Goal: Book appointment/travel/reservation

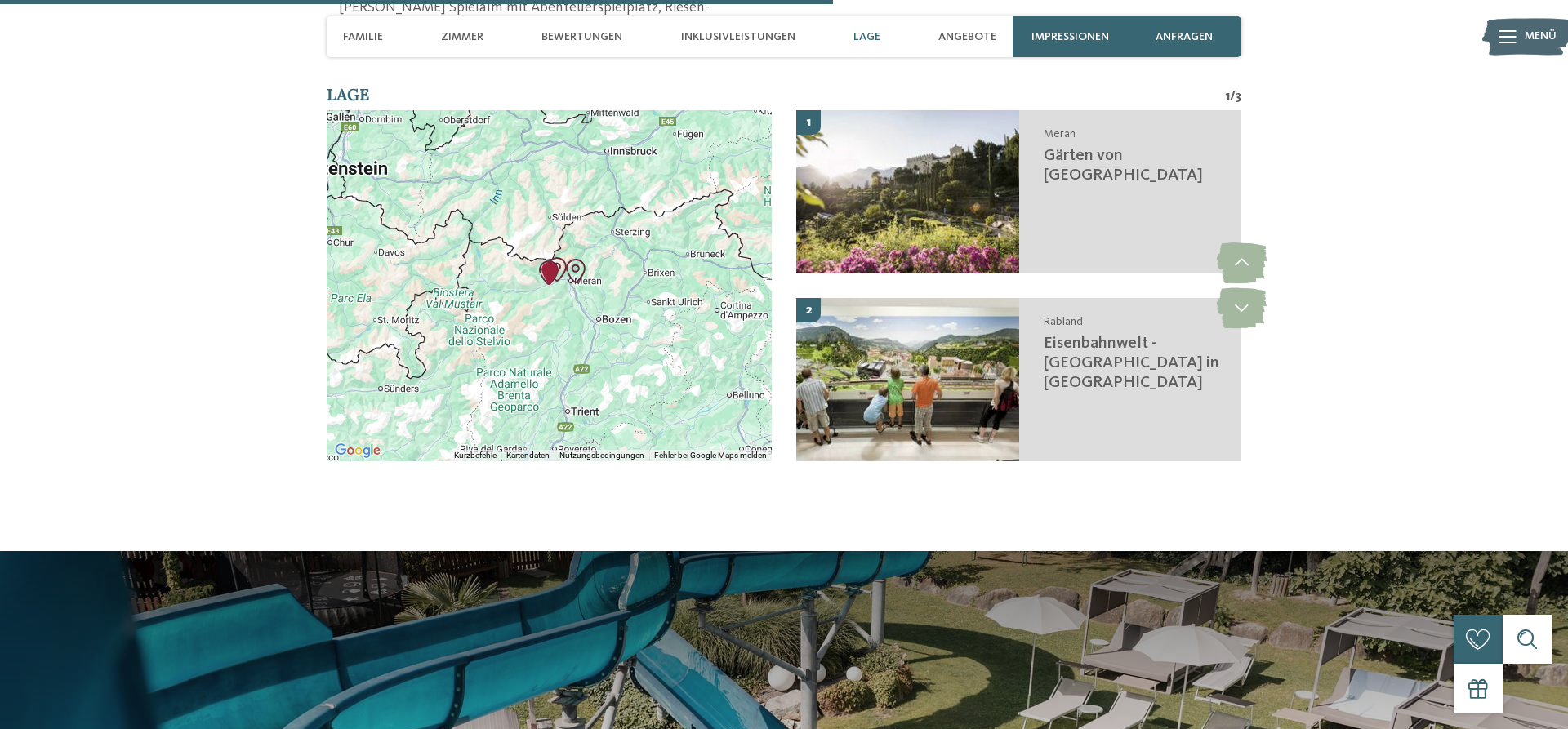
scroll to position [3414, 0]
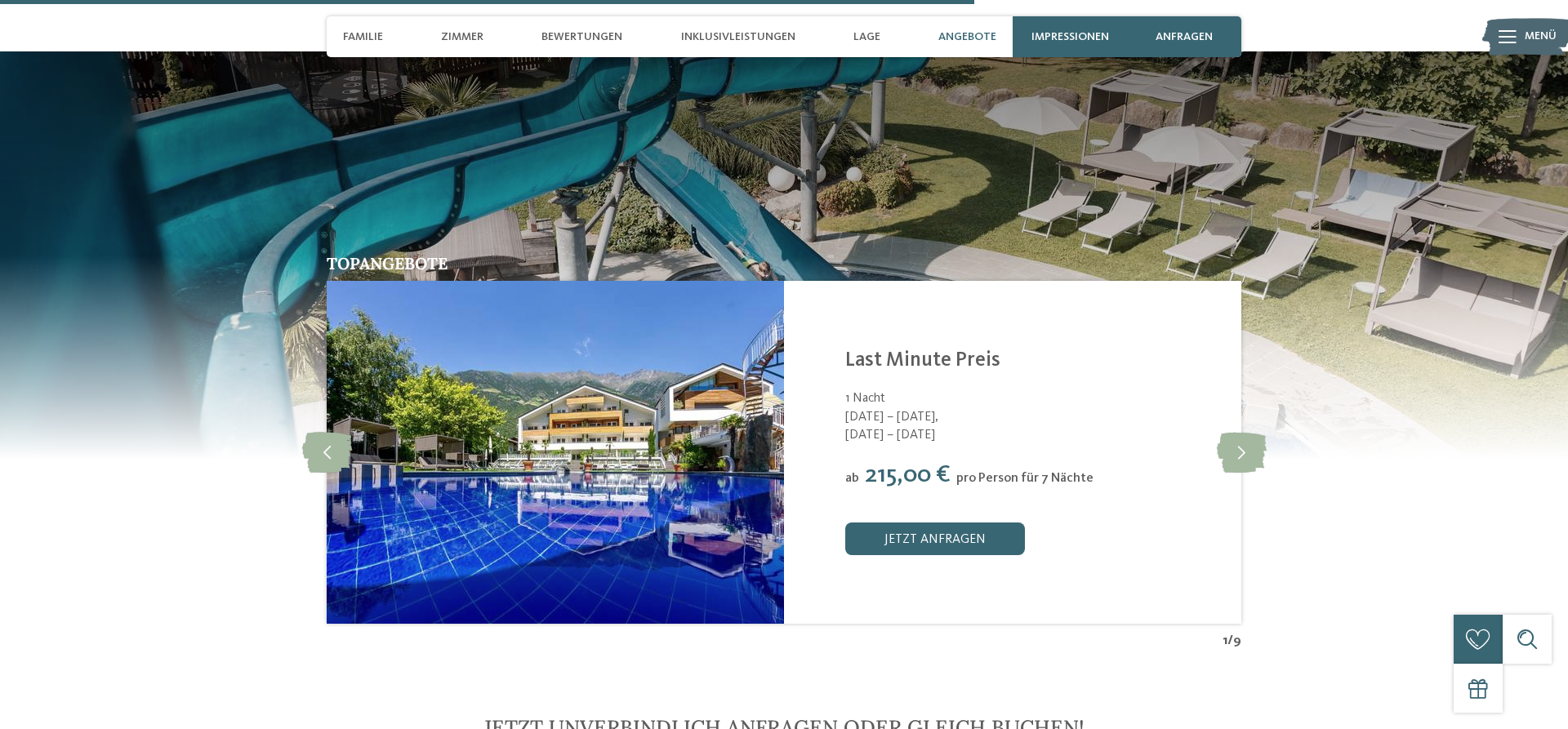
click at [0, 458] on section "Topangebote slide 2 of 9 7 Nächte ab" at bounding box center [784, 351] width 1568 height 599
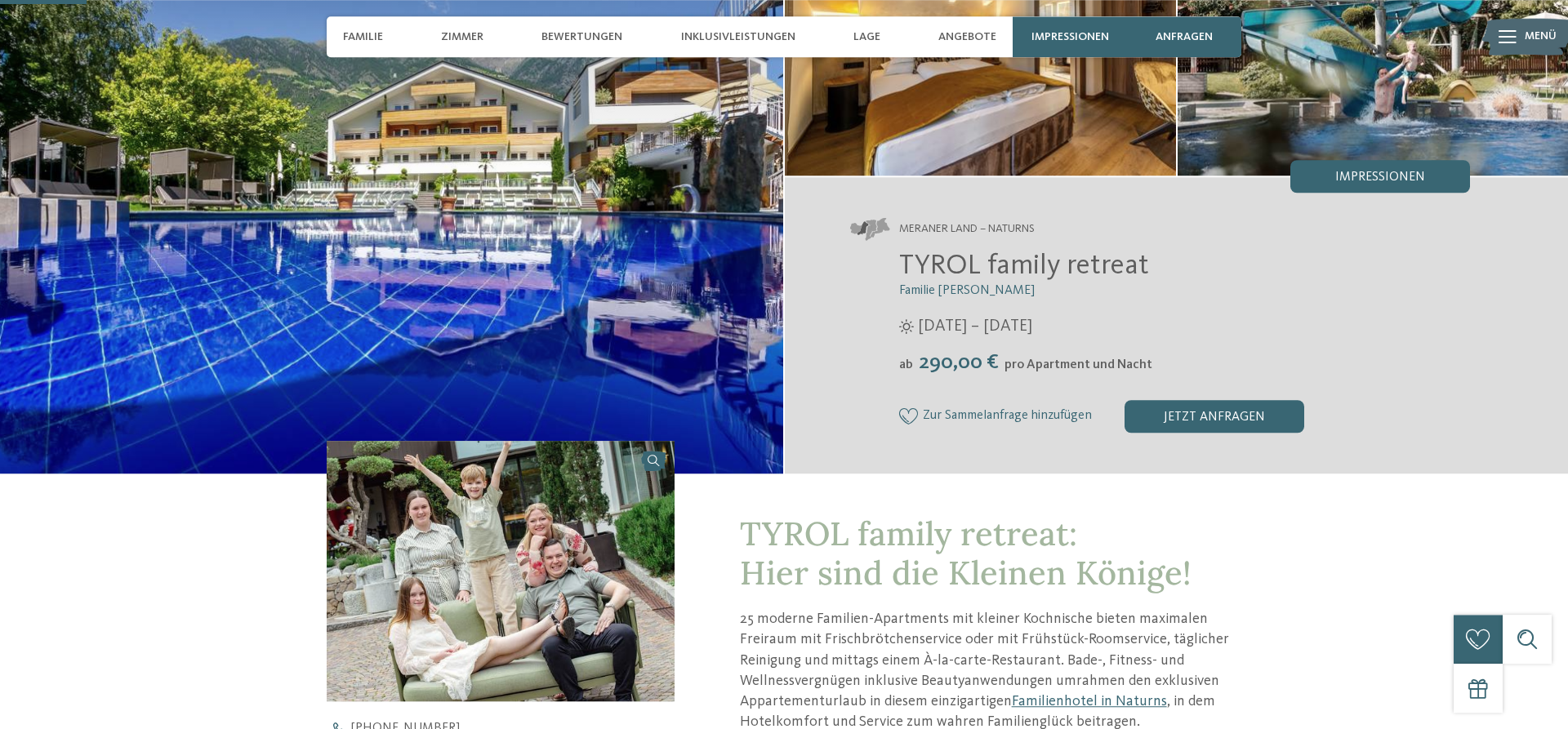
scroll to position [83, 0]
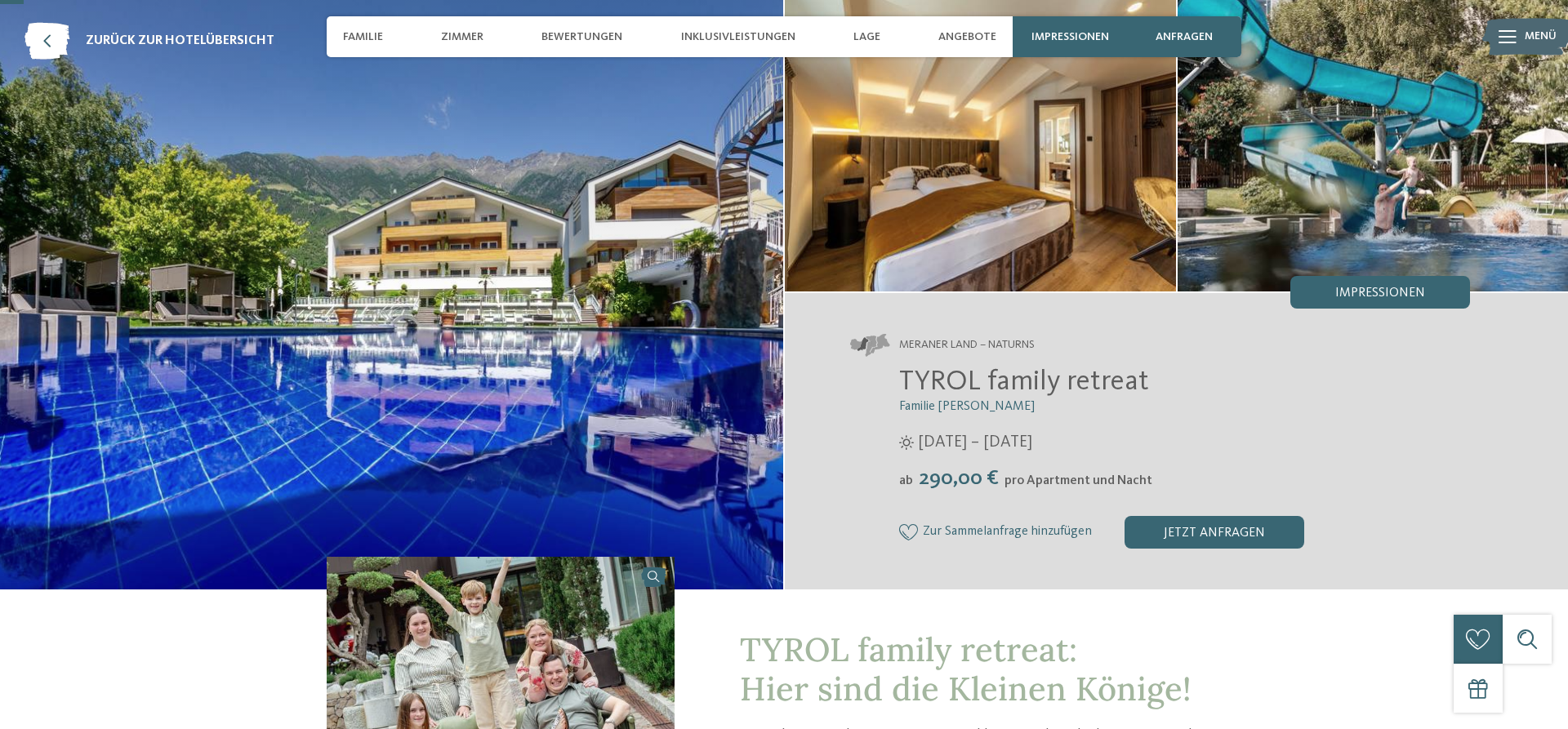
click at [1350, 115] on img at bounding box center [1373, 145] width 391 height 293
click at [1350, 278] on div "Impressionen" at bounding box center [1380, 292] width 180 height 33
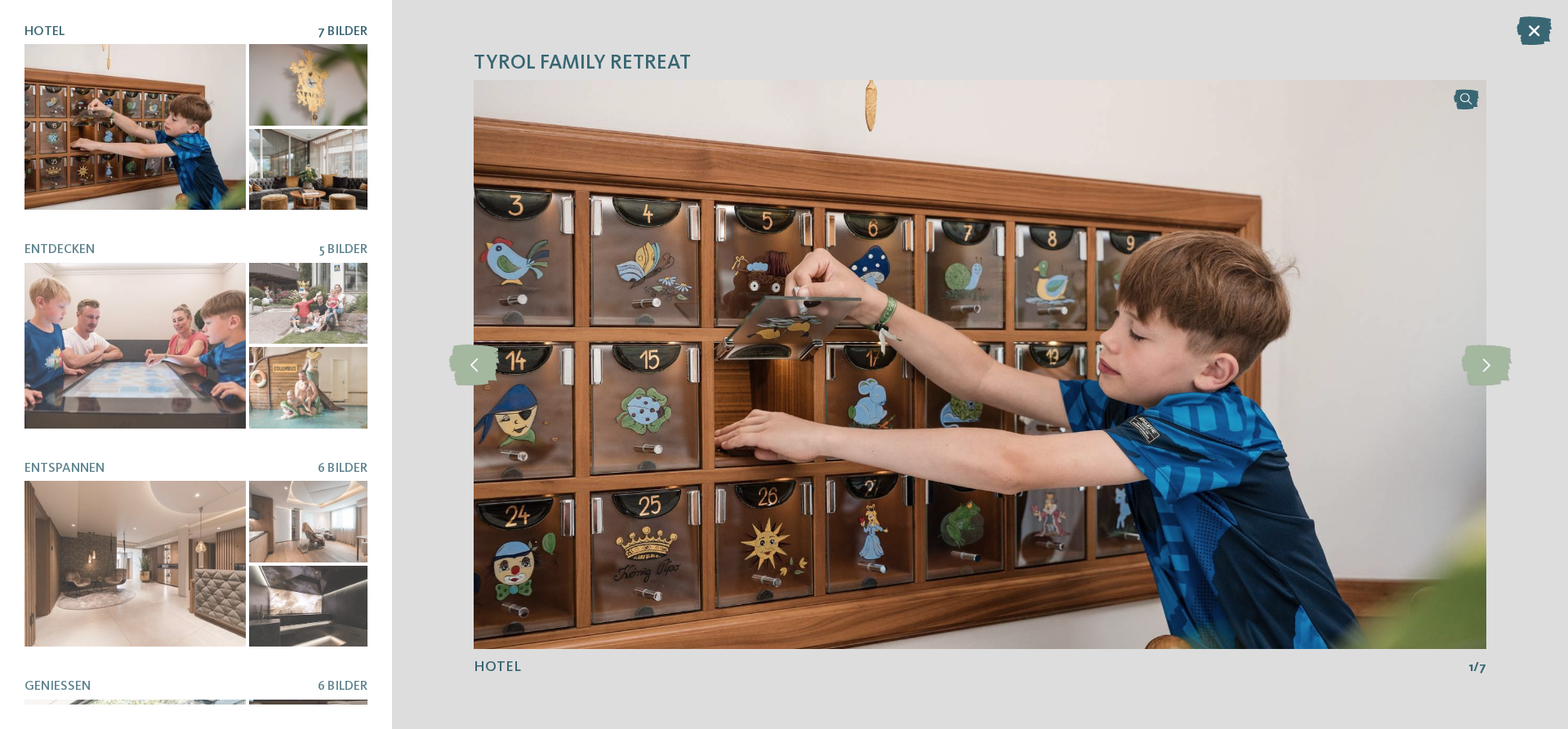
click at [320, 152] on div at bounding box center [308, 169] width 119 height 81
click at [1508, 365] on icon at bounding box center [1487, 365] width 50 height 41
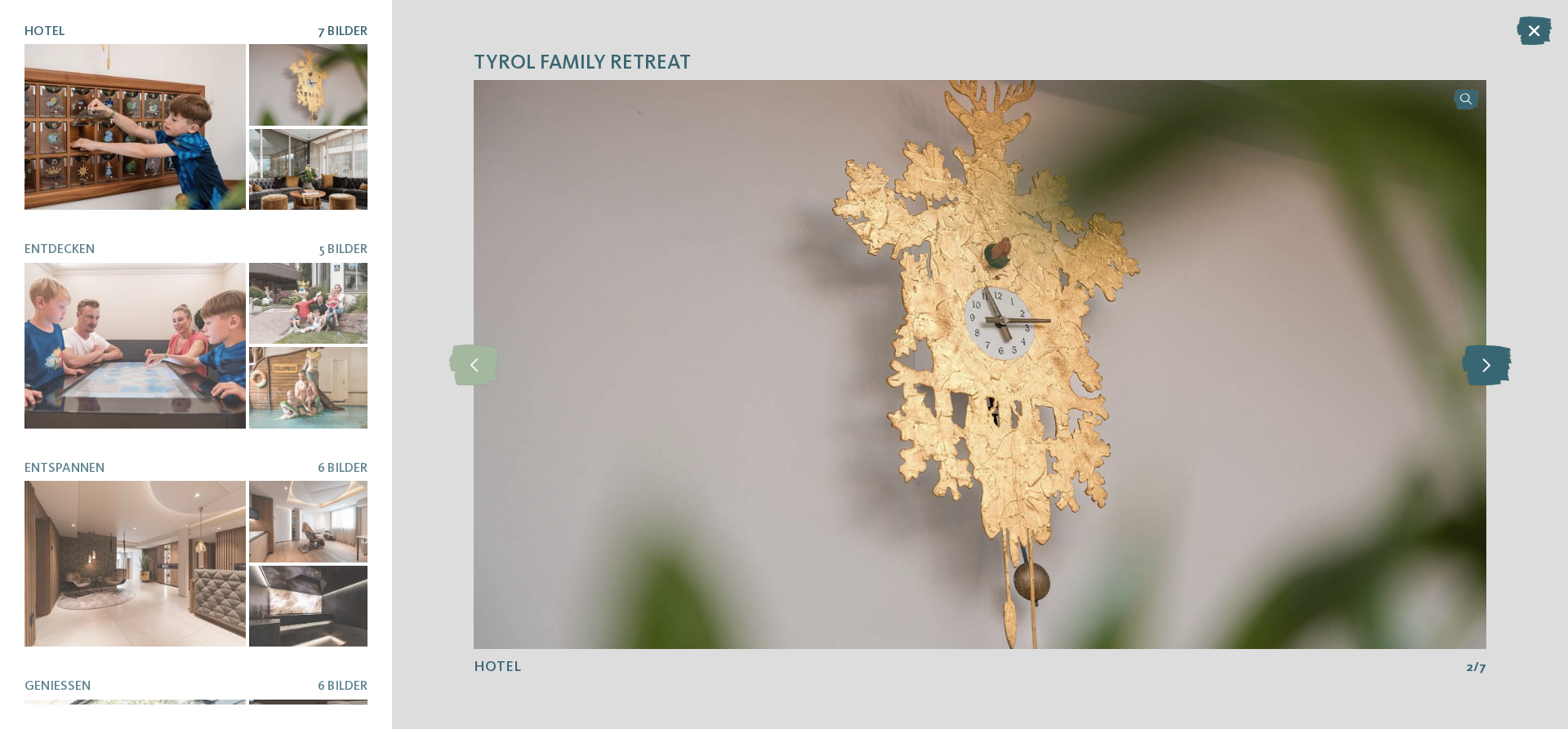
click at [1508, 365] on icon at bounding box center [1487, 365] width 50 height 41
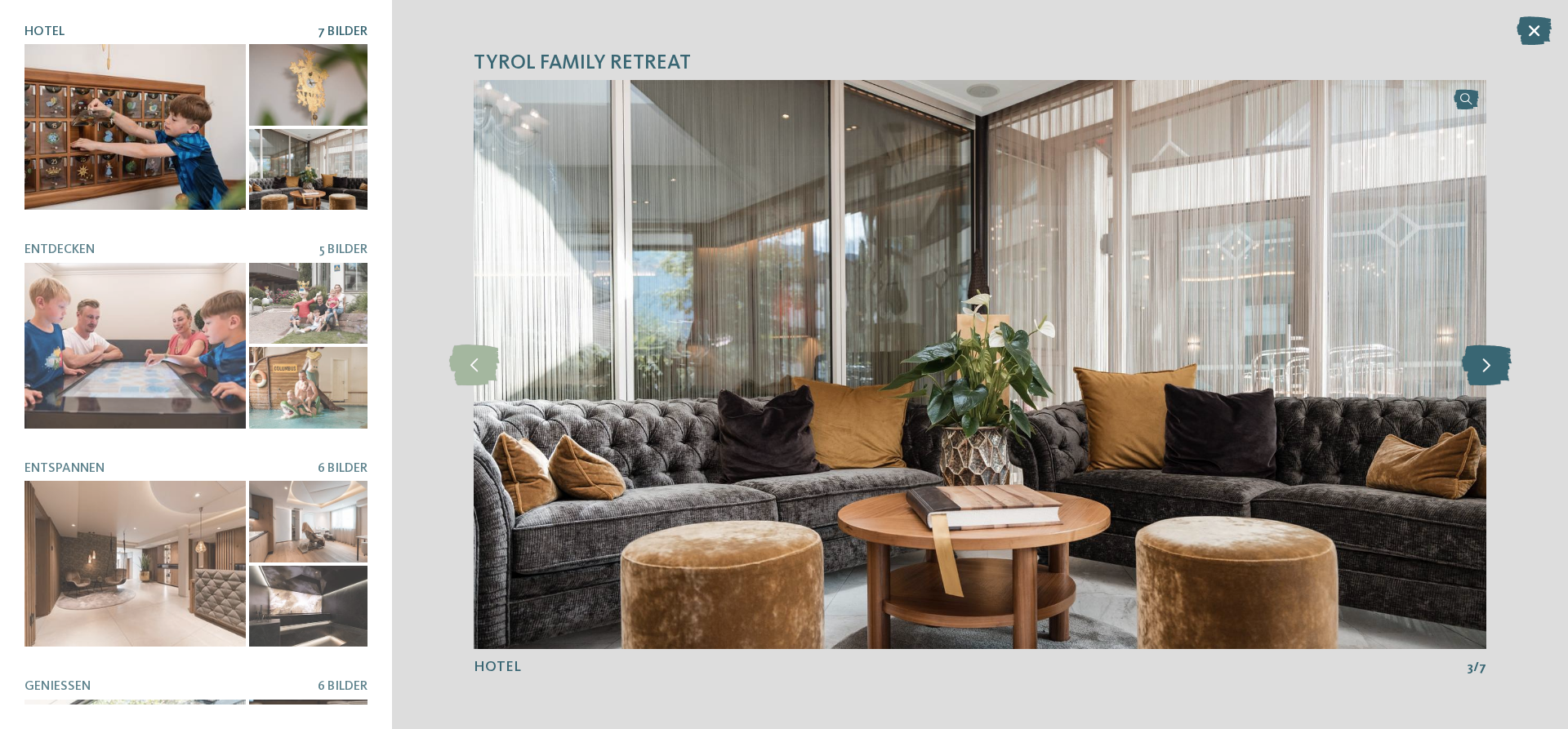
click at [1508, 365] on icon at bounding box center [1487, 365] width 50 height 41
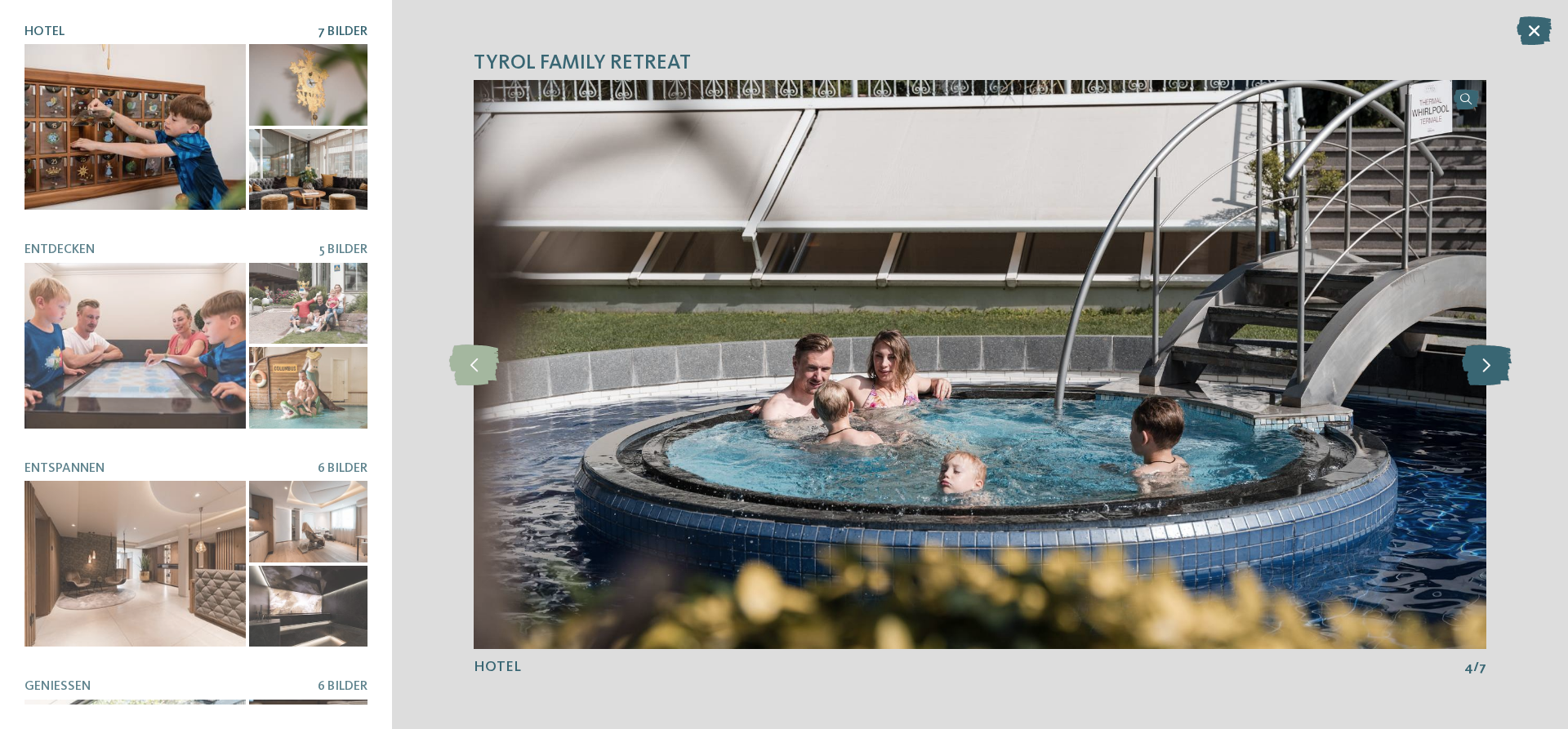
click at [1508, 365] on icon at bounding box center [1487, 365] width 50 height 41
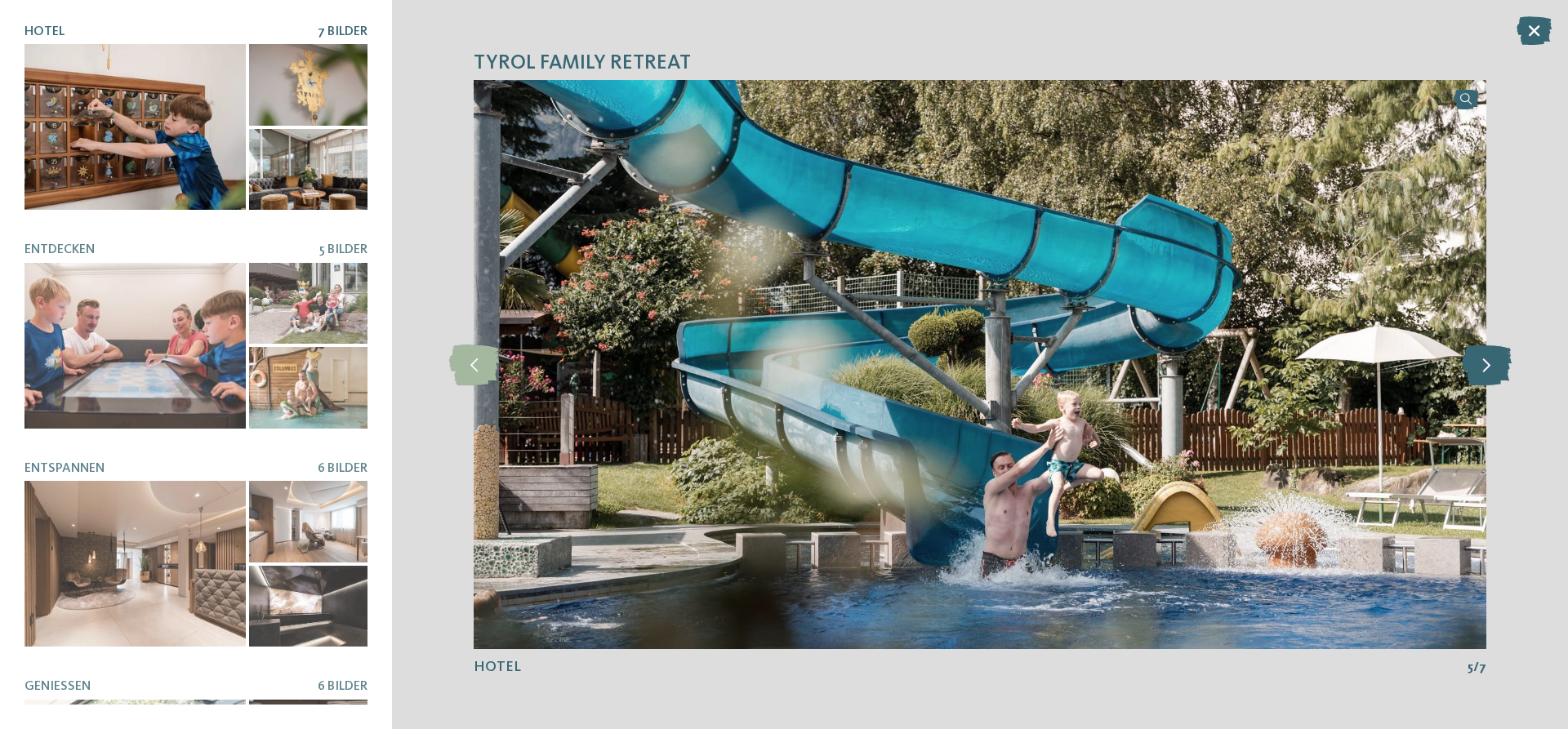
click at [1508, 365] on icon at bounding box center [1487, 365] width 50 height 41
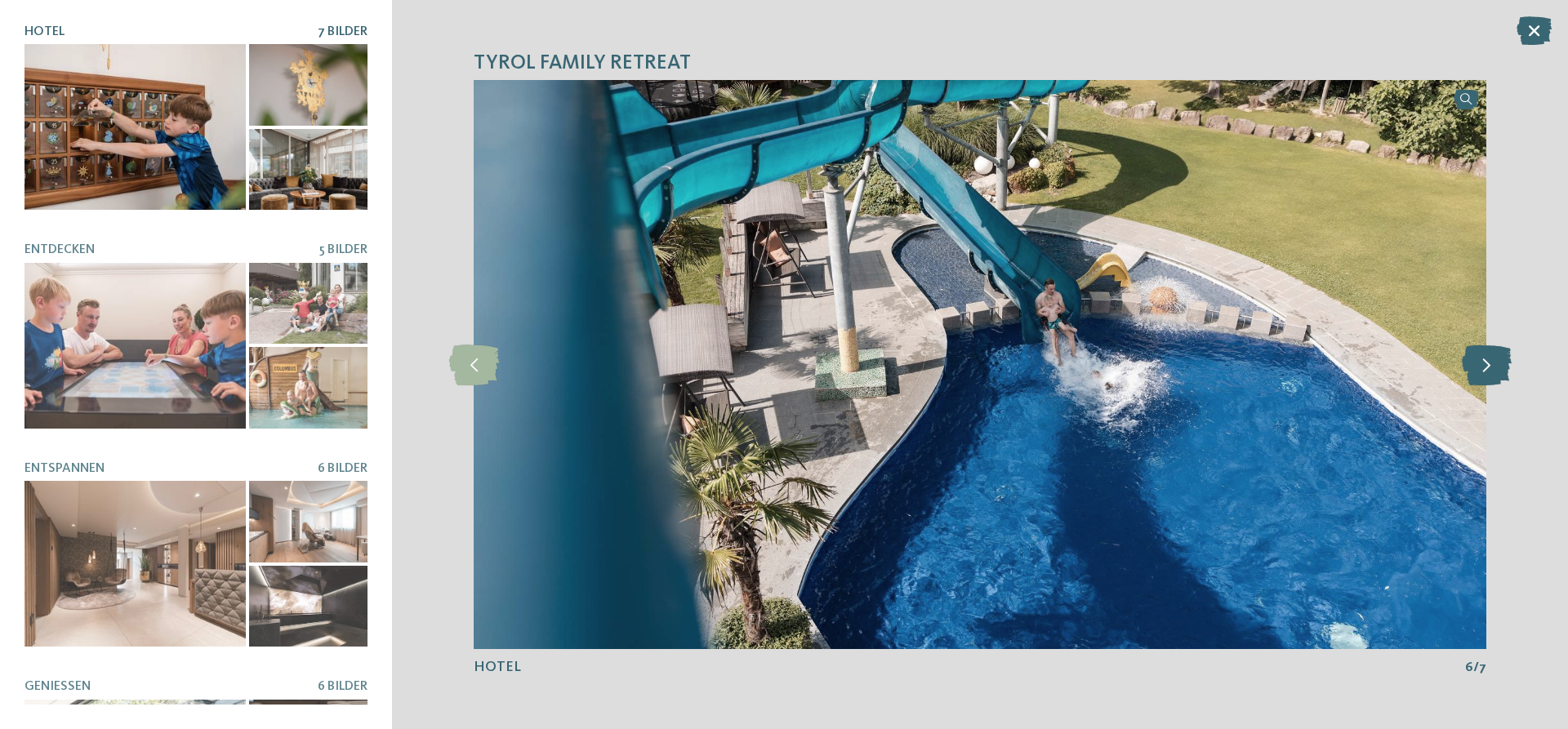
click at [1508, 365] on icon at bounding box center [1487, 365] width 50 height 41
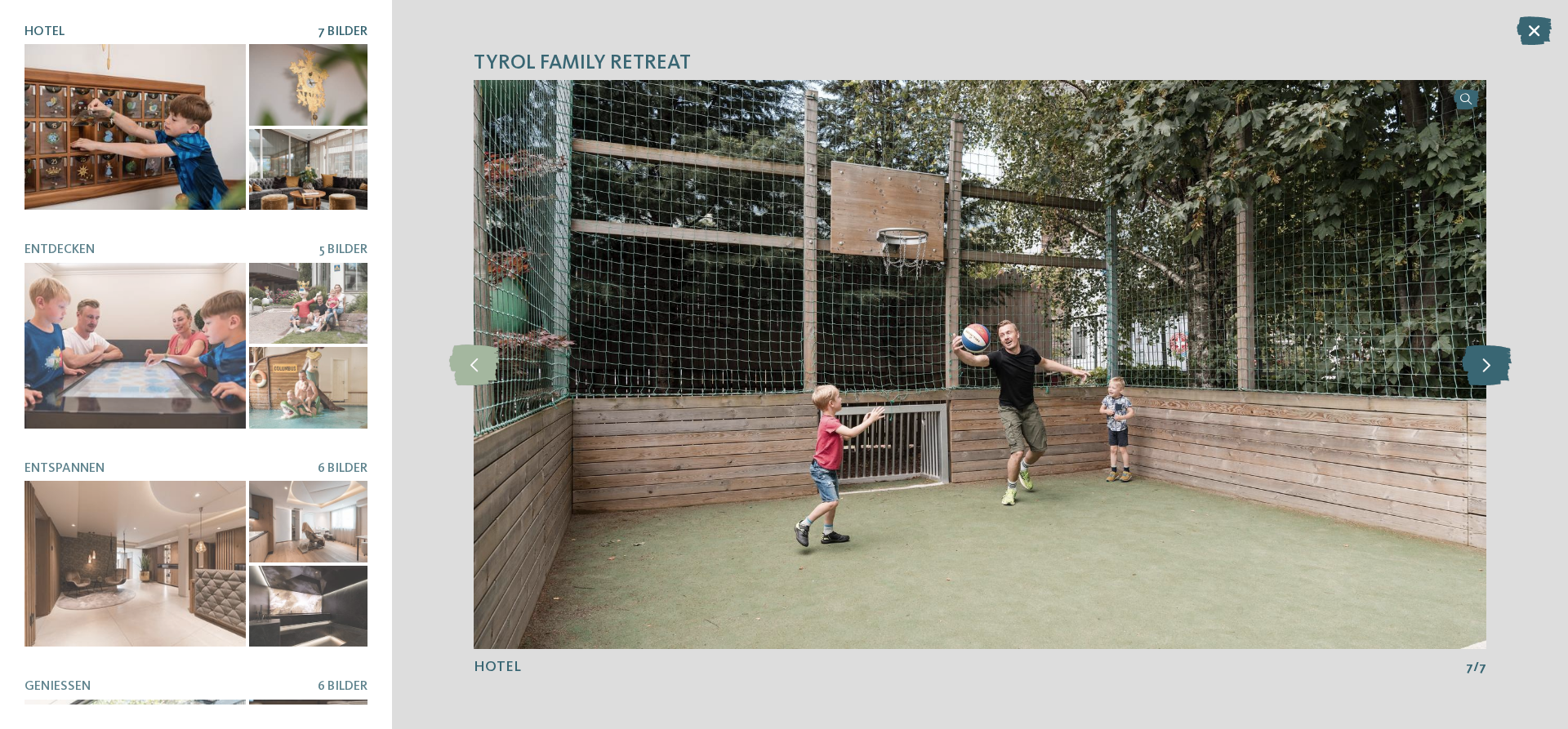
click at [1508, 365] on icon at bounding box center [1487, 365] width 50 height 41
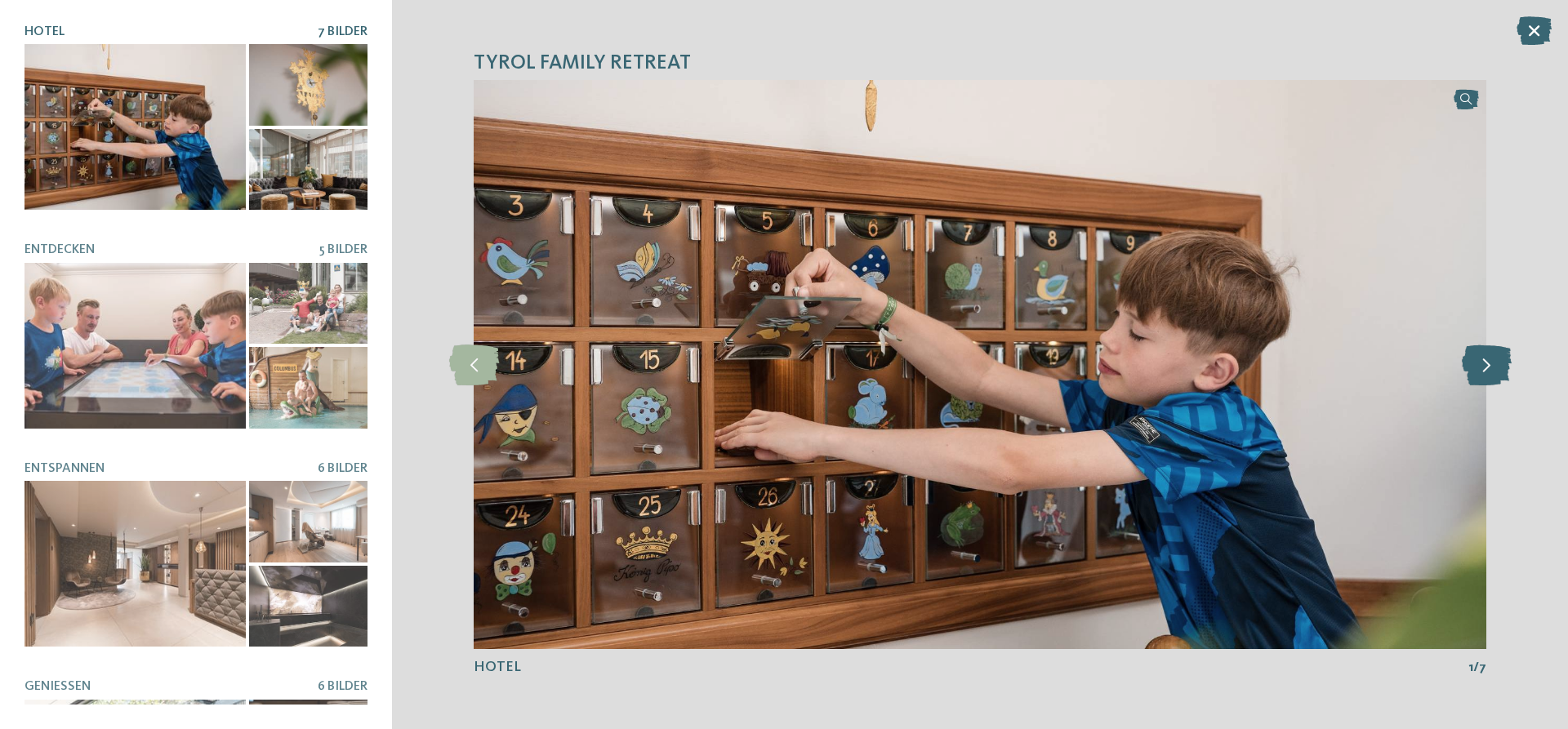
click at [1508, 365] on icon at bounding box center [1487, 365] width 50 height 41
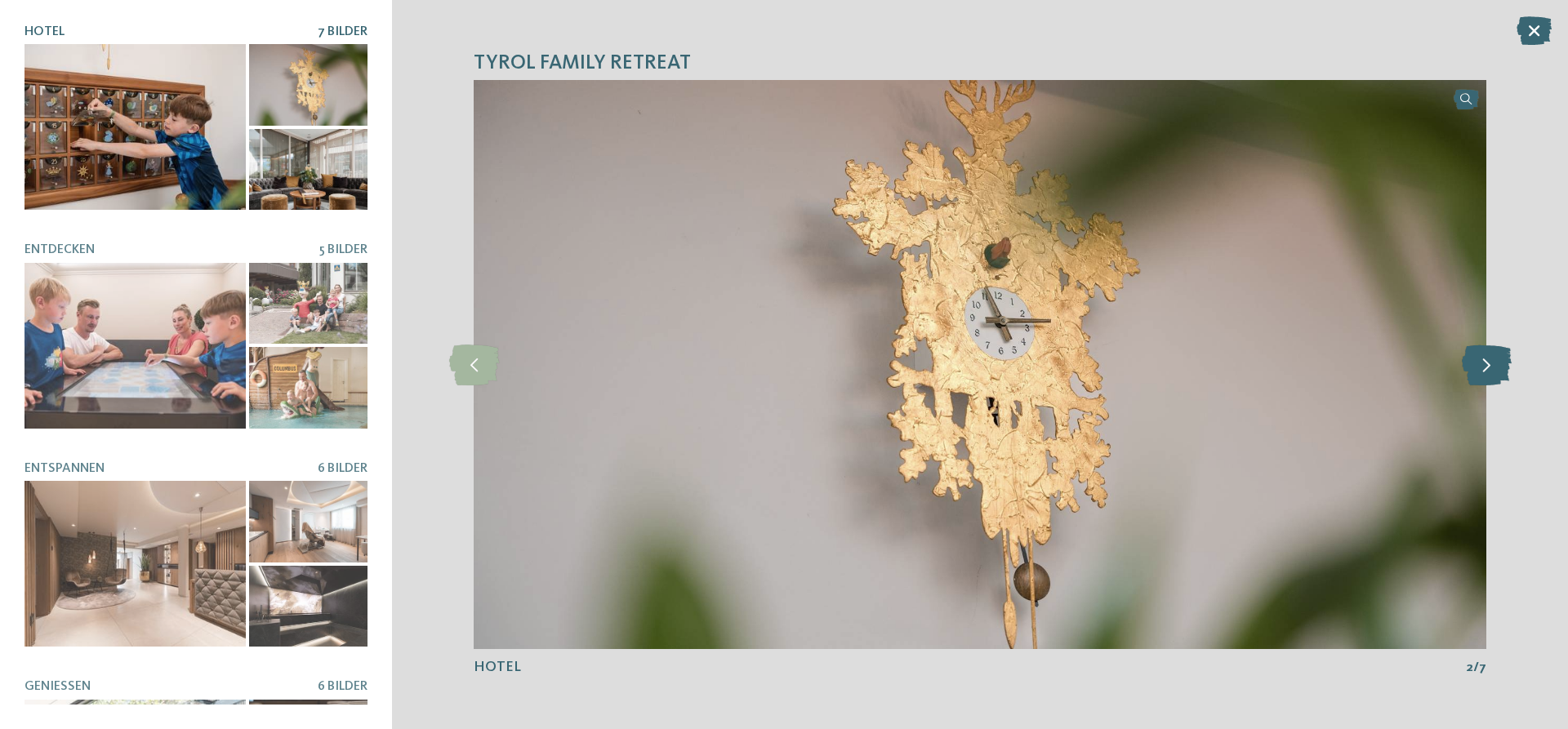
click at [1508, 365] on icon at bounding box center [1487, 365] width 50 height 41
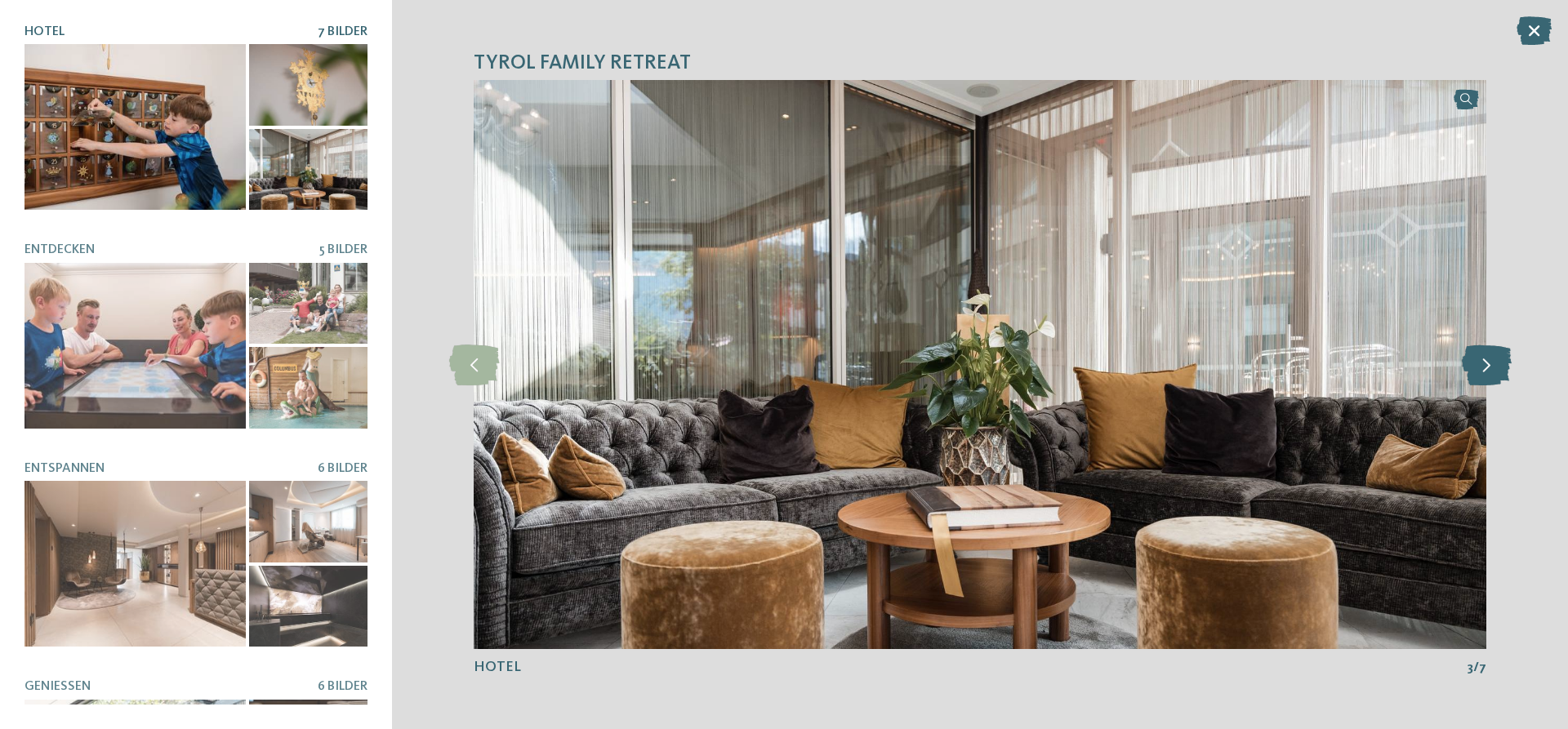
click at [1508, 365] on icon at bounding box center [1487, 365] width 50 height 41
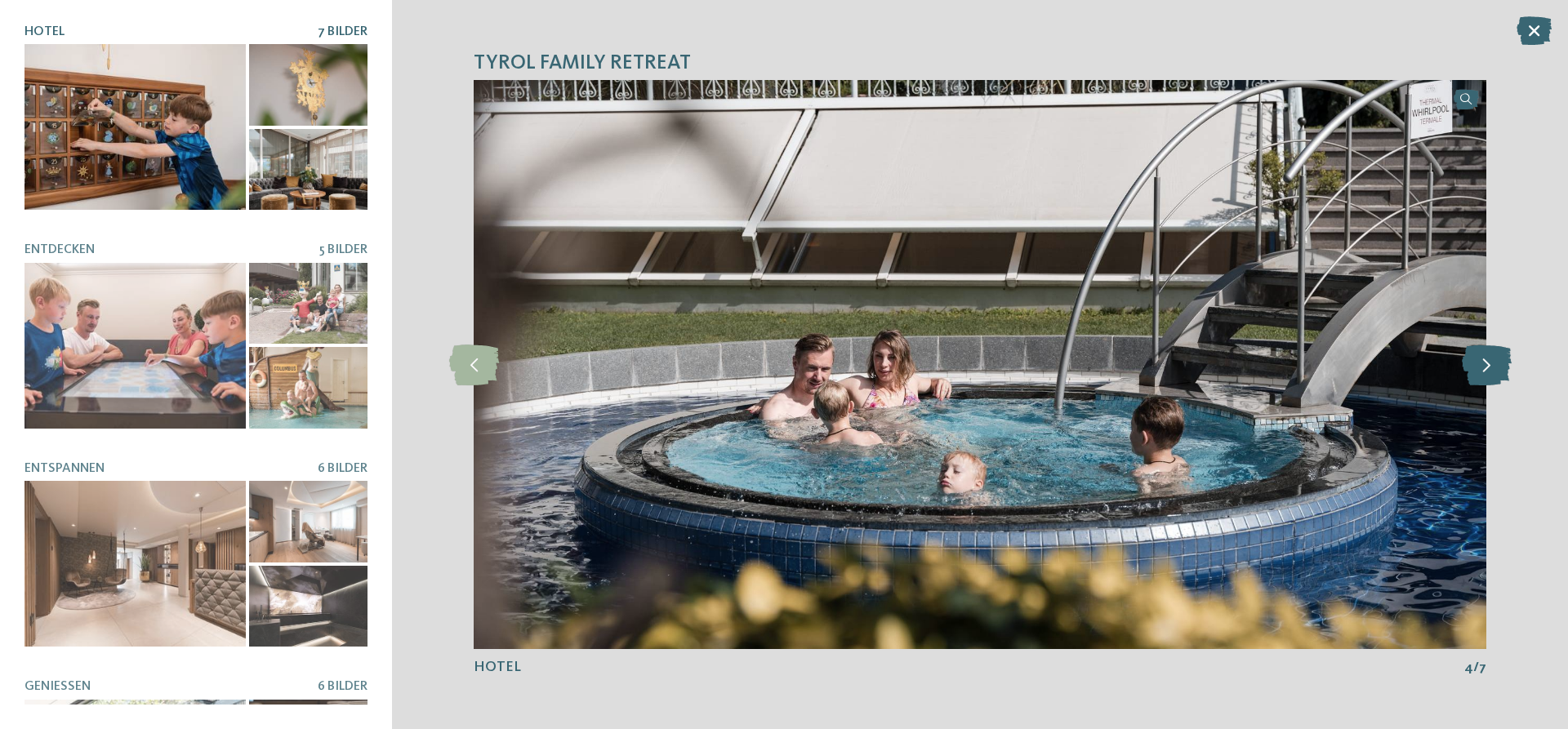
click at [1508, 365] on icon at bounding box center [1487, 365] width 50 height 41
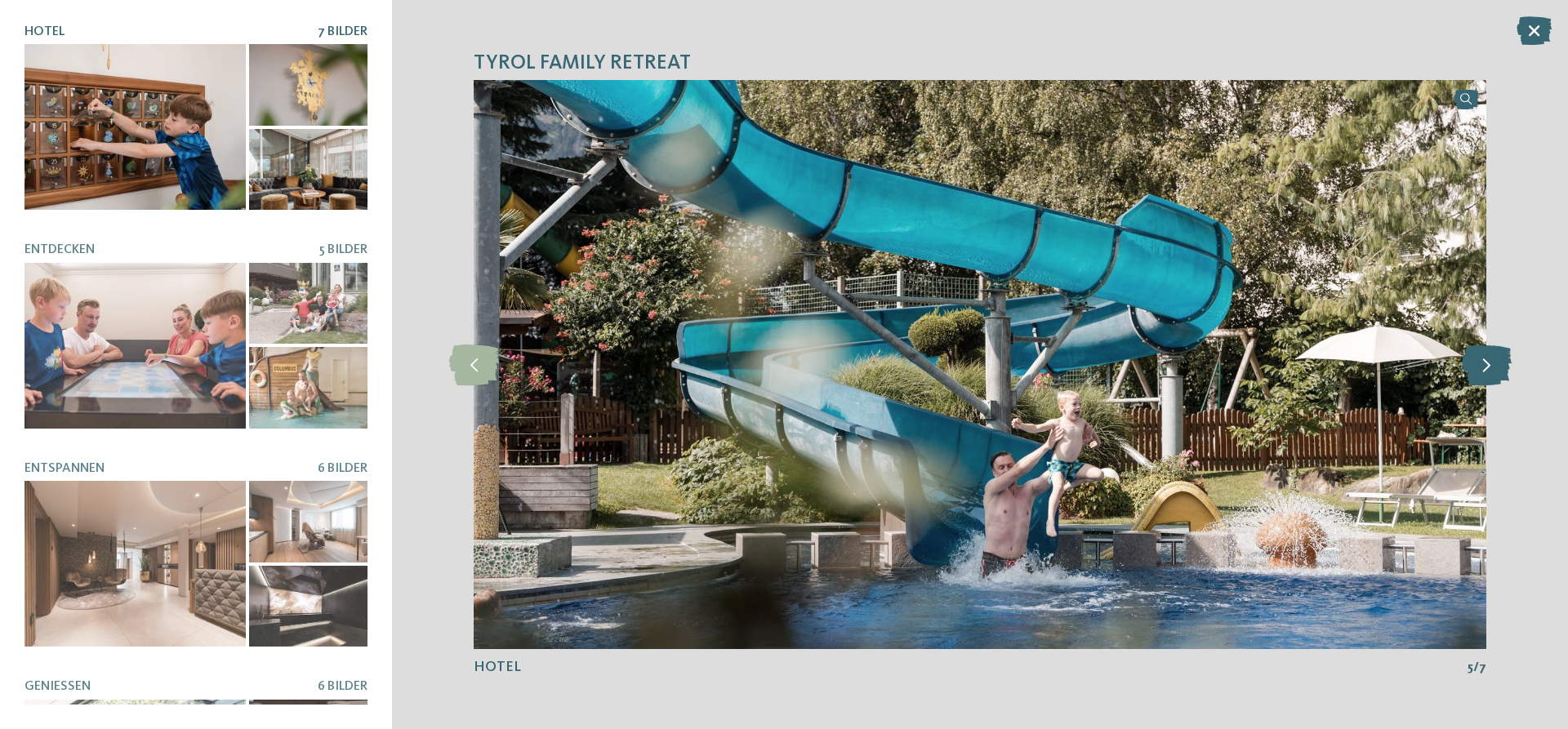
click at [1508, 365] on icon at bounding box center [1487, 365] width 50 height 41
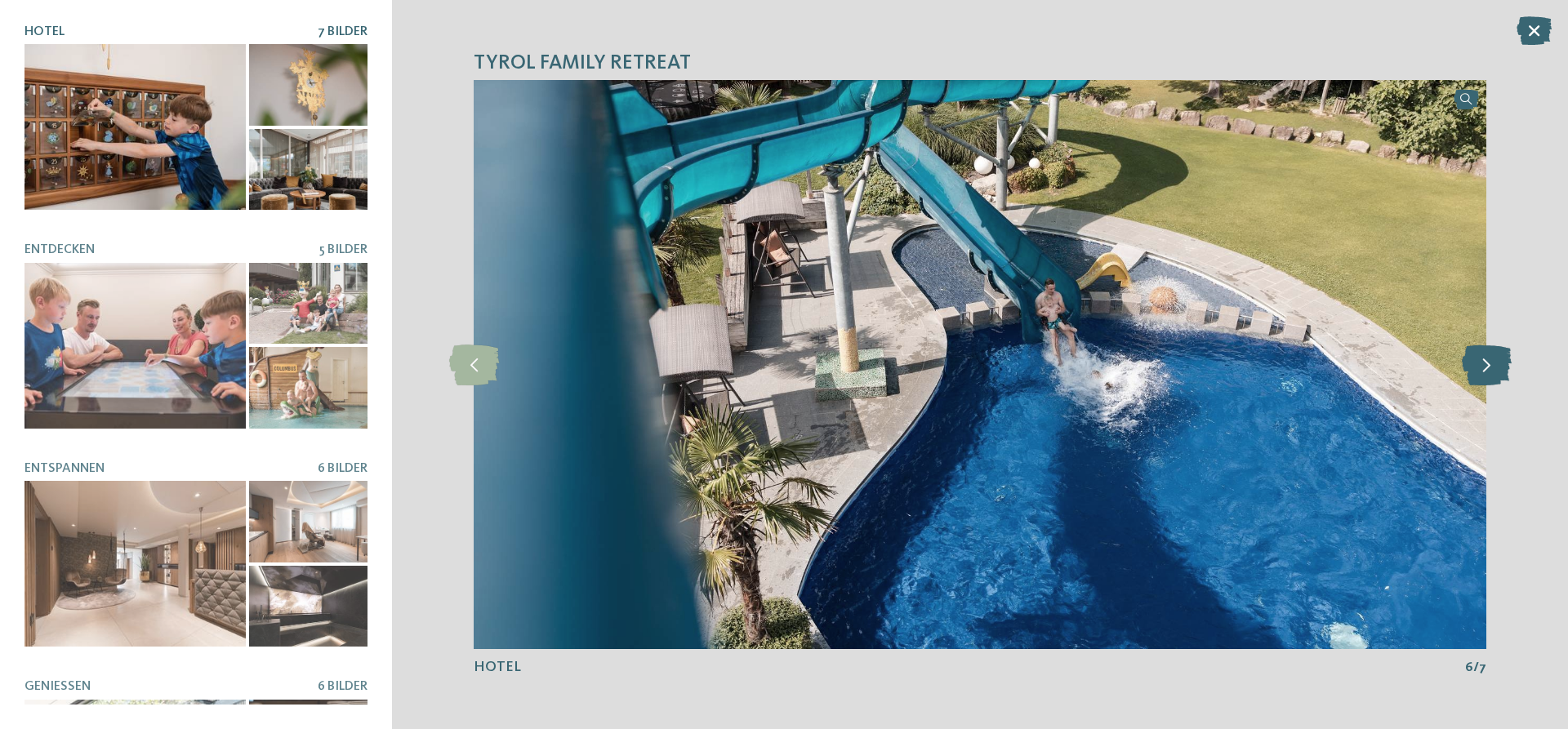
click at [1508, 365] on icon at bounding box center [1487, 365] width 50 height 41
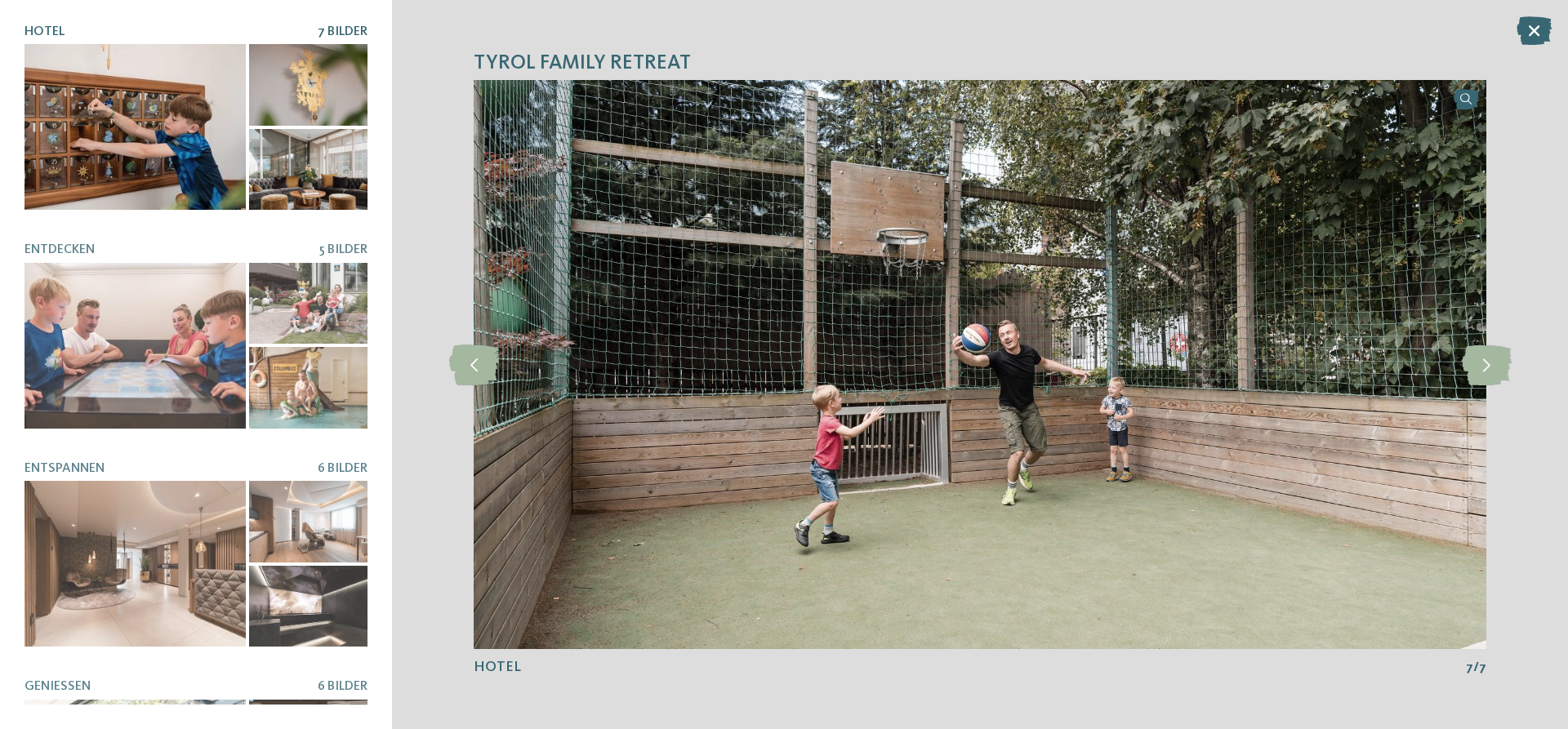
click at [232, 137] on div at bounding box center [135, 127] width 221 height 166
click at [1543, 22] on icon at bounding box center [1533, 30] width 35 height 29
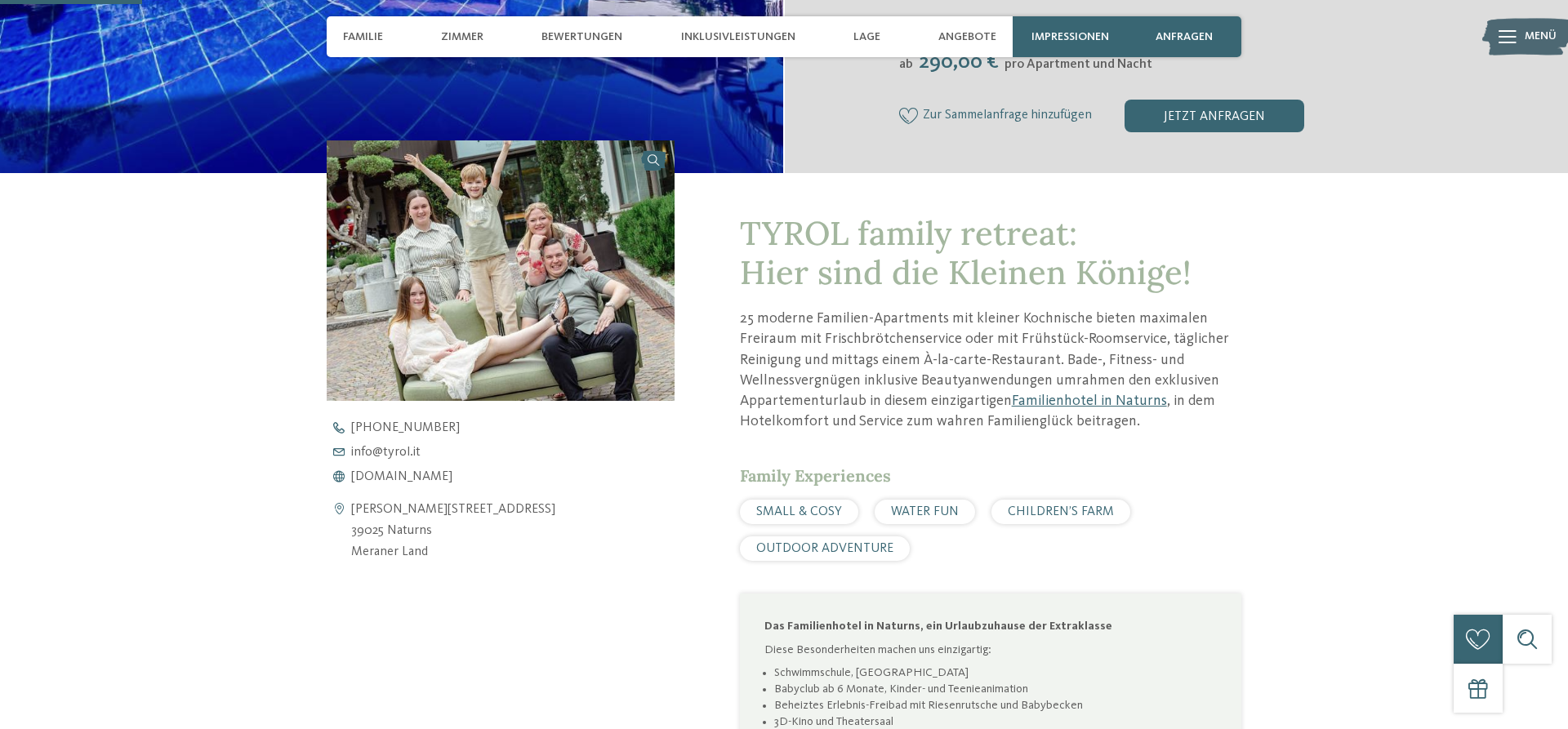
scroll to position [0, 0]
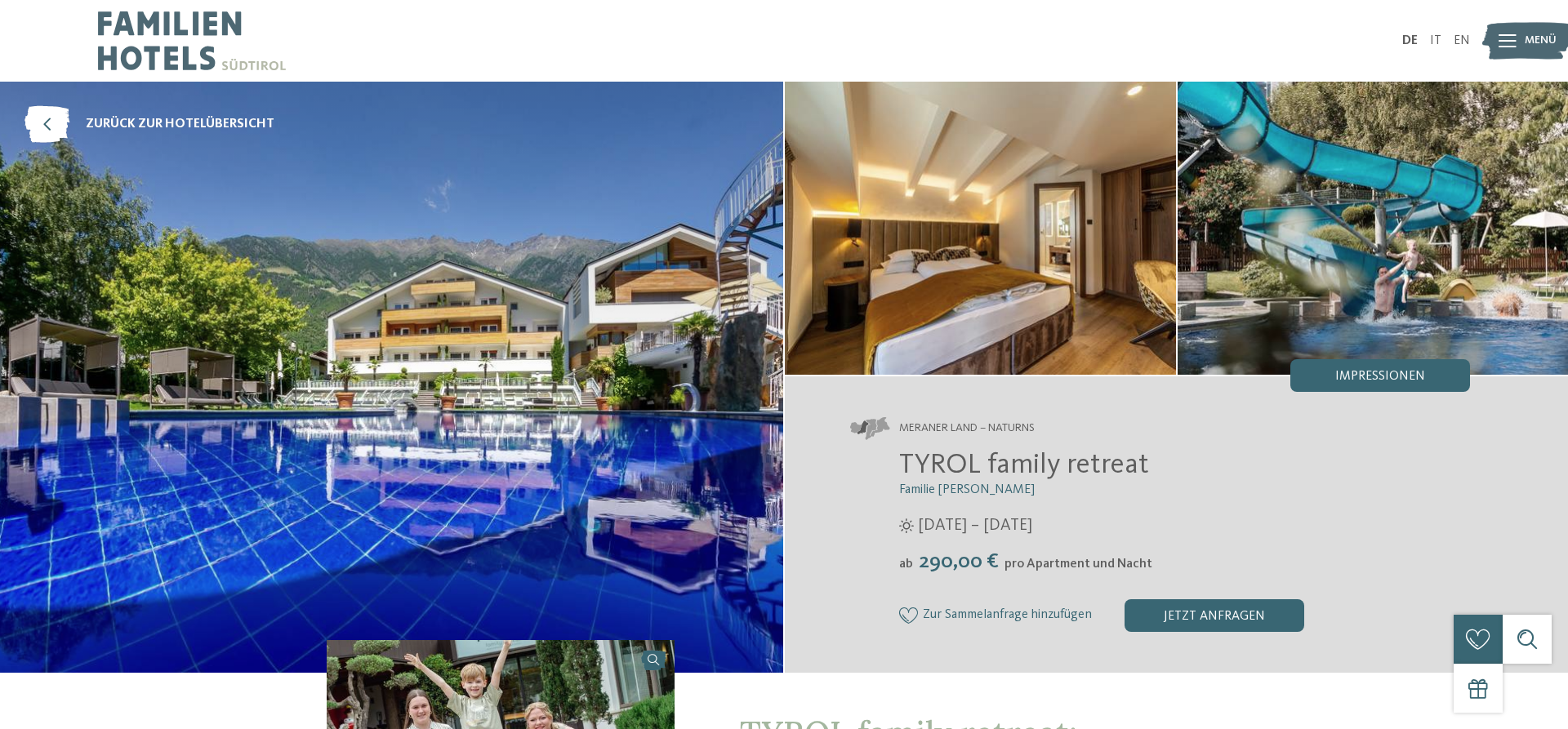
click at [1516, 33] on img at bounding box center [1527, 41] width 90 height 45
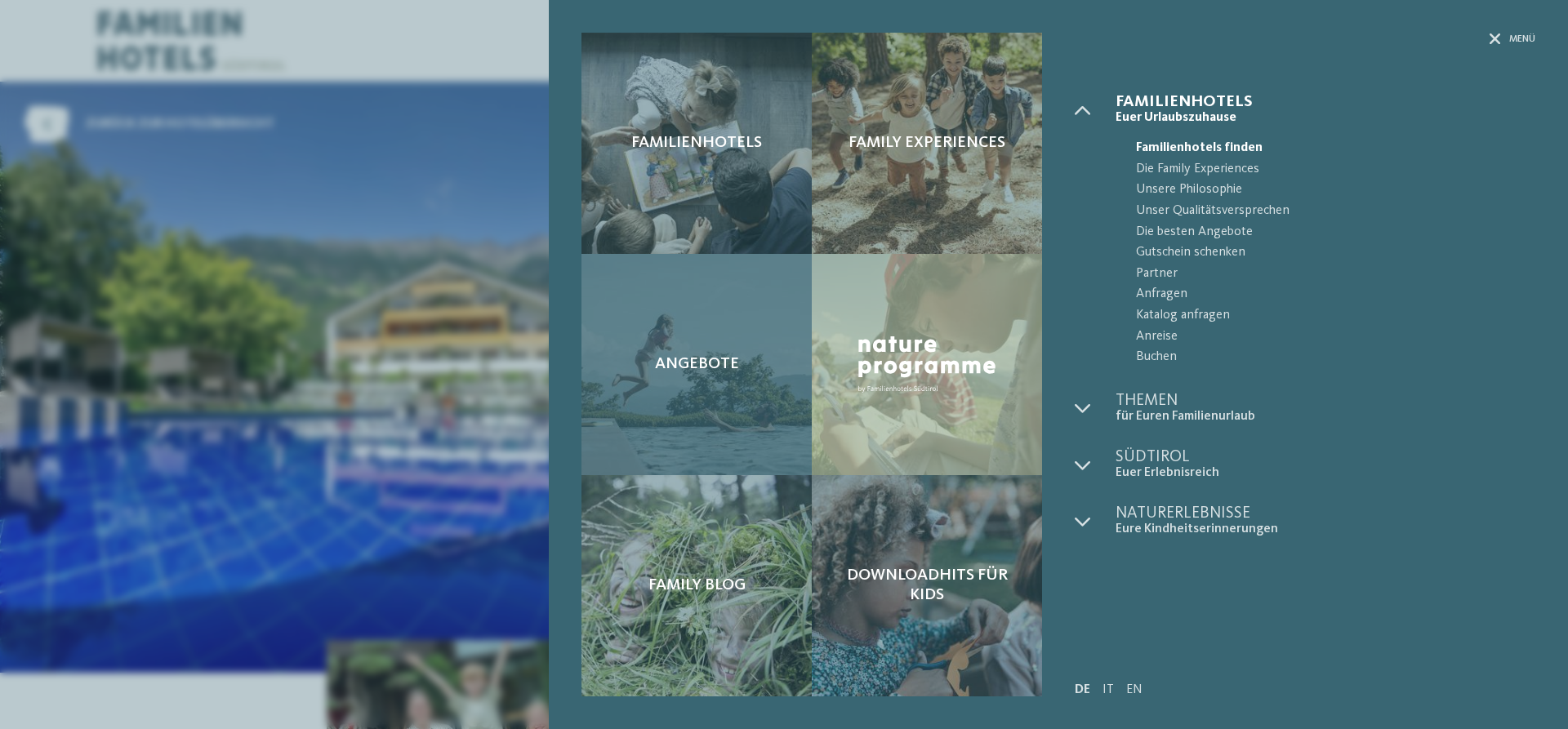
click at [667, 326] on div "Angebote" at bounding box center [696, 364] width 230 height 221
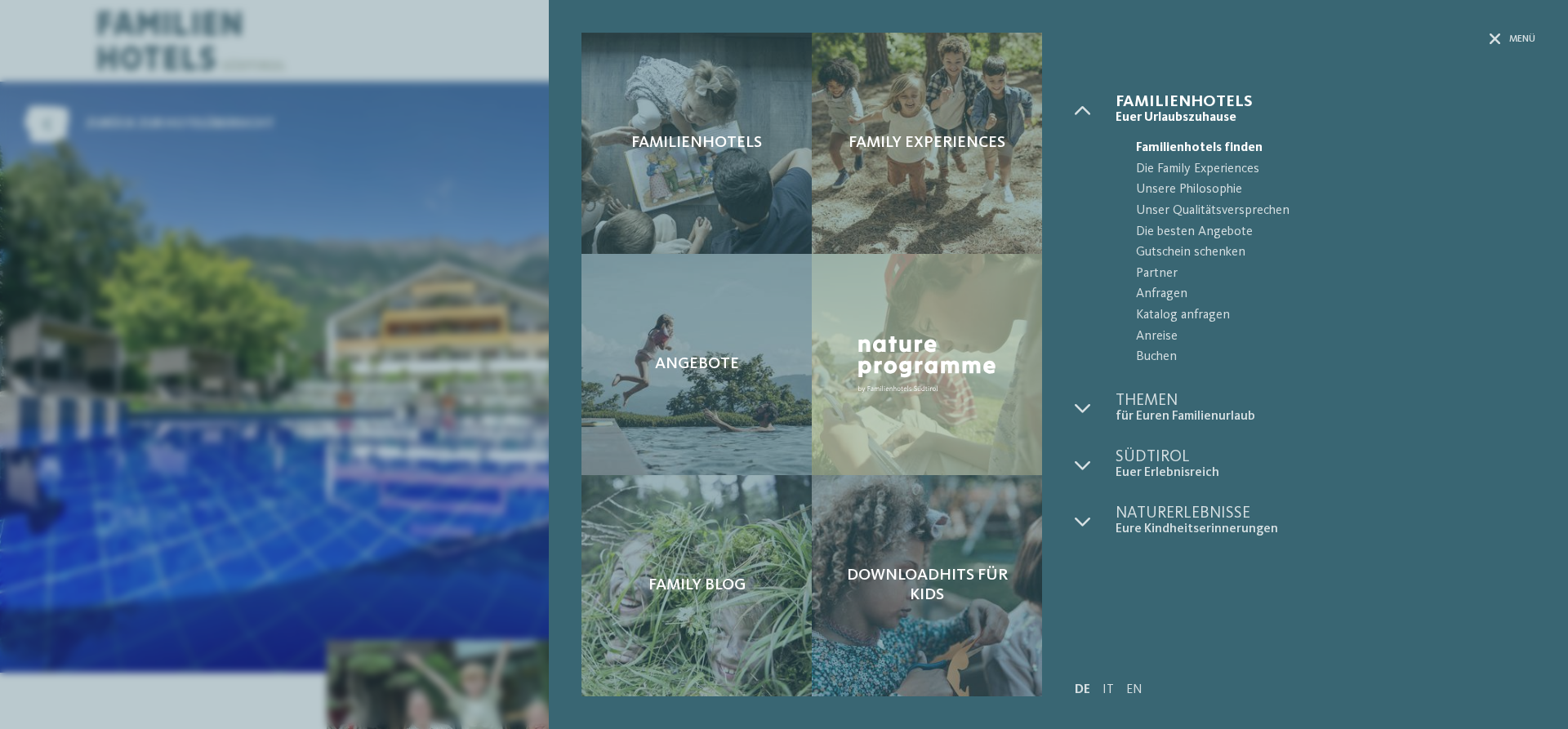
click at [297, 485] on div "Familienhotels Family Experiences Angebote" at bounding box center [784, 364] width 1568 height 729
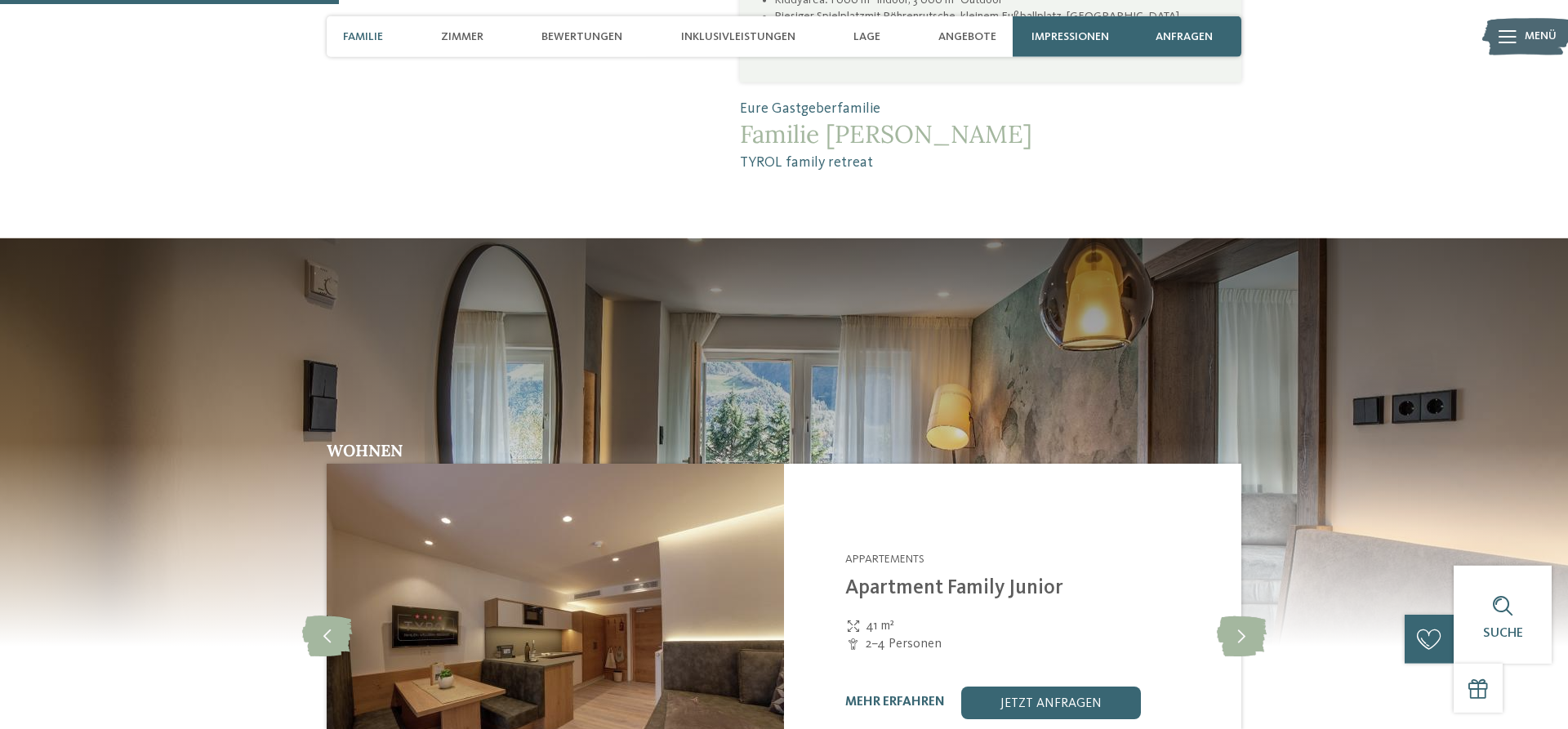
scroll to position [1071, 0]
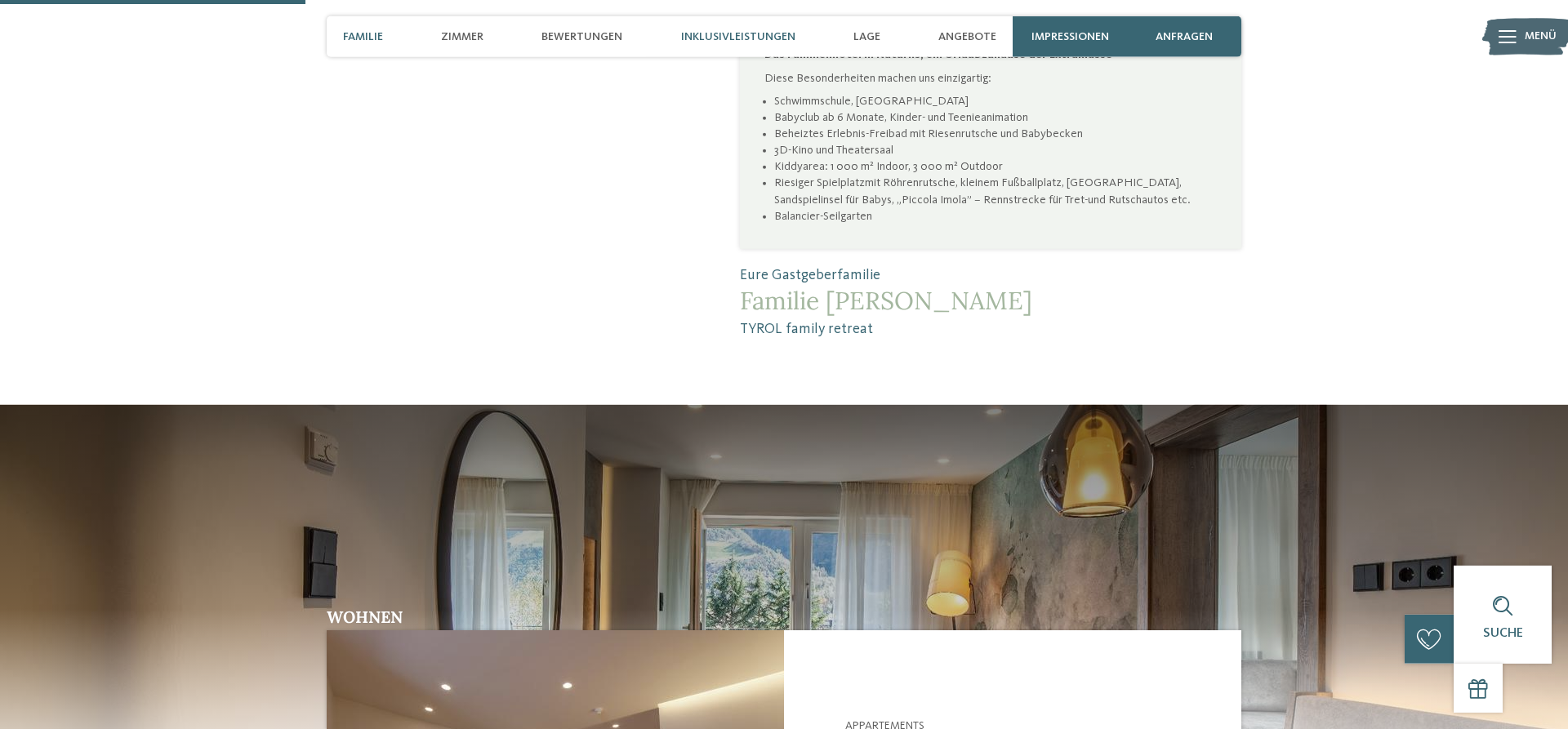
click at [703, 39] on span "Inklusivleistungen" at bounding box center [738, 37] width 114 height 14
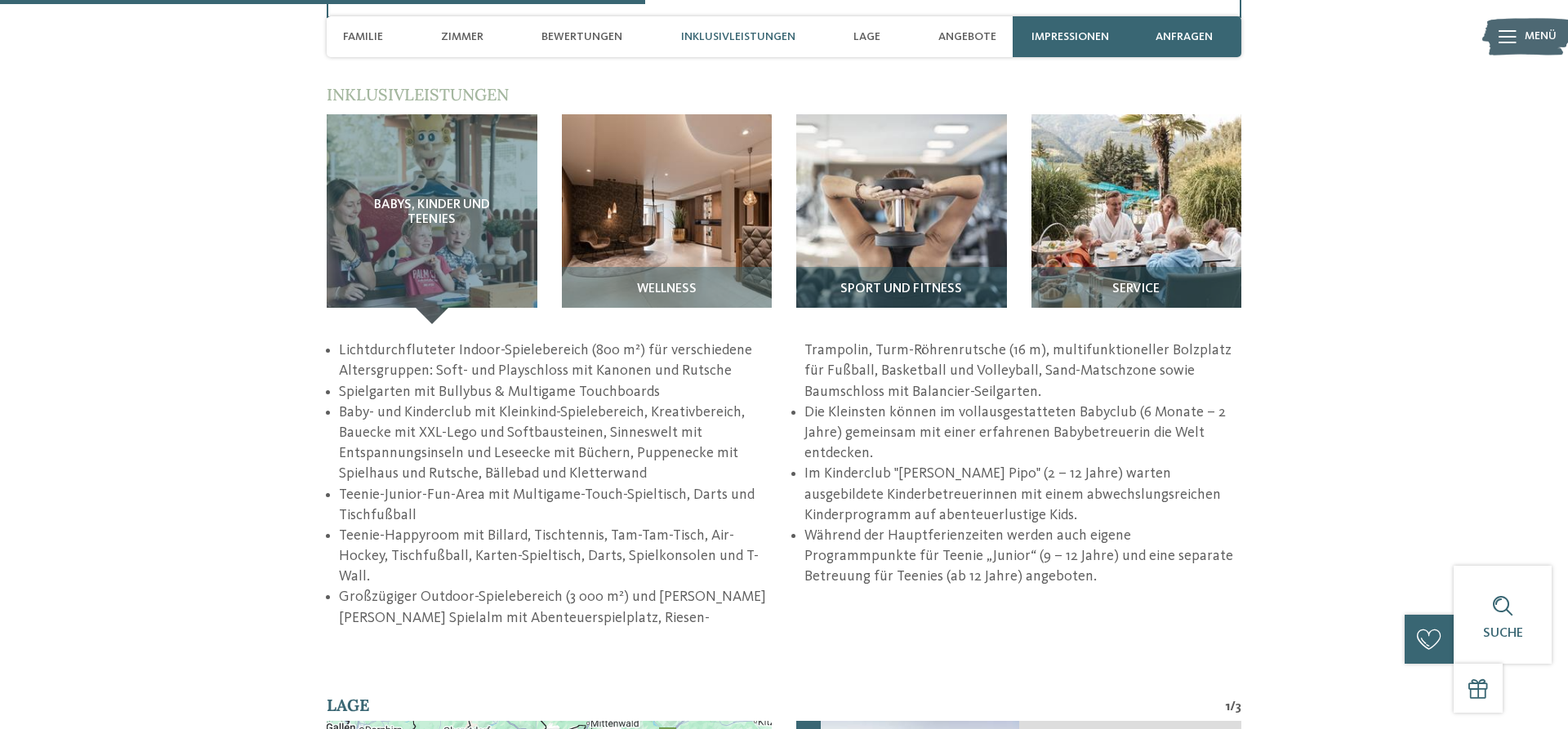
scroll to position [2305, 0]
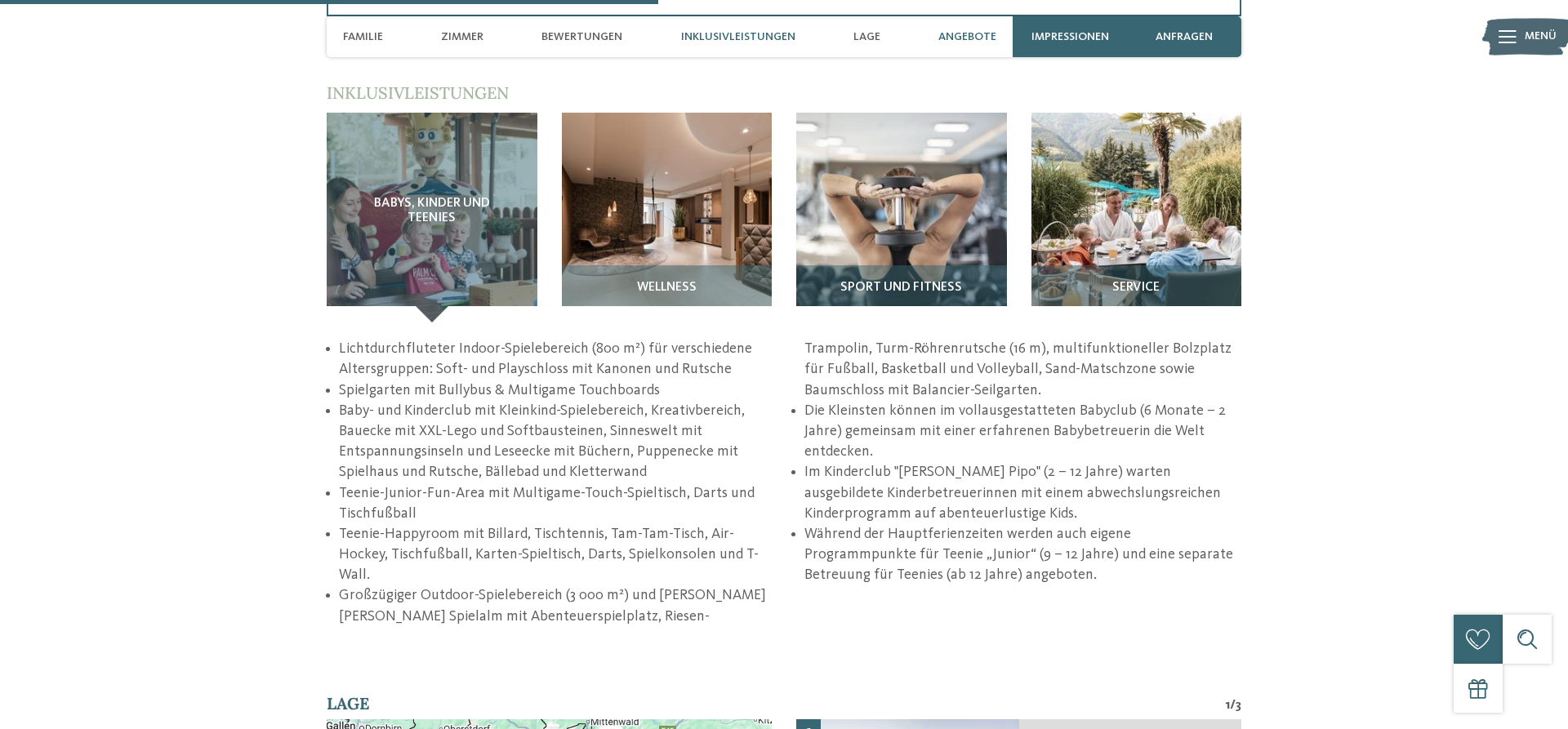
click at [950, 37] on span "Angebote" at bounding box center [967, 37] width 58 height 14
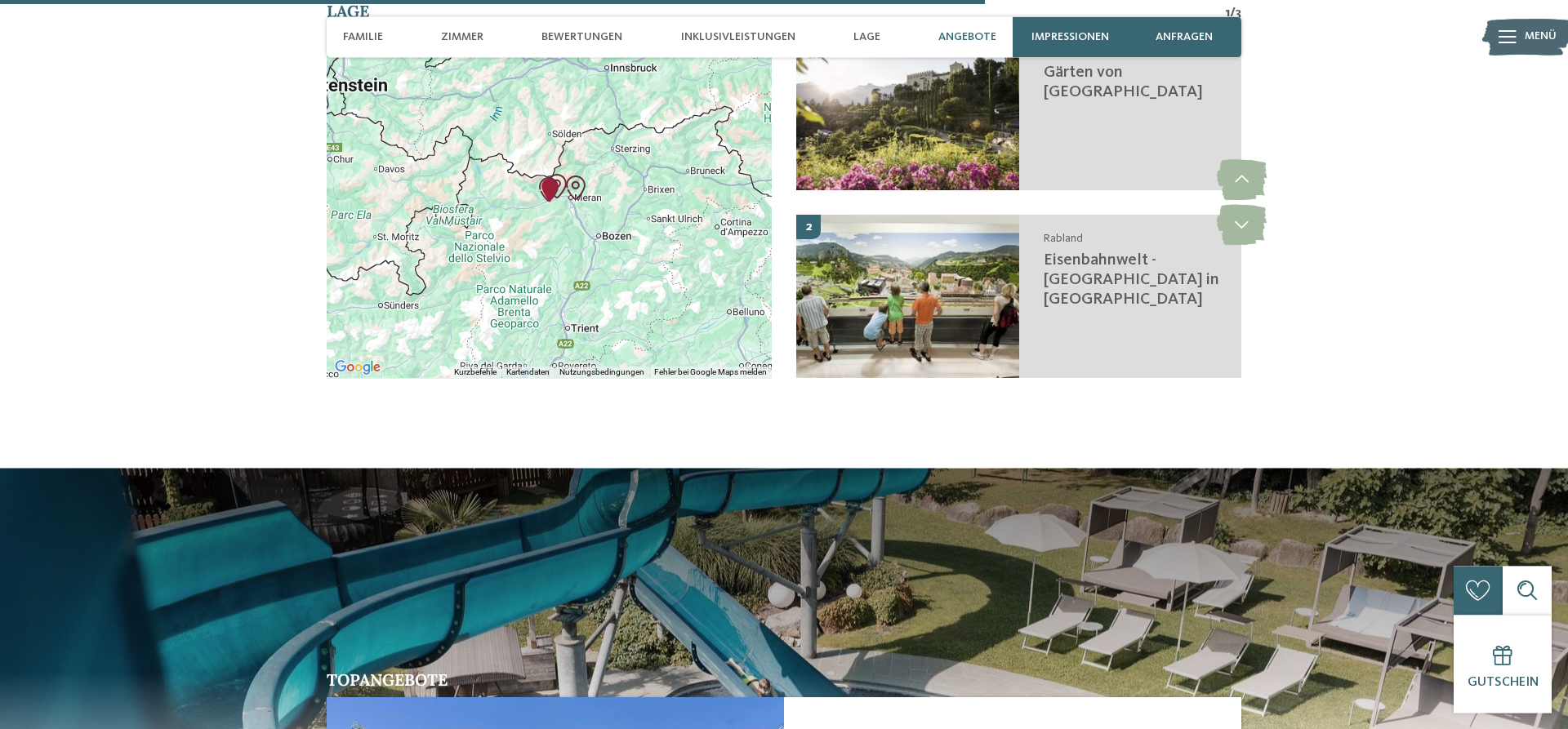
scroll to position [2952, 0]
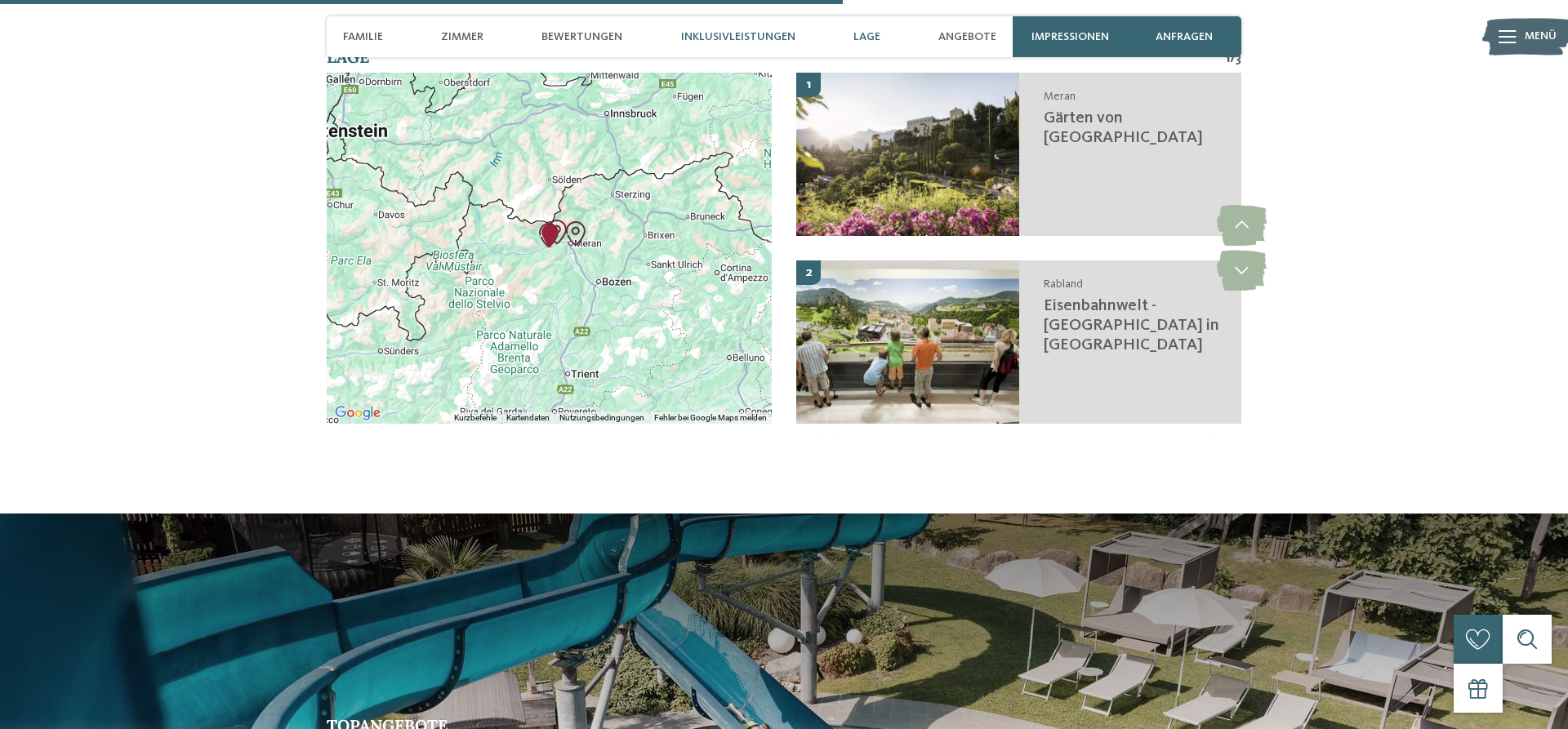
click at [750, 36] on span "Inklusivleistungen" at bounding box center [738, 37] width 114 height 14
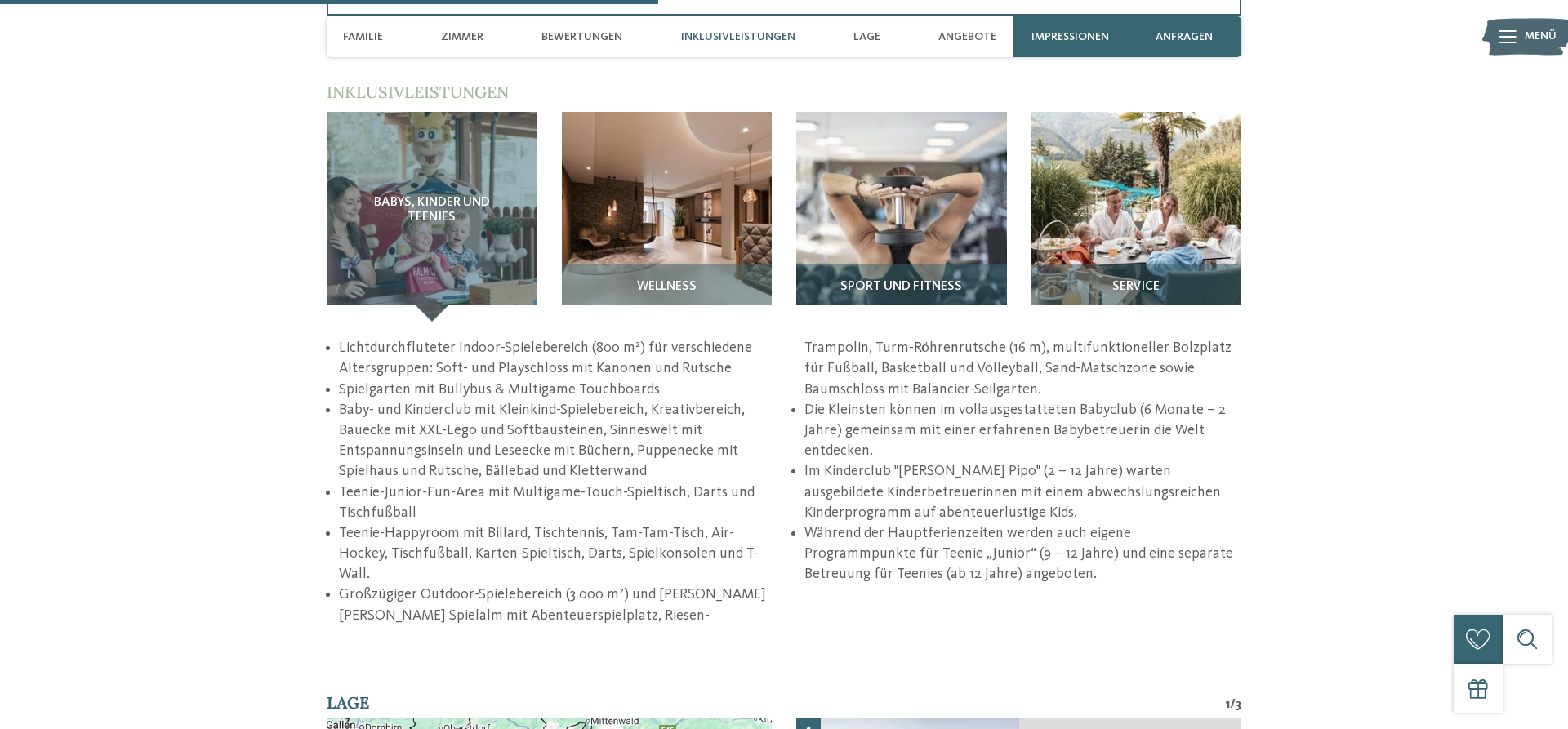
scroll to position [2305, 0]
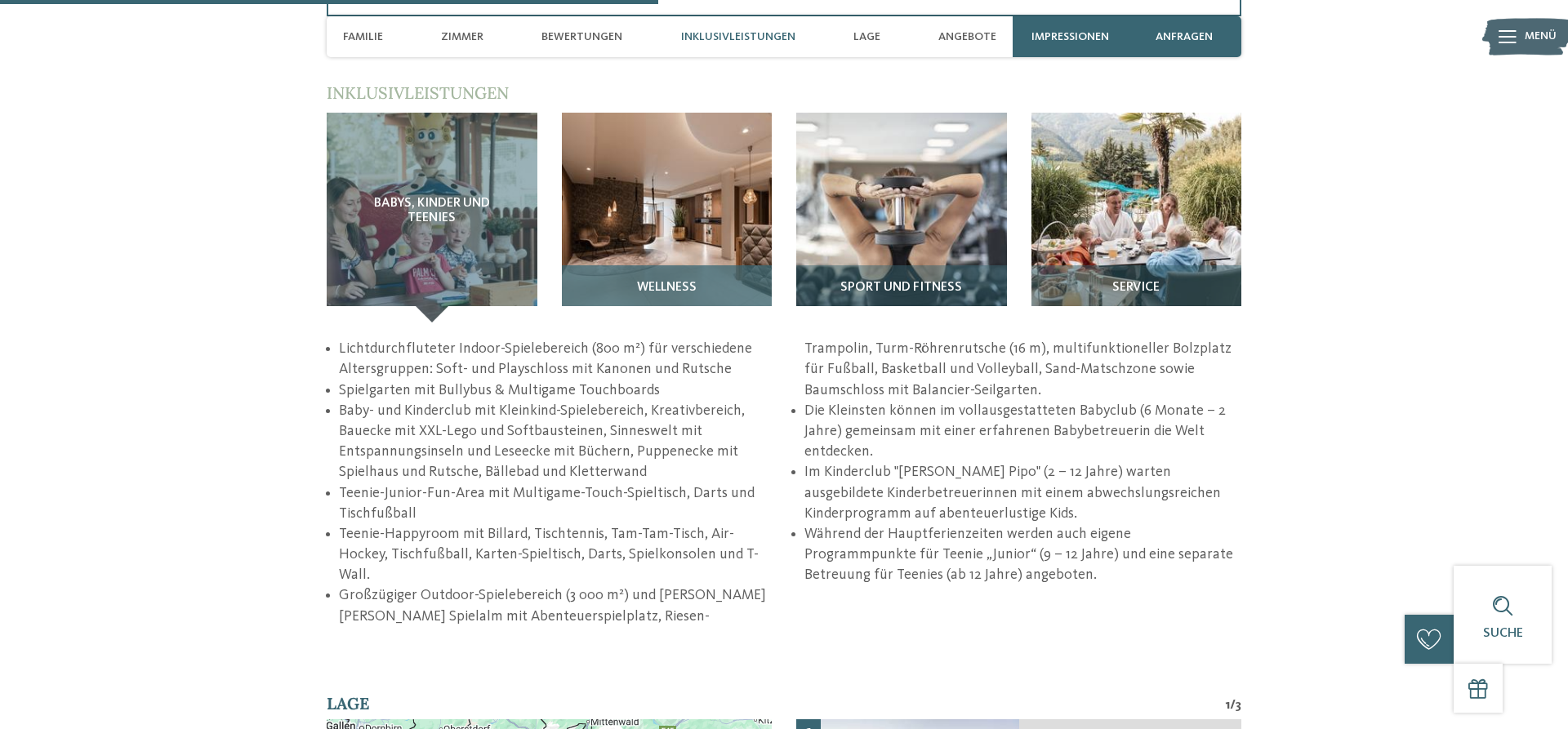
click at [633, 190] on img at bounding box center [667, 218] width 211 height 211
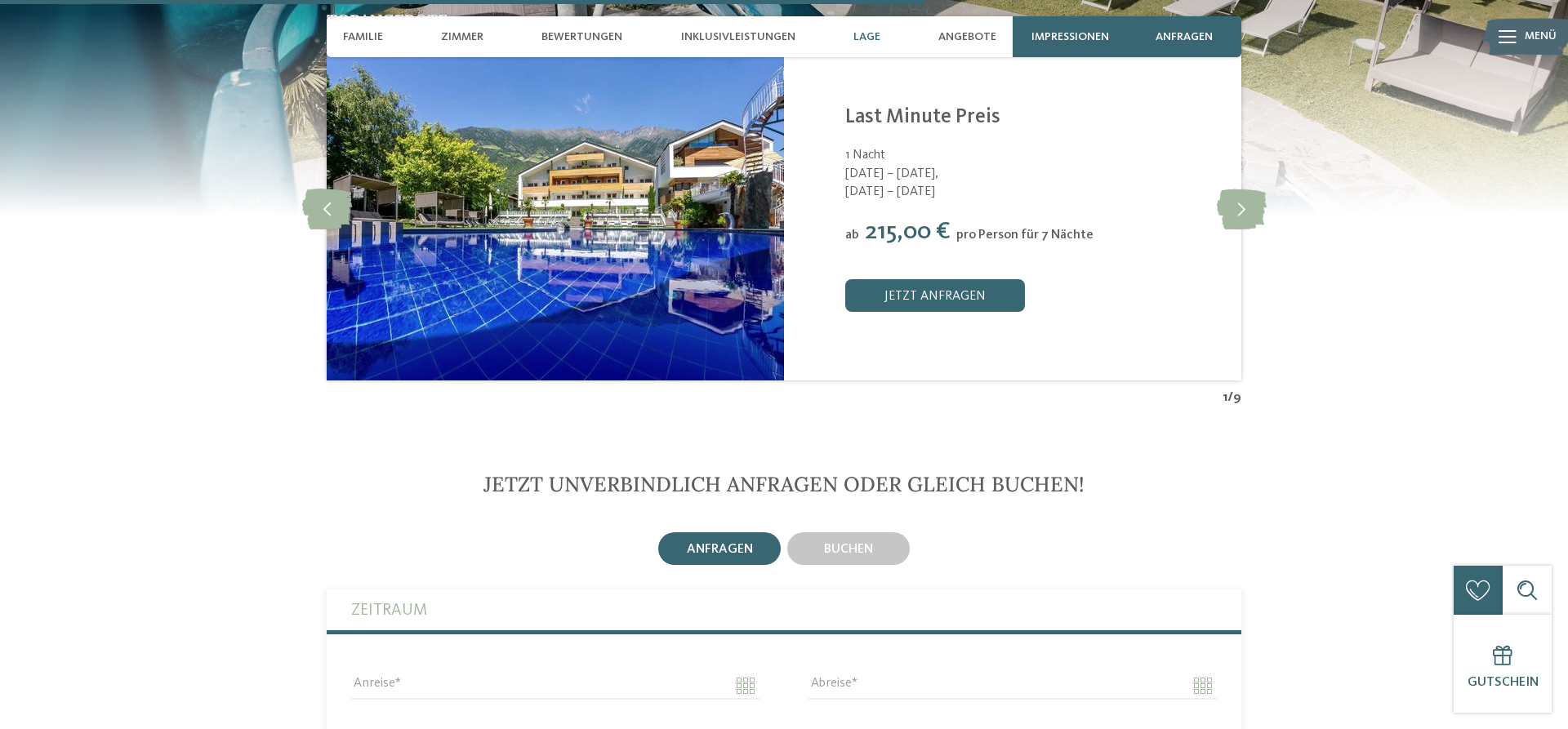
scroll to position [2971, 0]
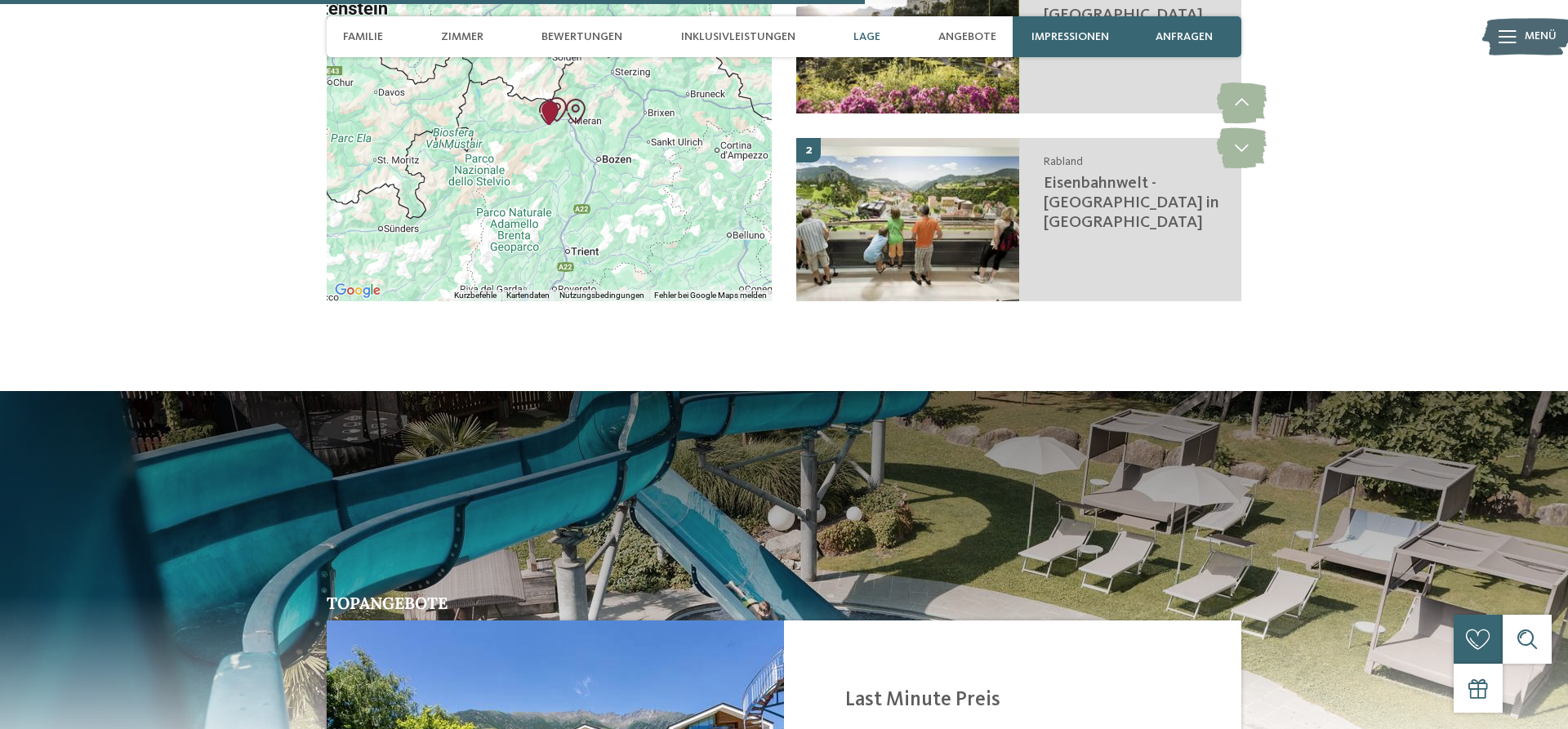
click at [1514, 30] on icon at bounding box center [1507, 36] width 18 height 13
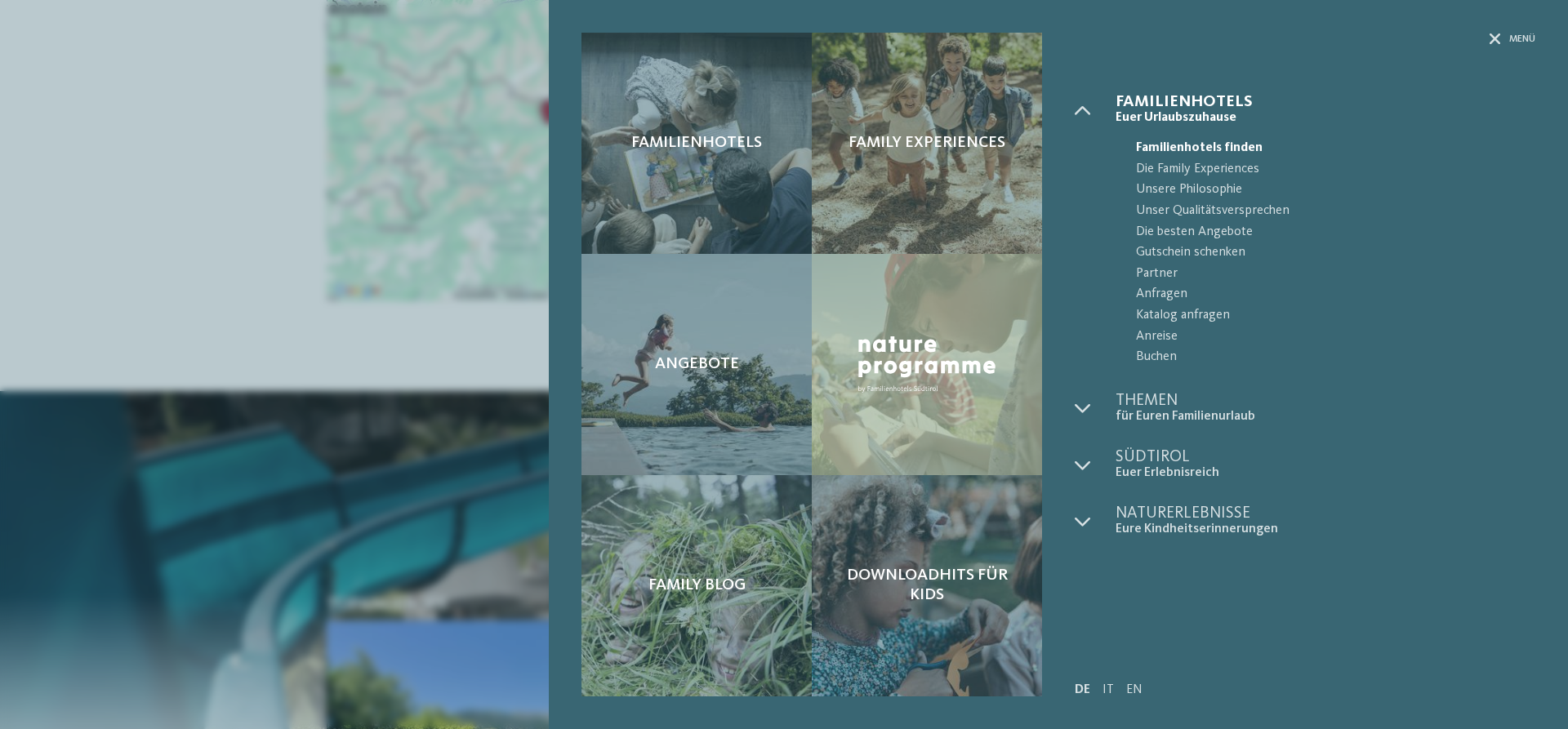
click at [75, 442] on div "Familienhotels Family Experiences Angebote" at bounding box center [784, 364] width 1568 height 729
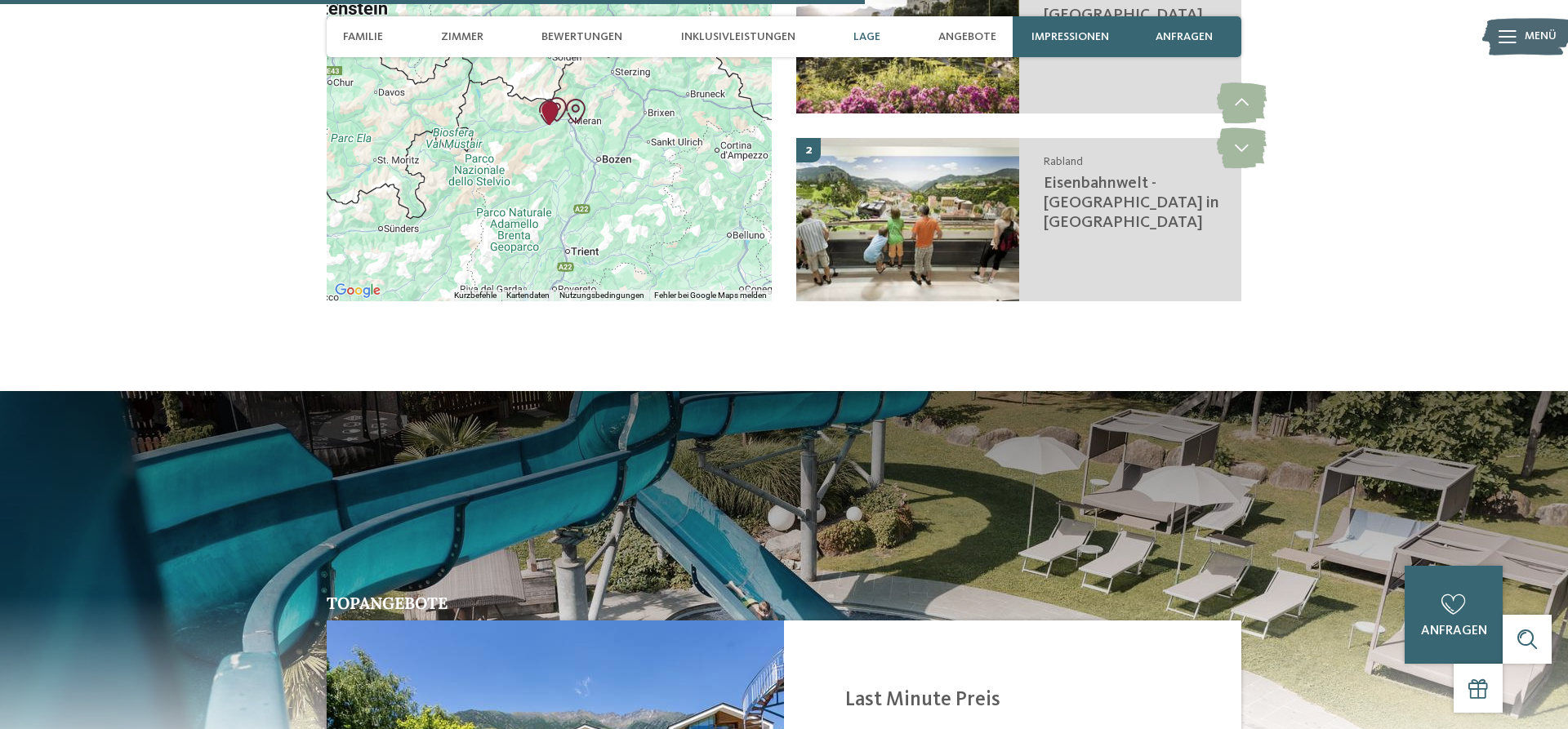
click at [148, 0] on div "Familienhotels Family Experiences Angebote" at bounding box center [784, 0] width 1568 height 0
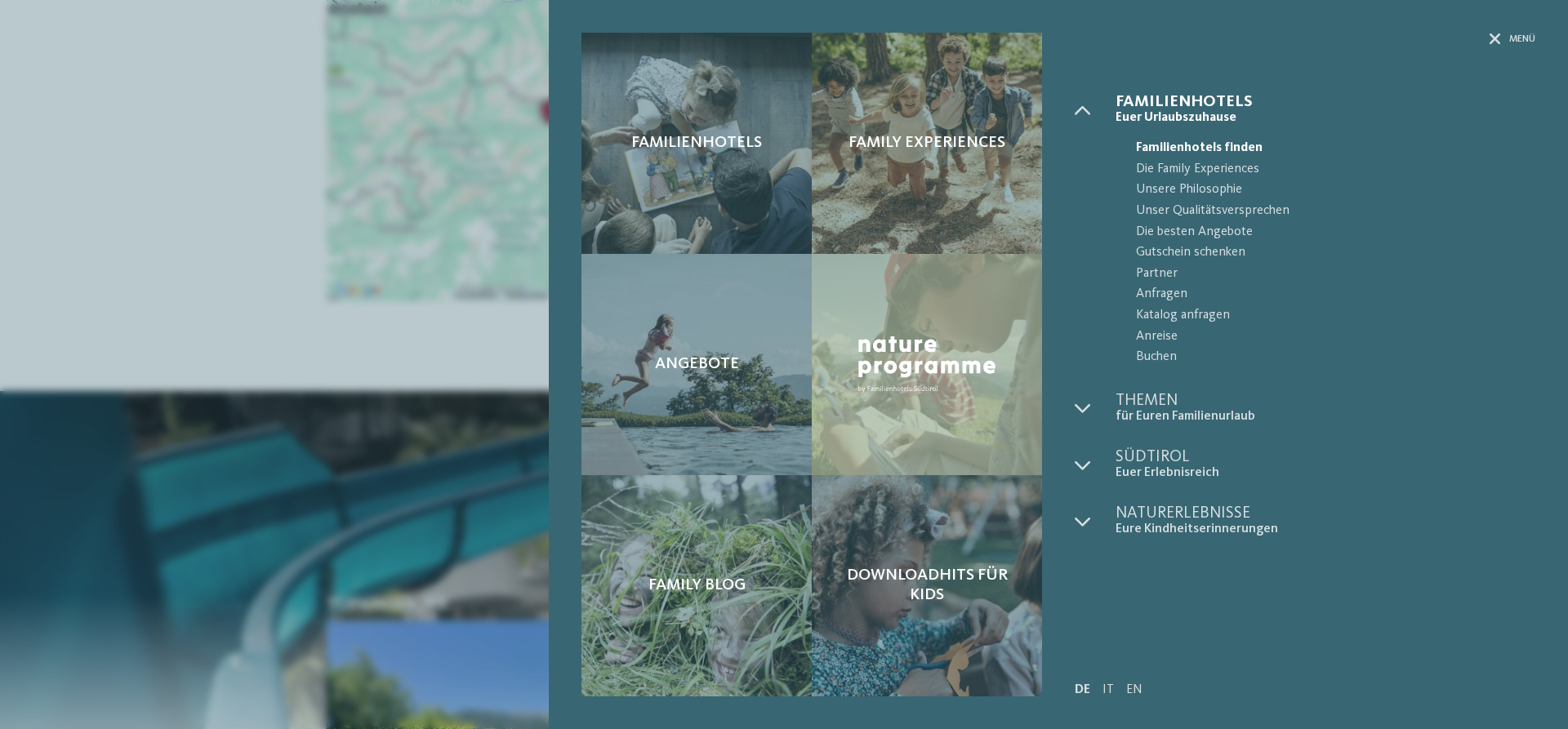
click at [153, 91] on div "Familienhotels Family Experiences Angebote" at bounding box center [784, 364] width 1568 height 729
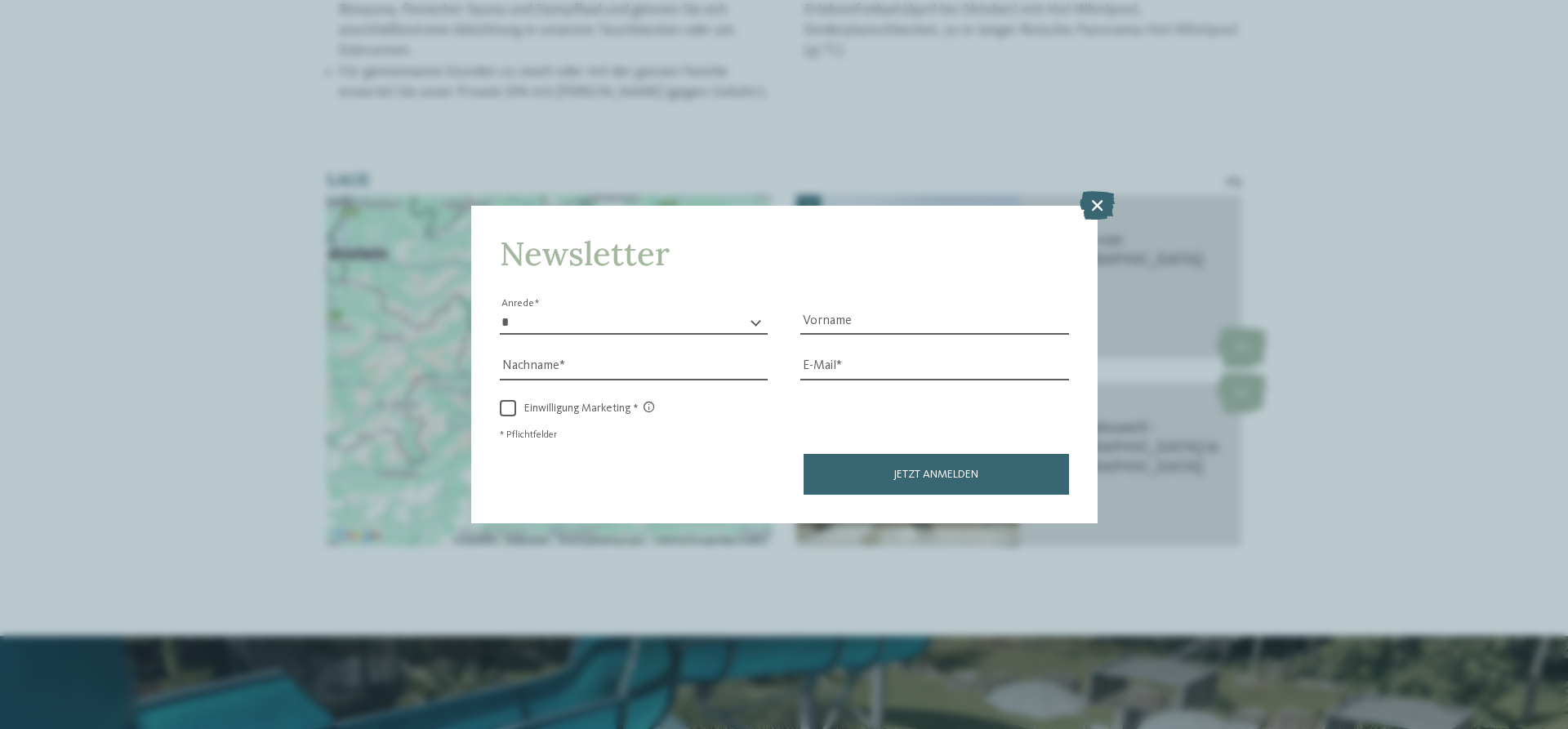
scroll to position [2511, 0]
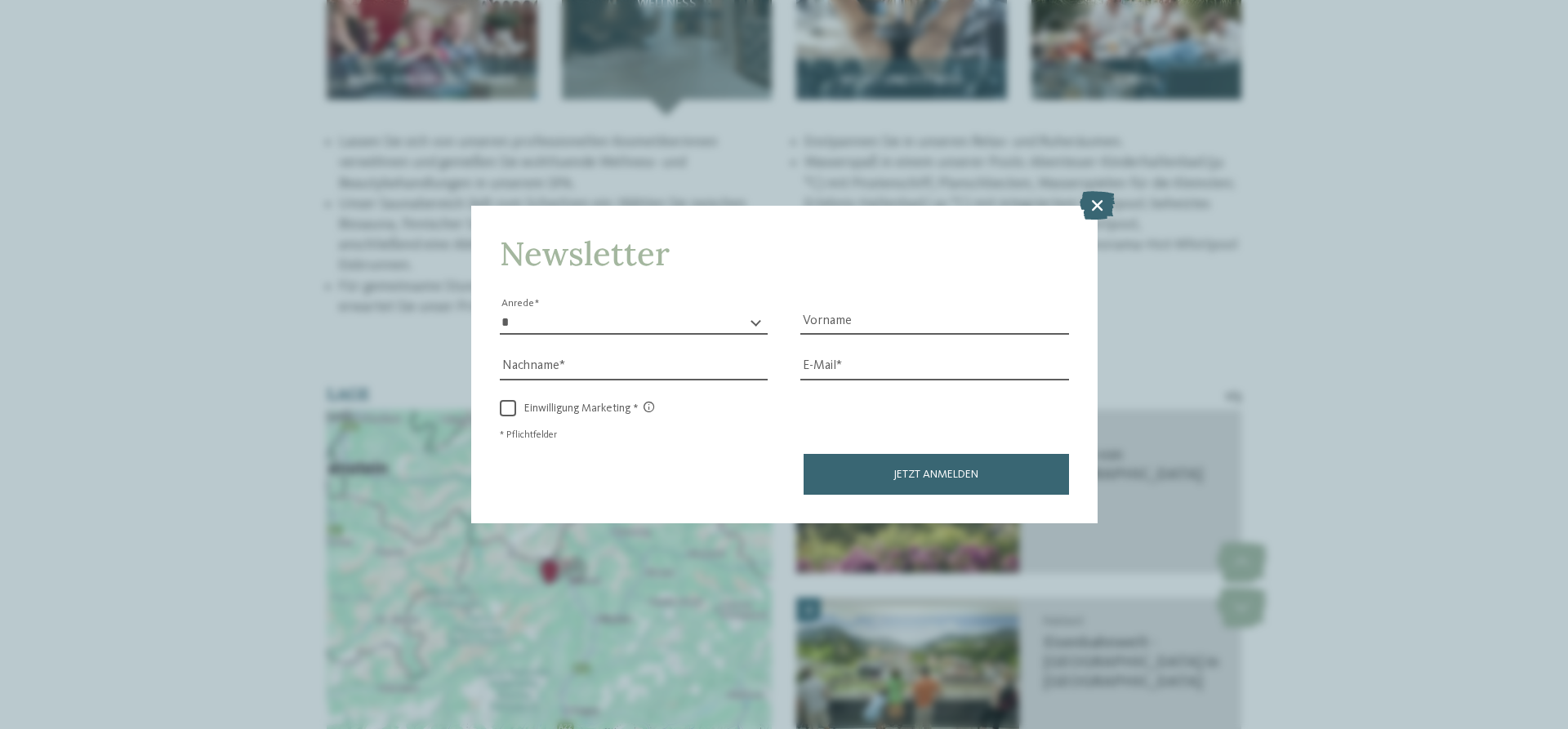
click at [1100, 191] on div "Newsletter * **** **** ******* ****** Anrede Vorname Nachname Link" at bounding box center [784, 364] width 1568 height 729
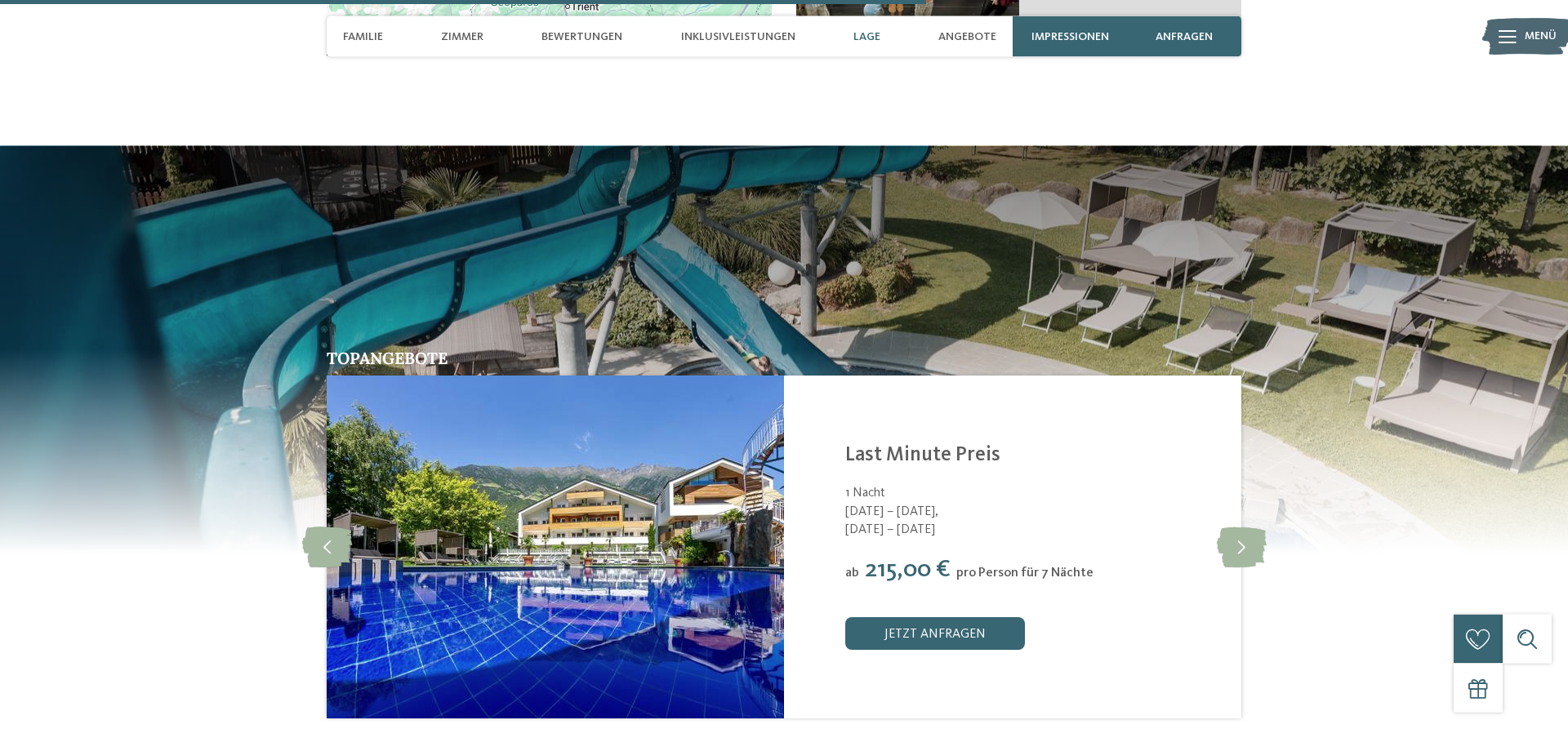
scroll to position [3178, 0]
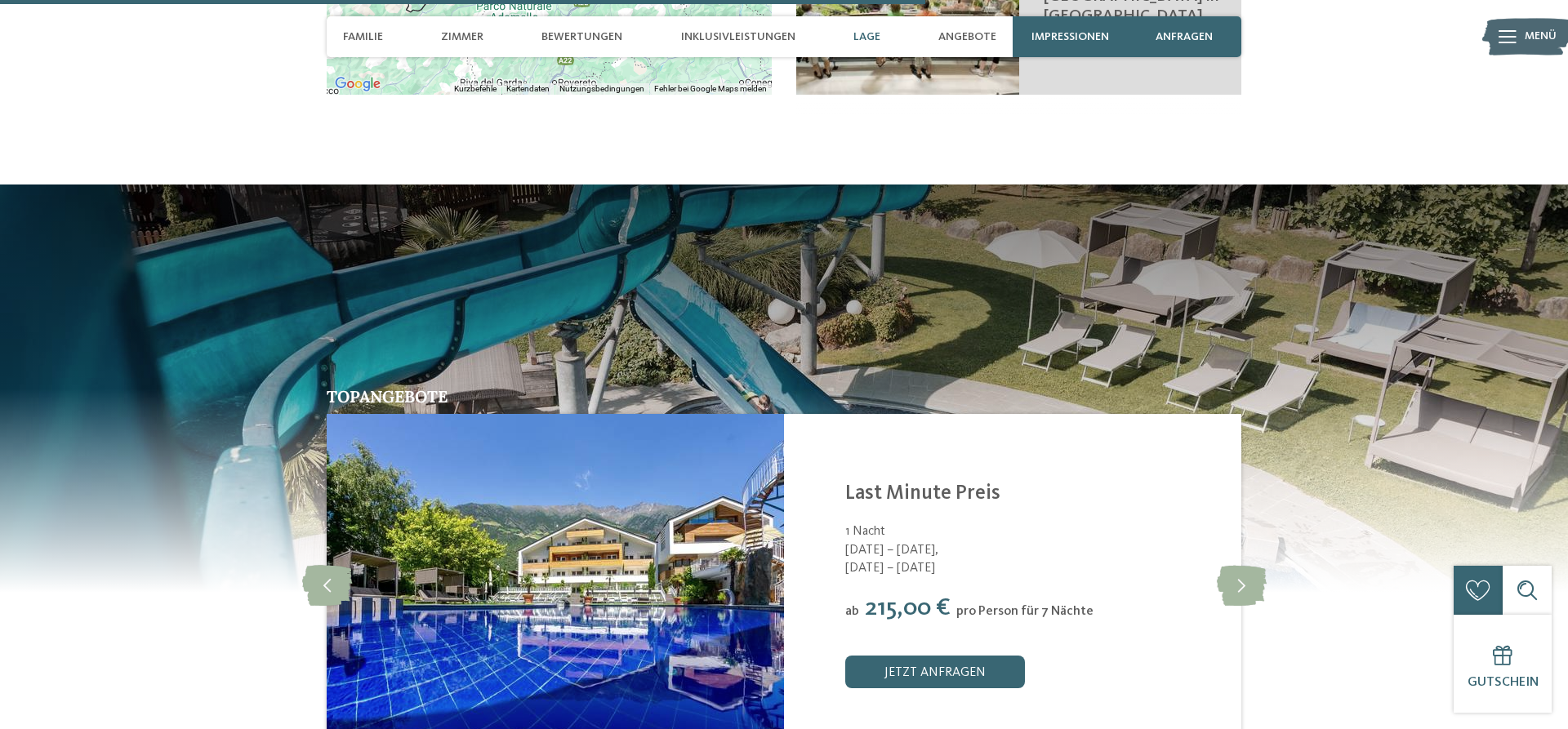
click at [818, 267] on img at bounding box center [784, 388] width 1568 height 408
click at [964, 41] on span "Angebote" at bounding box center [967, 37] width 58 height 14
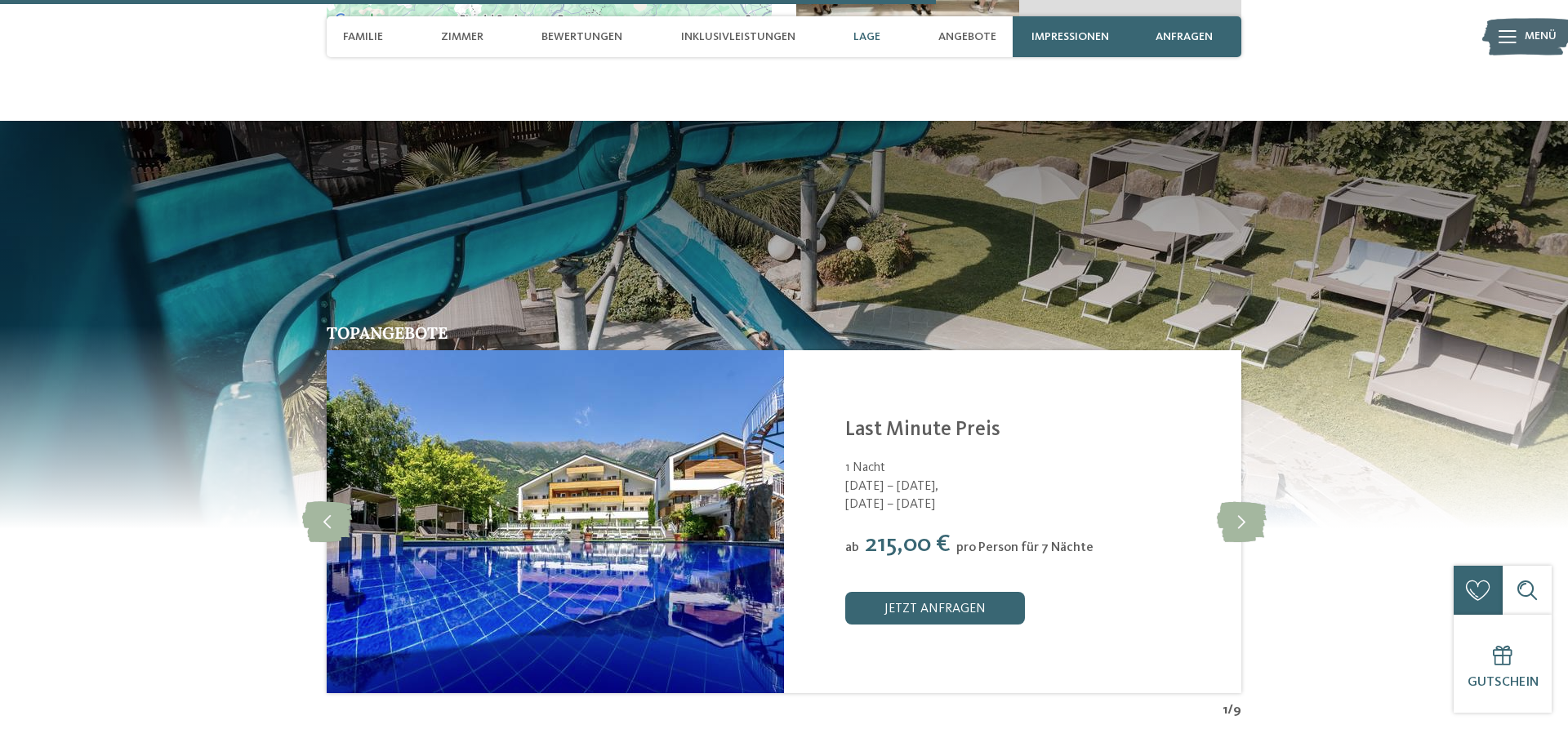
scroll to position [3261, 0]
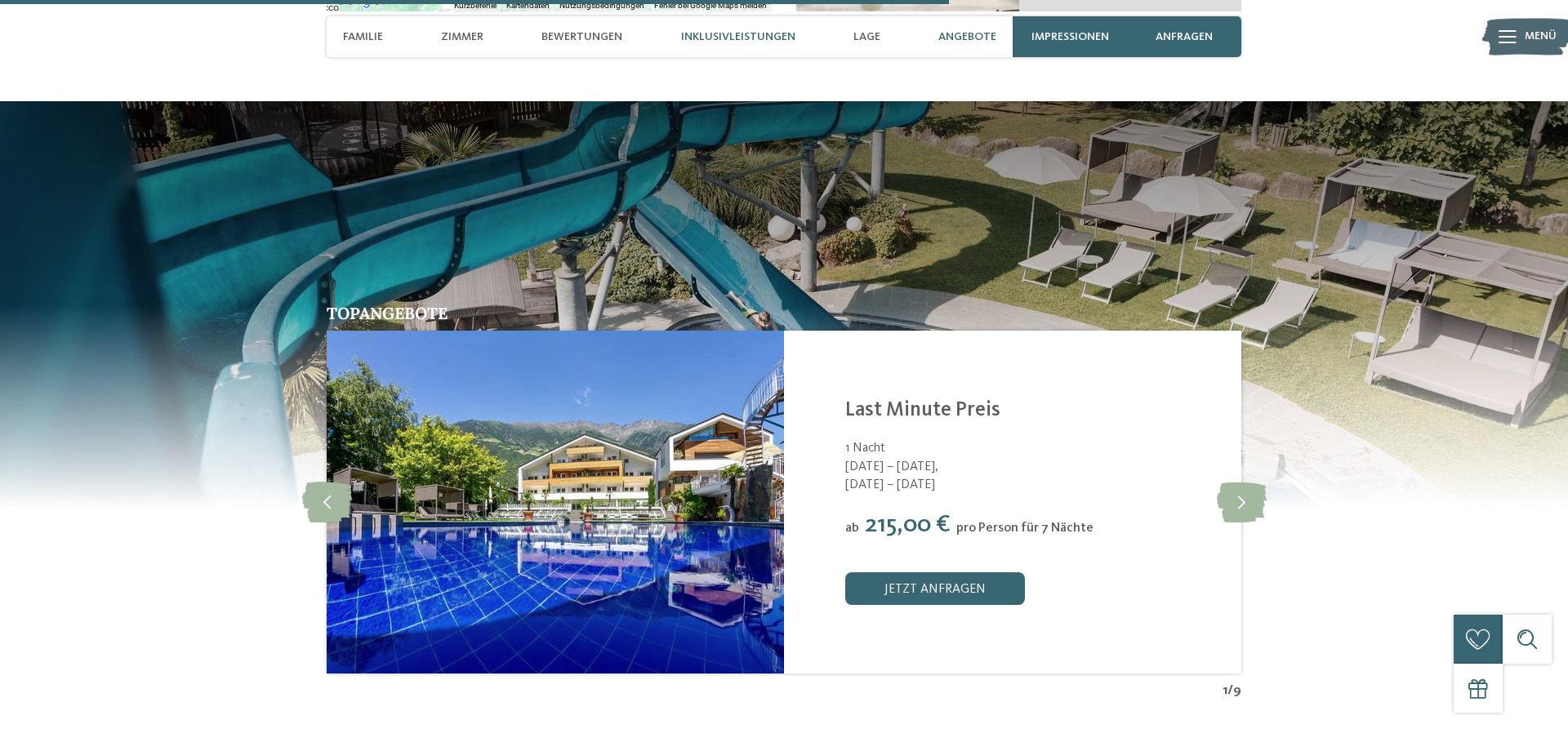
click at [741, 44] on div "Inklusivleistungen" at bounding box center [738, 36] width 130 height 41
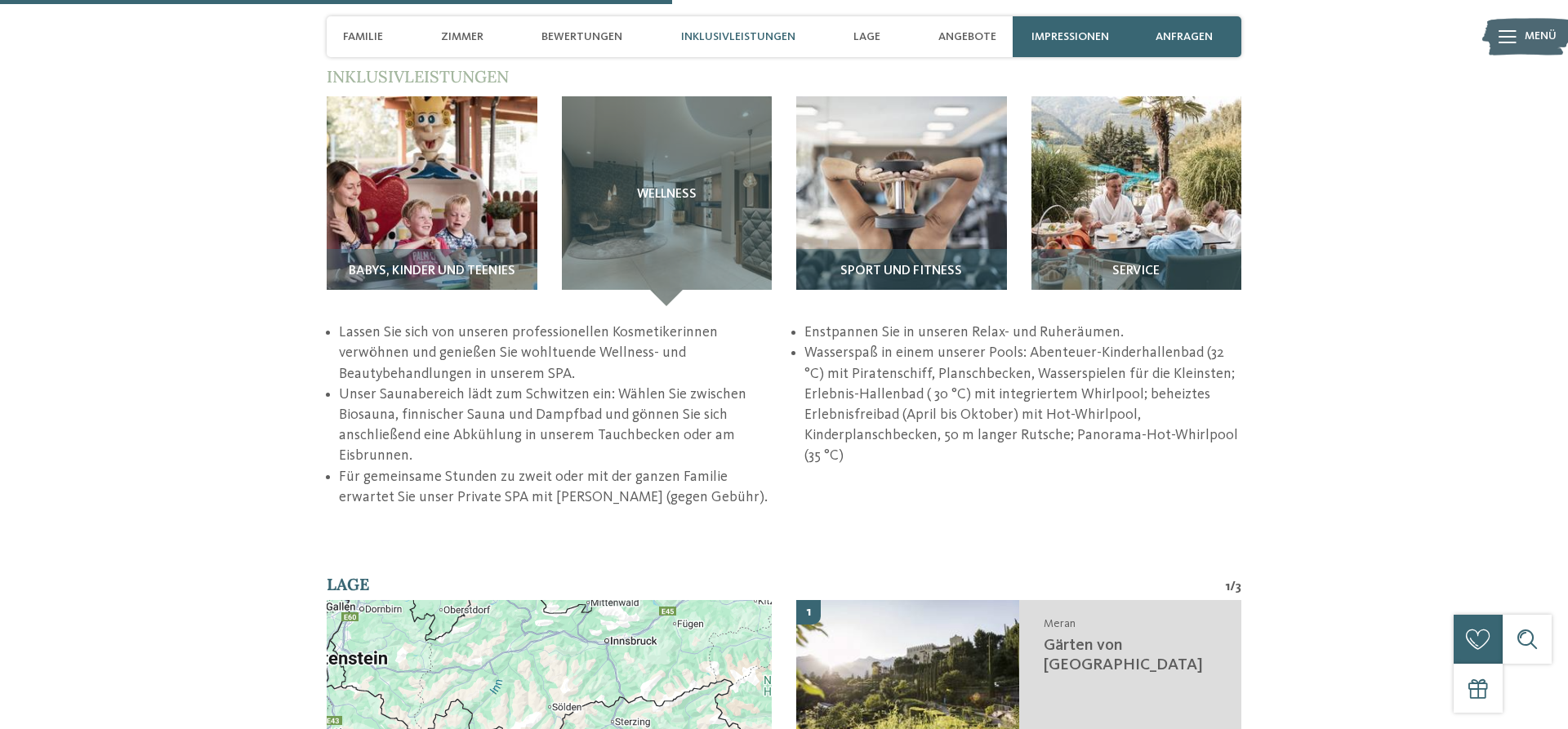
scroll to position [2305, 0]
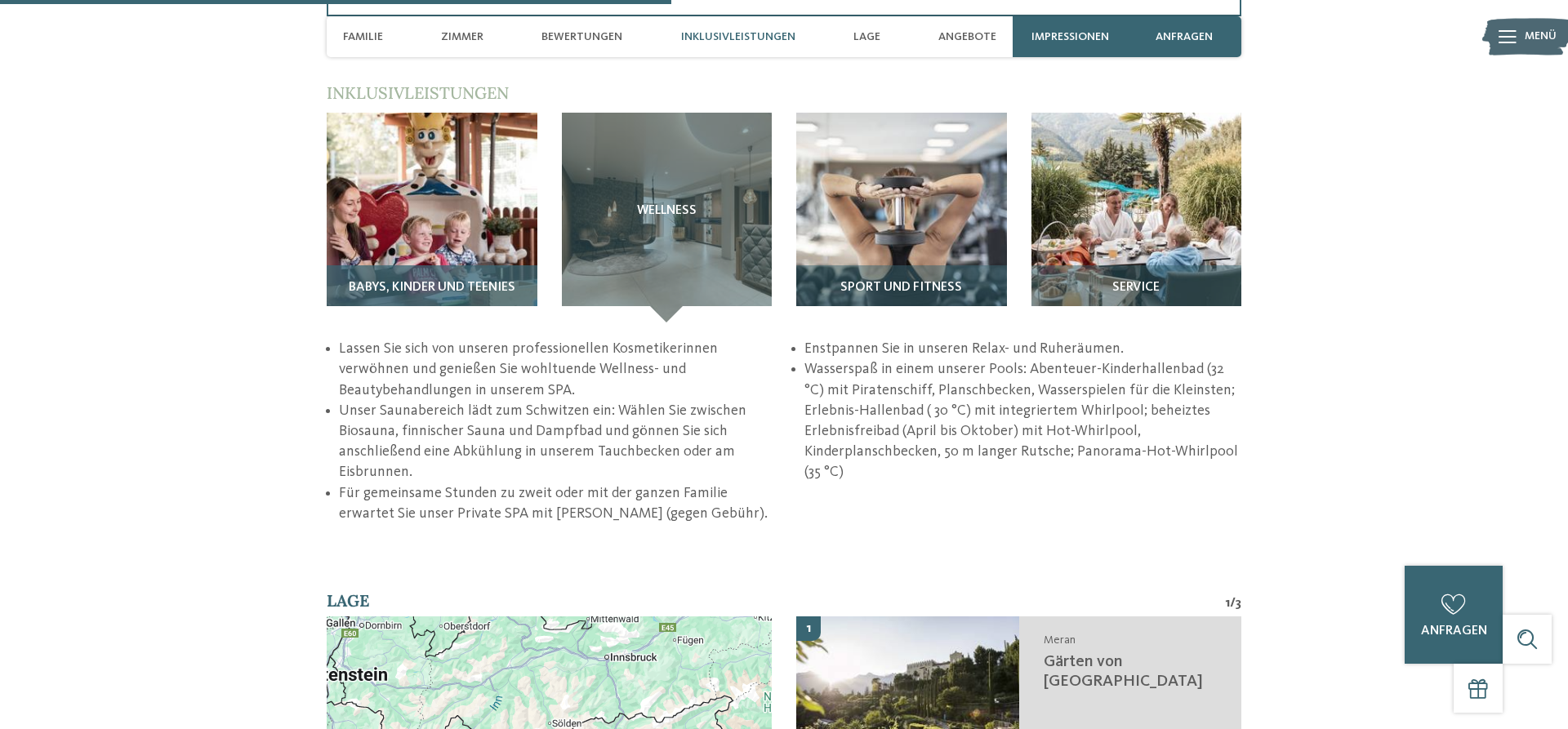
click at [479, 233] on img at bounding box center [432, 218] width 211 height 211
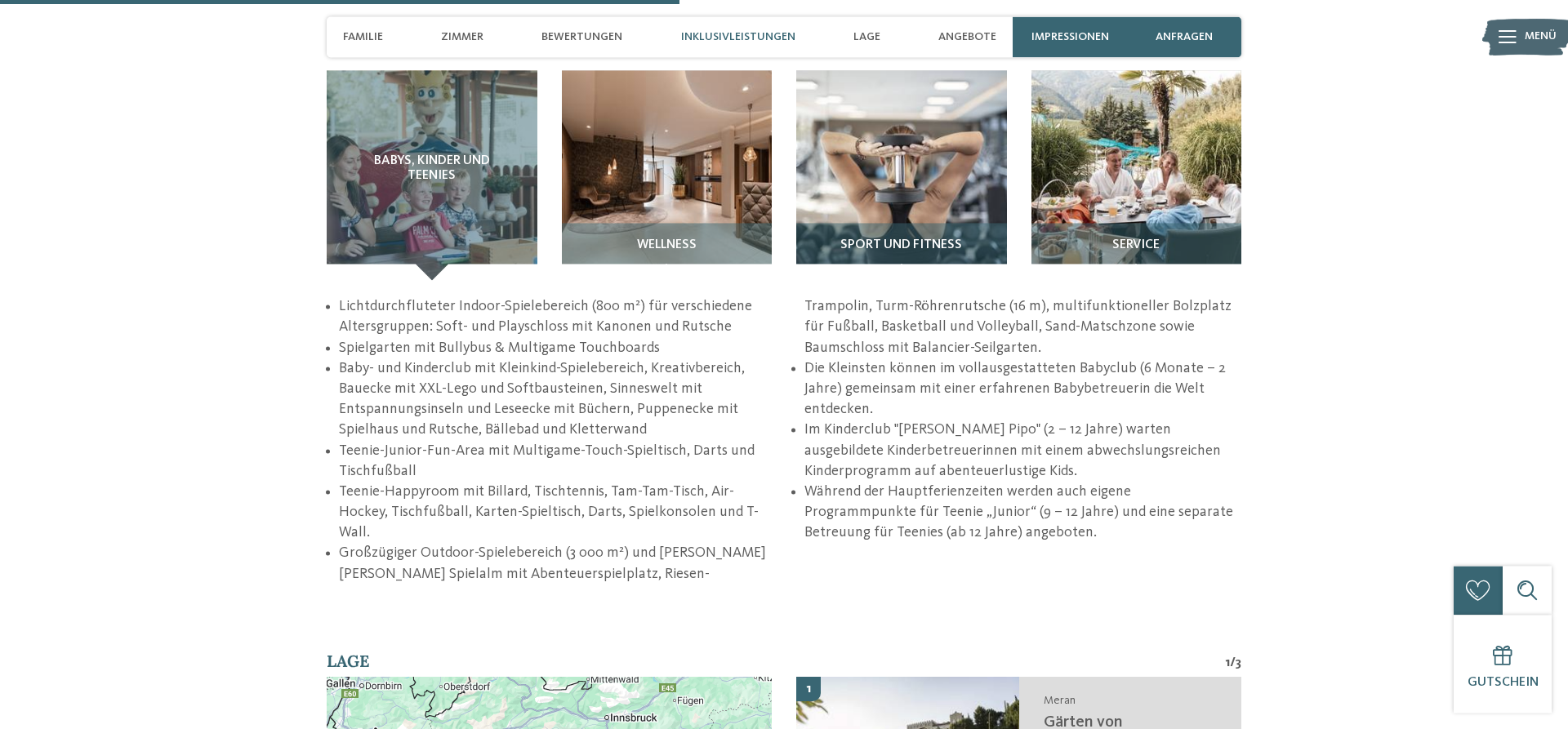
scroll to position [2389, 0]
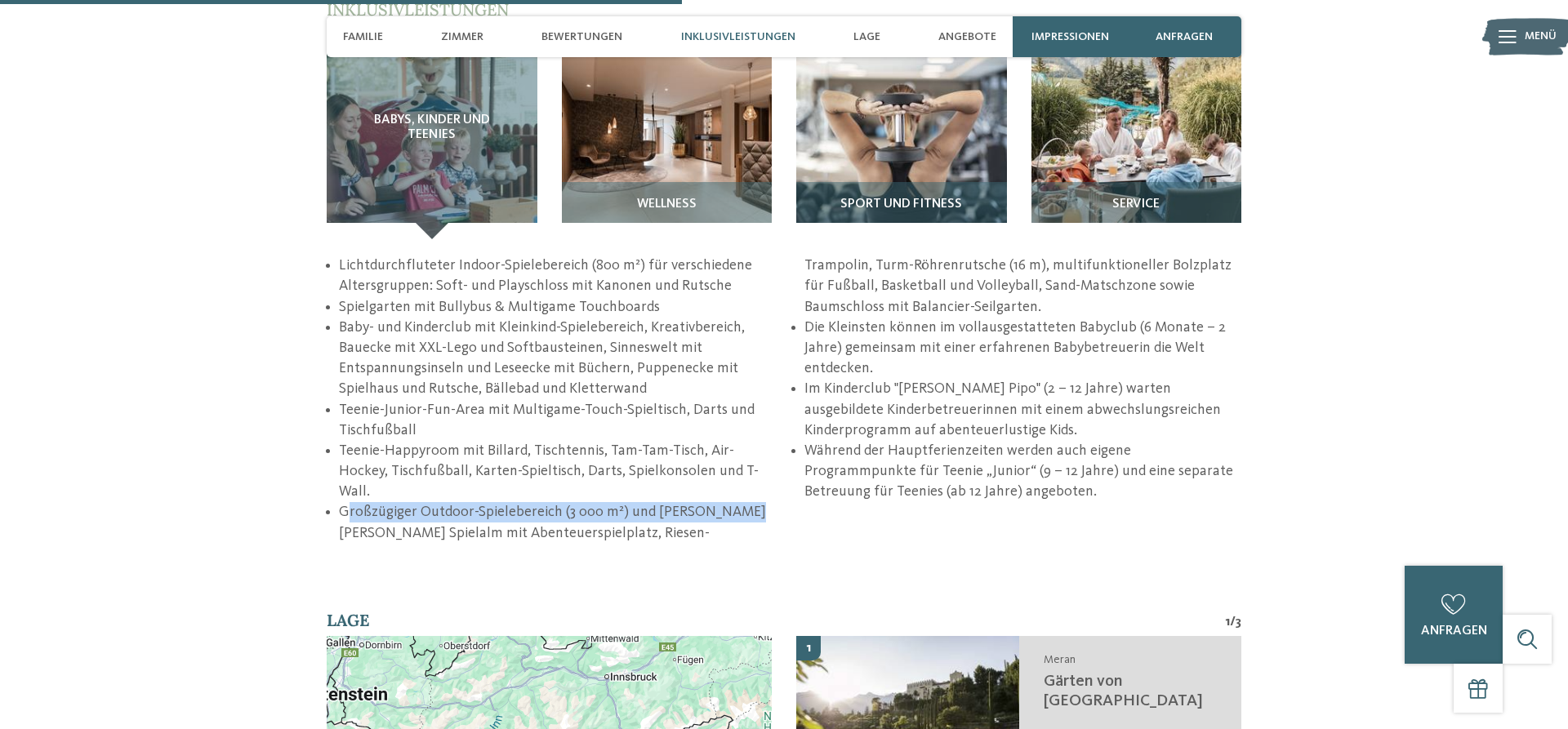
drag, startPoint x: 345, startPoint y: 515, endPoint x: 738, endPoint y: 505, distance: 393.1
click at [738, 505] on li "Großzügiger Outdoor-Spielebereich (3 000 m²) und [PERSON_NAME] [PERSON_NAME] Sp…" at bounding box center [790, 400] width 902 height 288
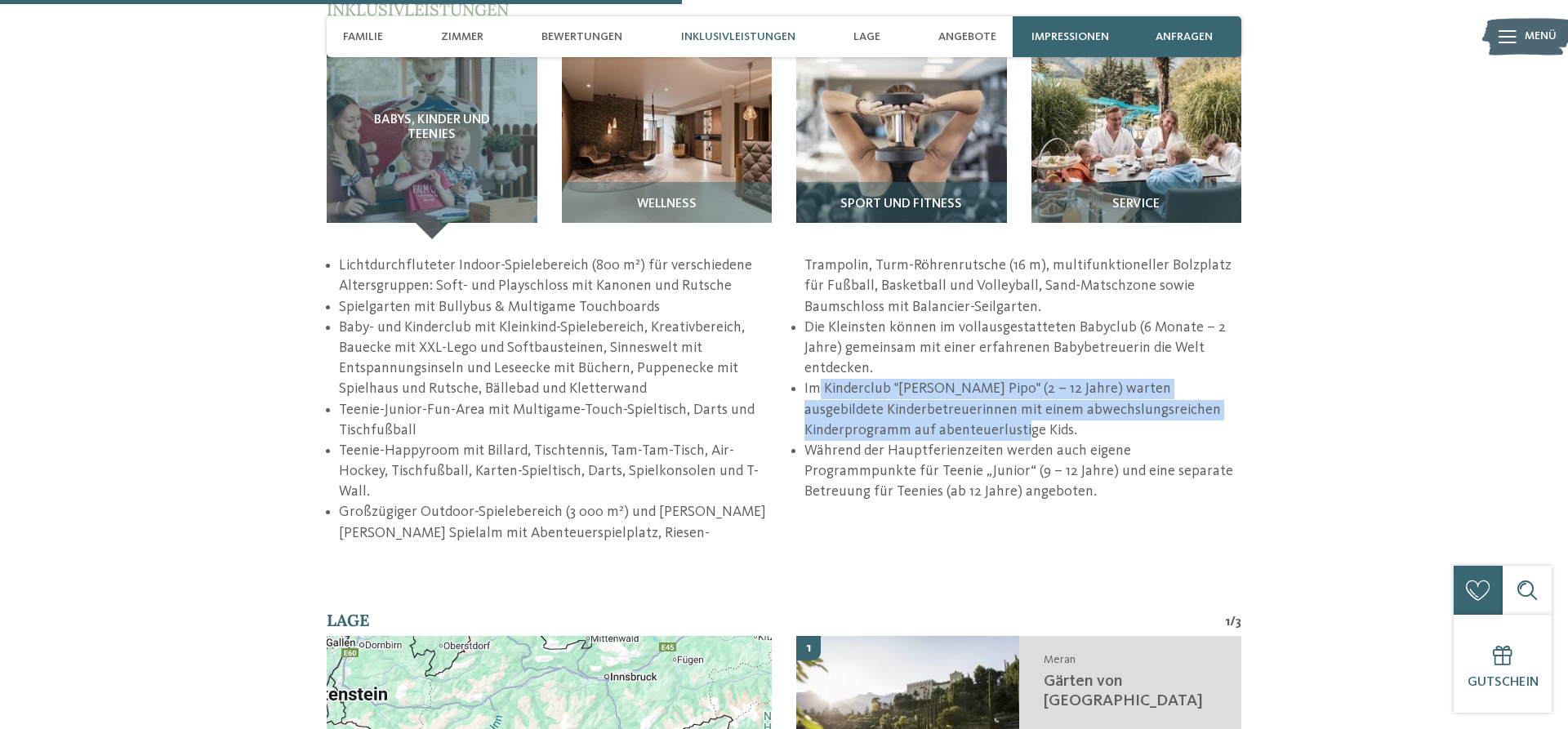
drag, startPoint x: 817, startPoint y: 423, endPoint x: 1030, endPoint y: 469, distance: 217.9
click at [1030, 441] on li "Im Kinderclub "König Pipo" (2 – 12 Jahre) warten ausgebildete Kinderbetreuerinn…" at bounding box center [1023, 409] width 437 height 62
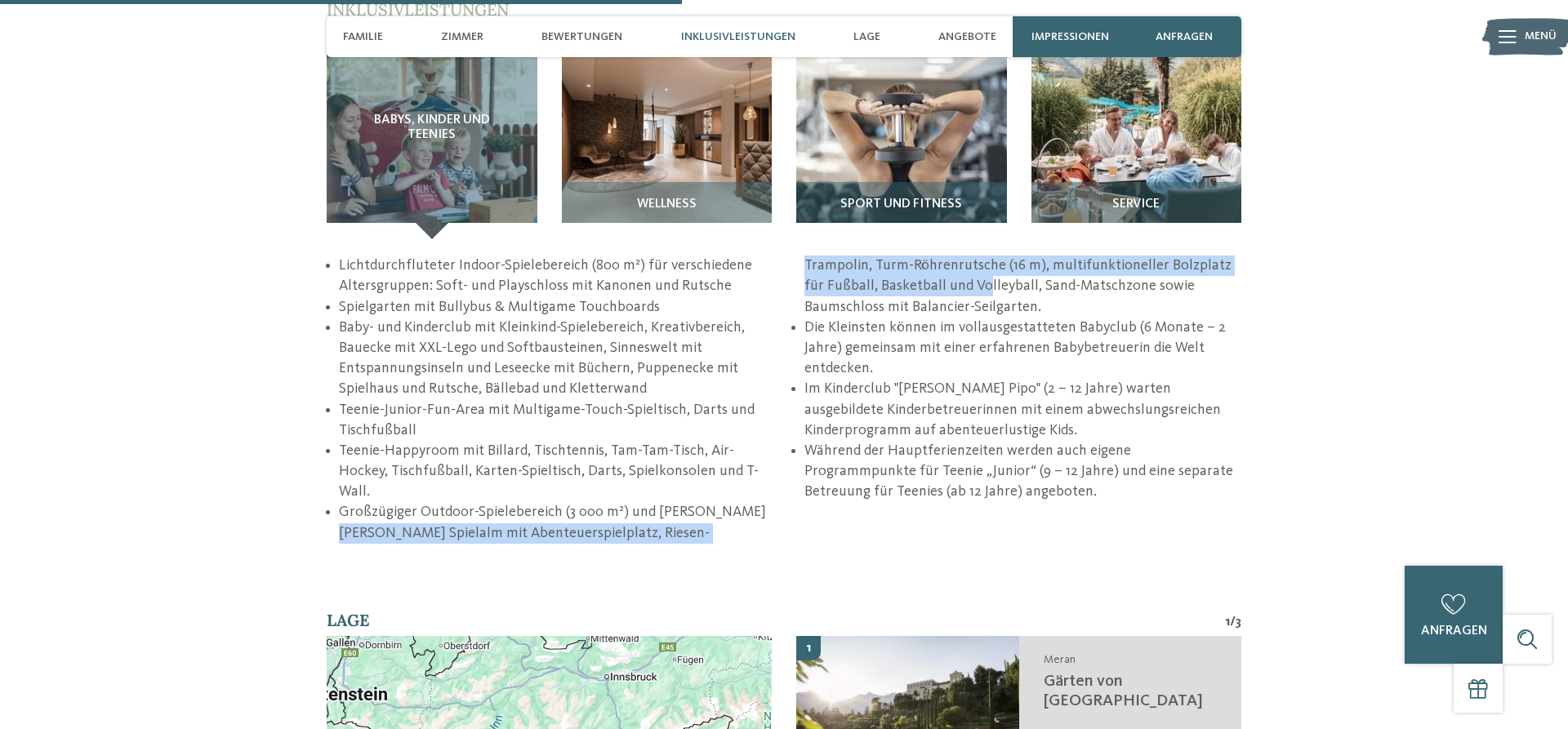
drag, startPoint x: 805, startPoint y: 268, endPoint x: 1001, endPoint y: 307, distance: 199.8
click at [1001, 307] on li "Großzügiger Outdoor-Spielebereich (3 000 m²) und [PERSON_NAME] [PERSON_NAME] Sp…" at bounding box center [790, 400] width 902 height 288
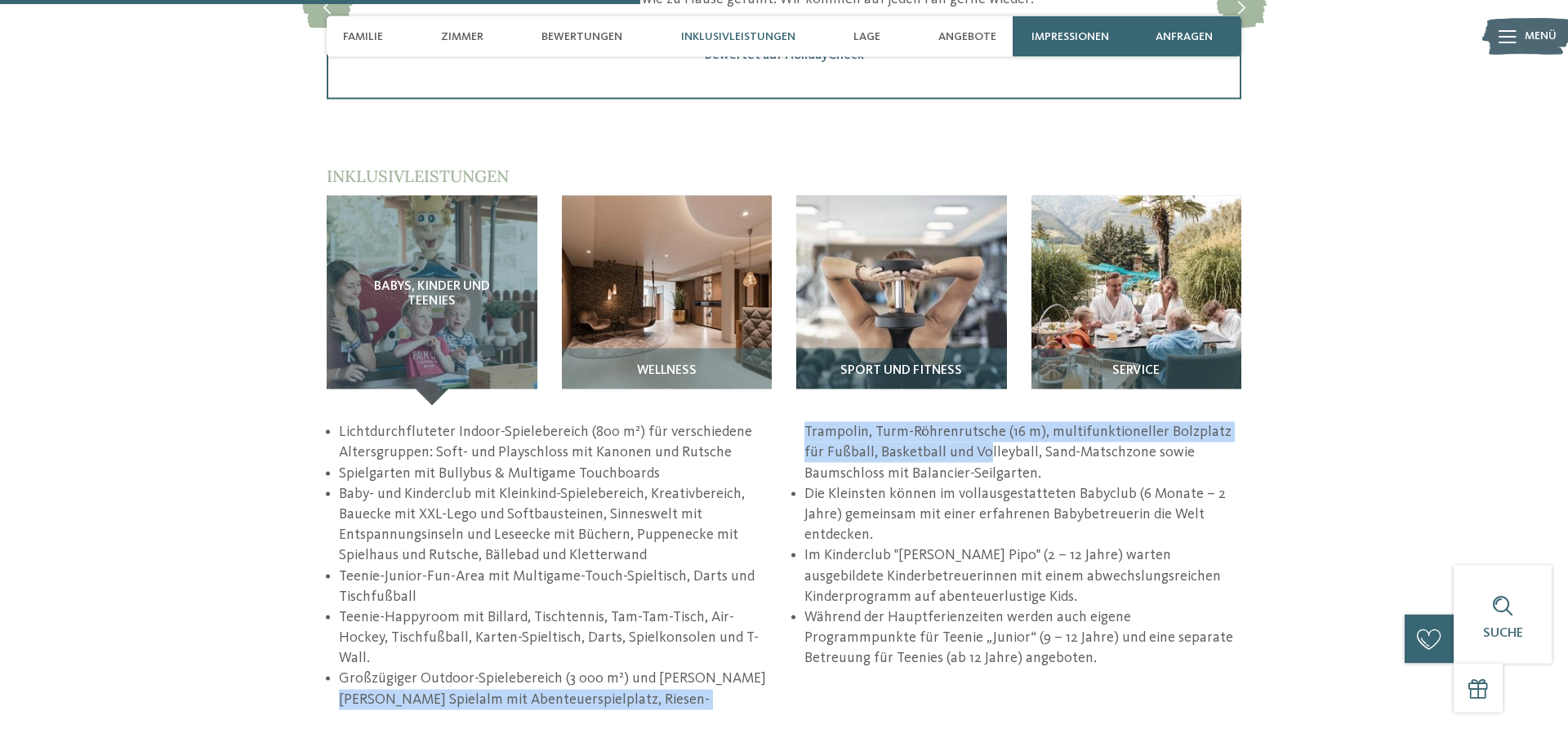
scroll to position [2305, 0]
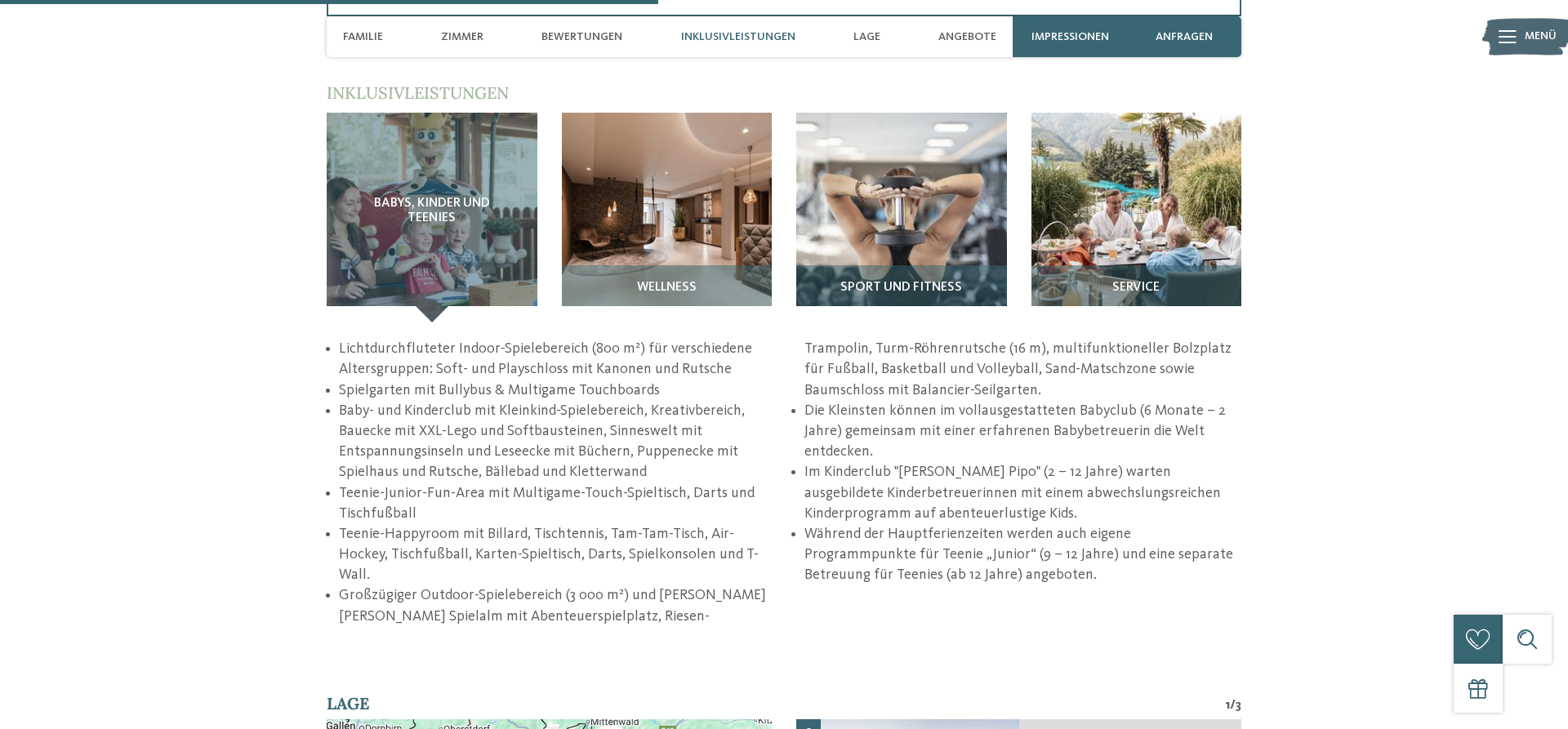
click at [1333, 469] on section "Inklusivleistungen / Babys, Kinder und Teenies" at bounding box center [784, 354] width 1111 height 545
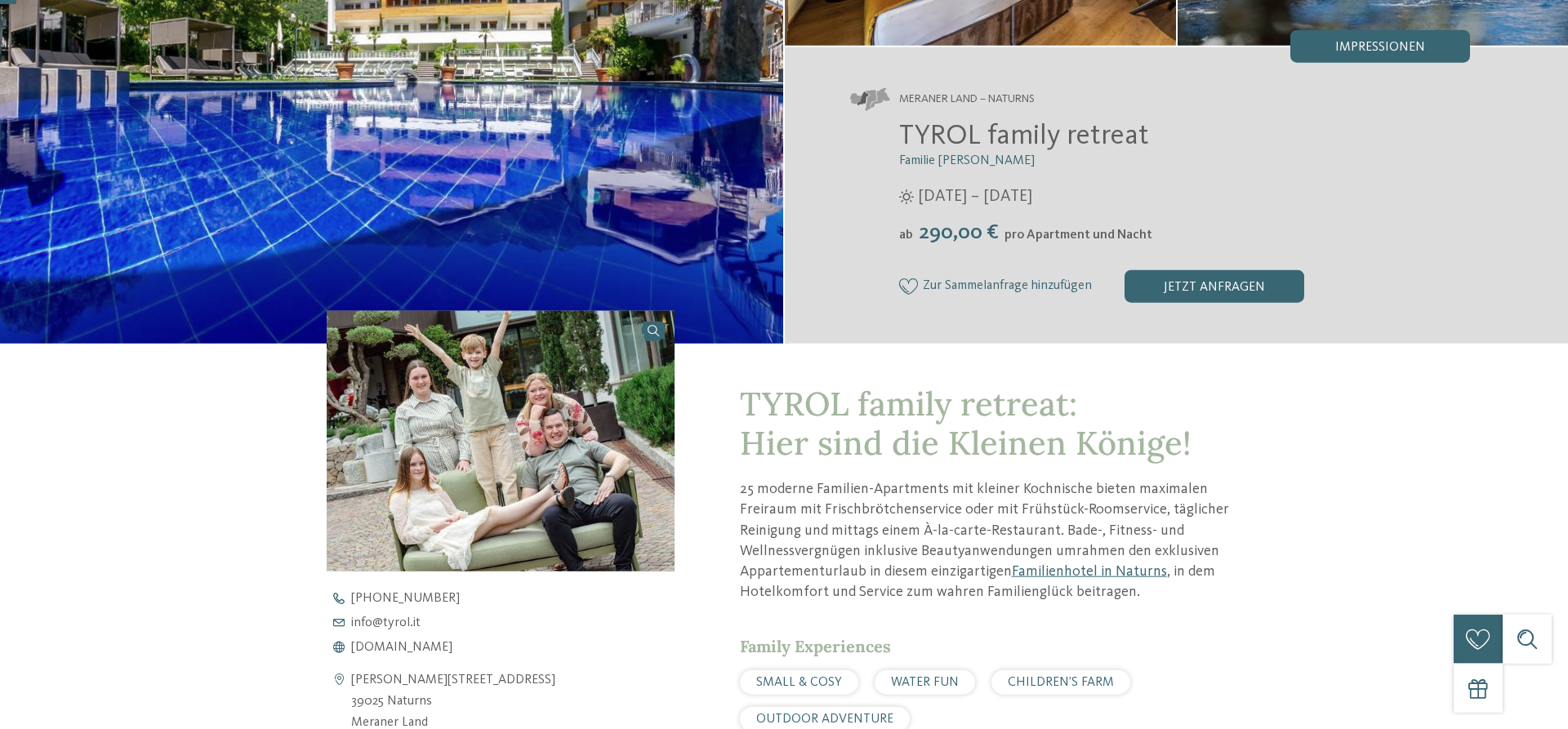
scroll to position [390, 0]
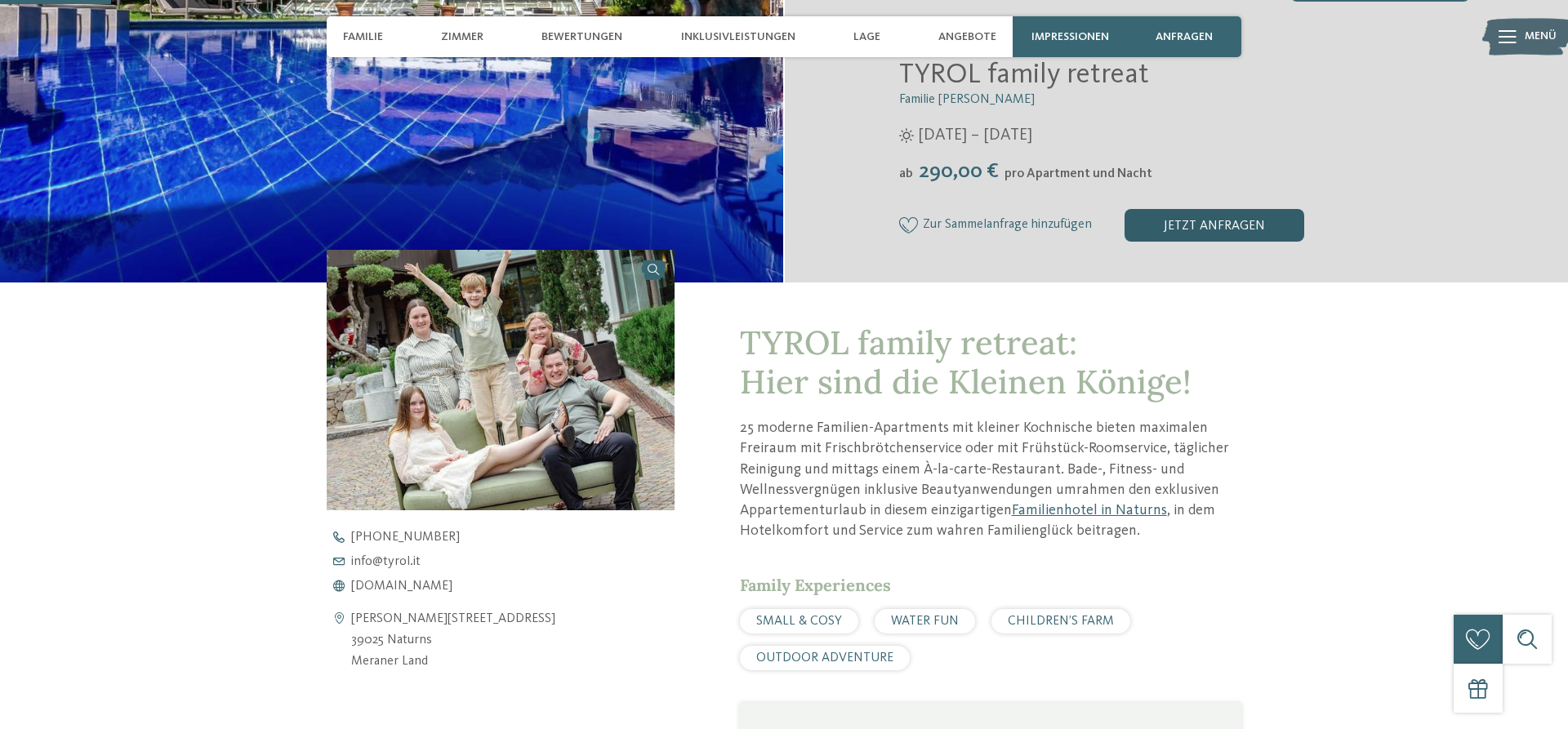
click at [1215, 225] on div "jetzt anfragen" at bounding box center [1214, 225] width 180 height 33
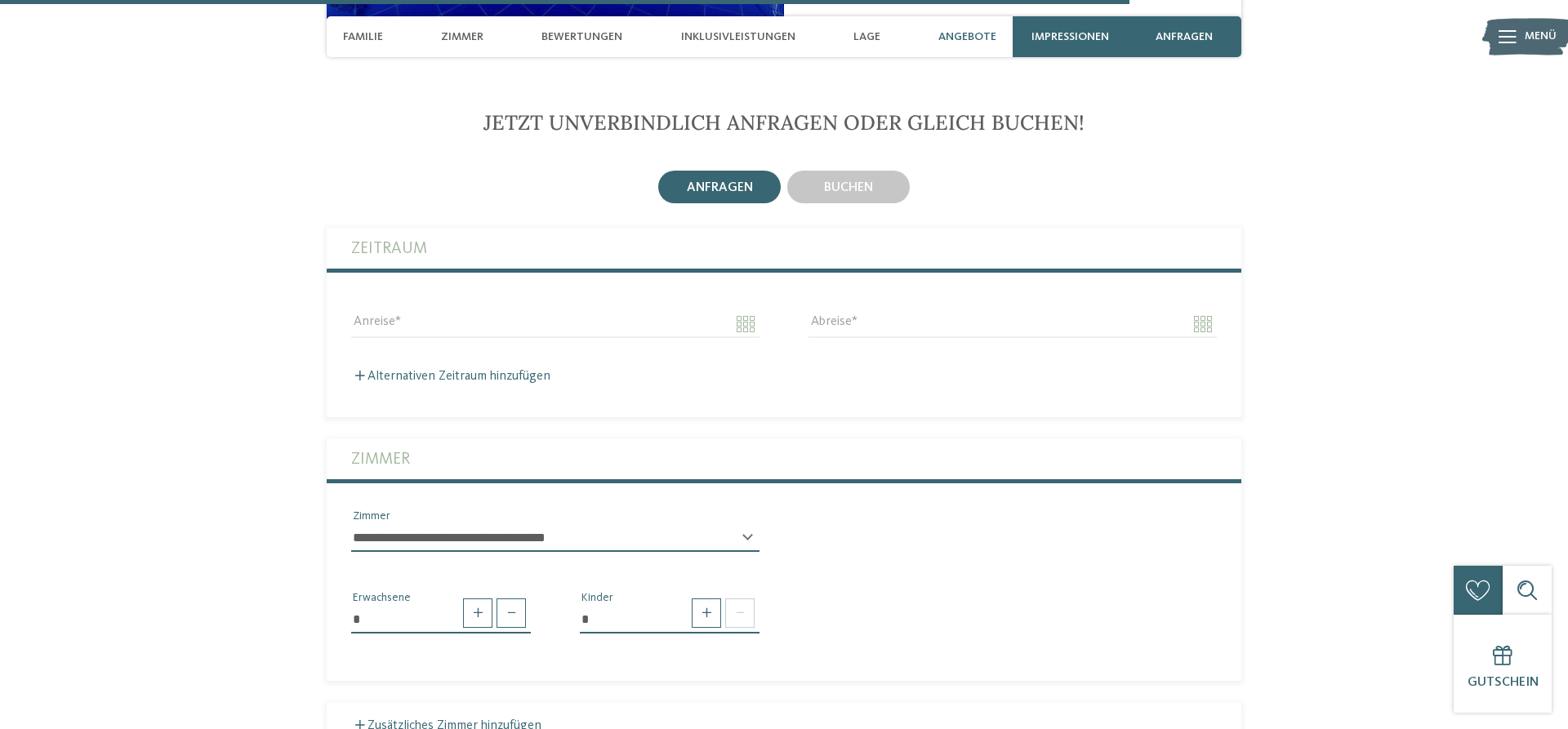
scroll to position [4031, 0]
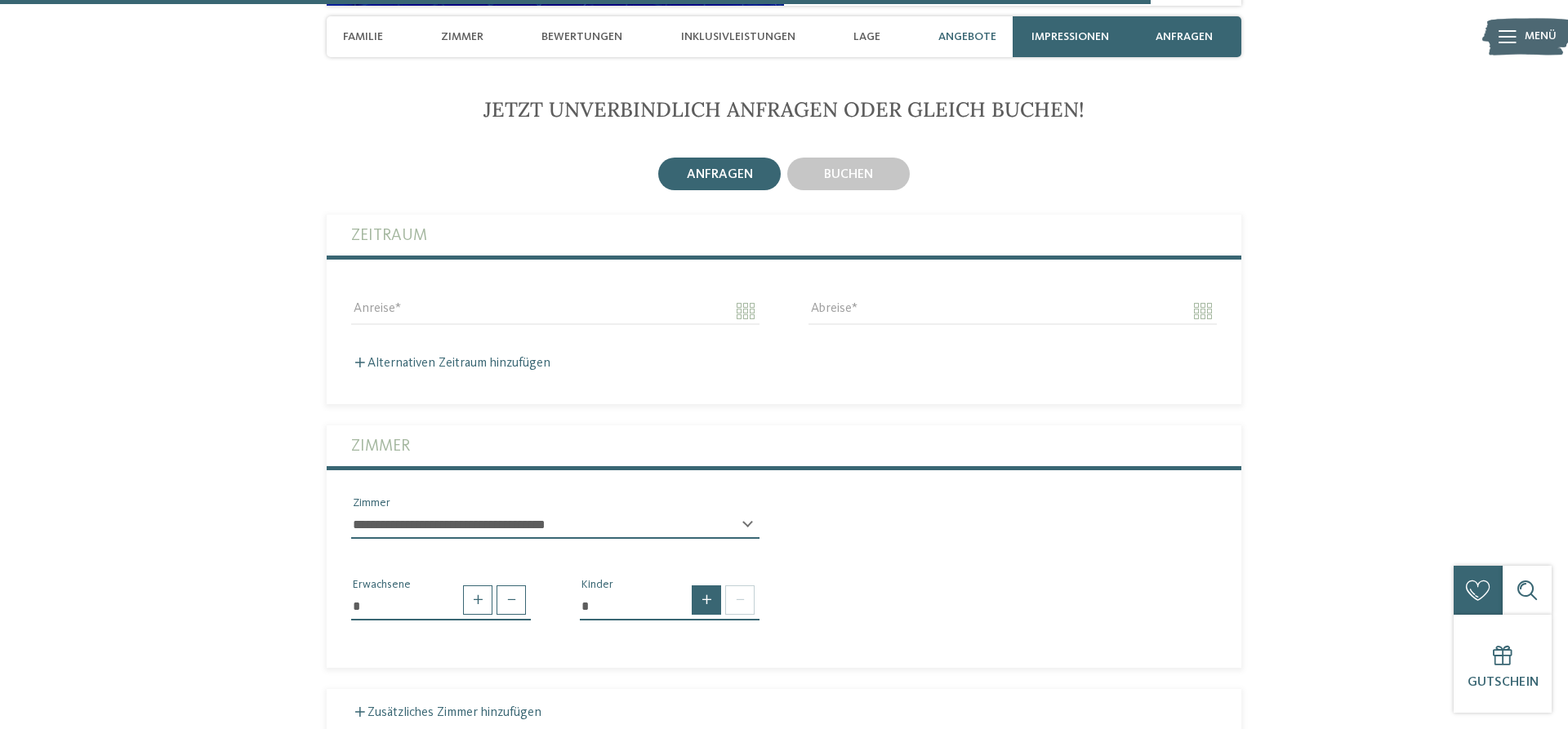
click at [710, 601] on span at bounding box center [706, 599] width 30 height 30
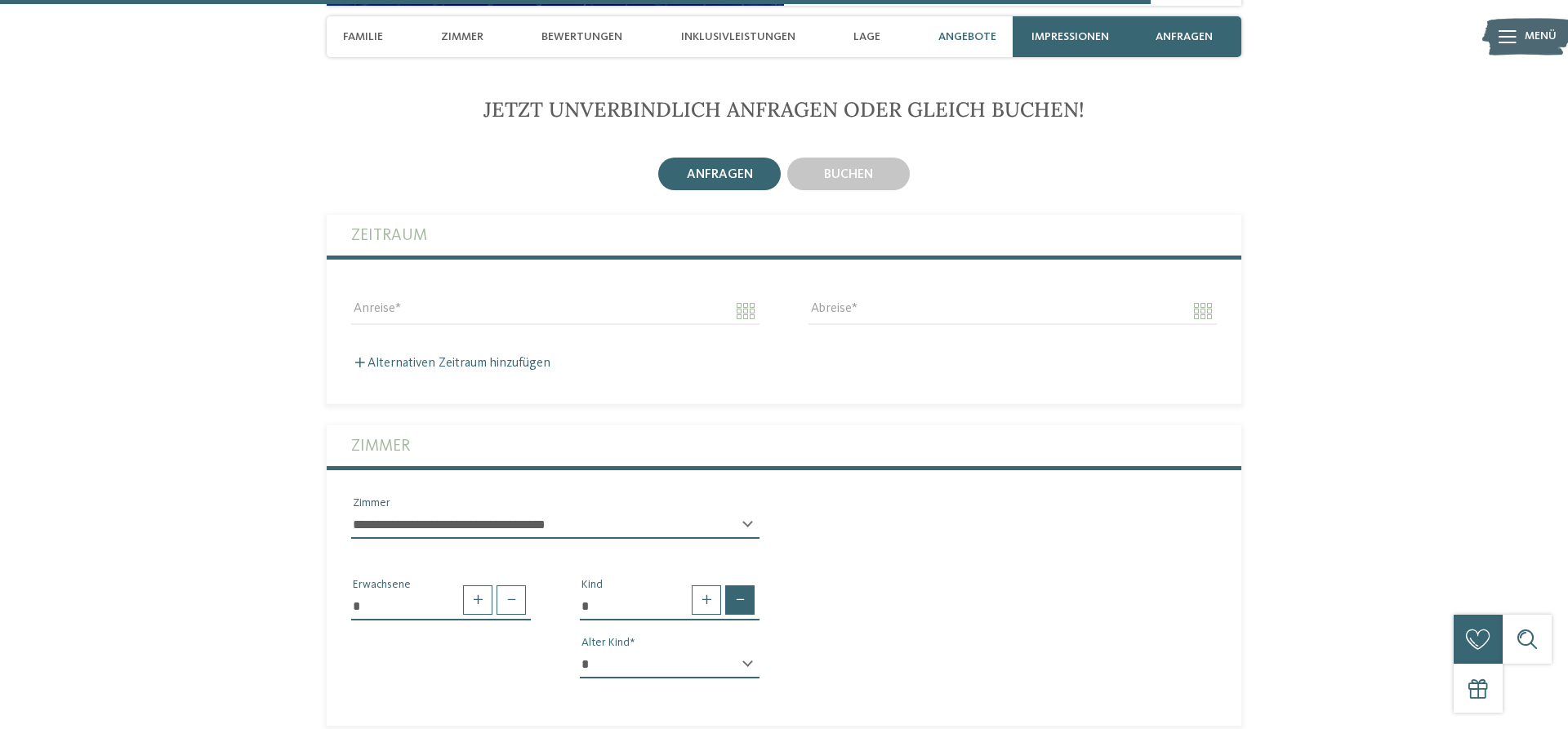
click at [739, 599] on span at bounding box center [740, 599] width 30 height 30
click at [706, 599] on span at bounding box center [706, 599] width 30 height 30
type input "*"
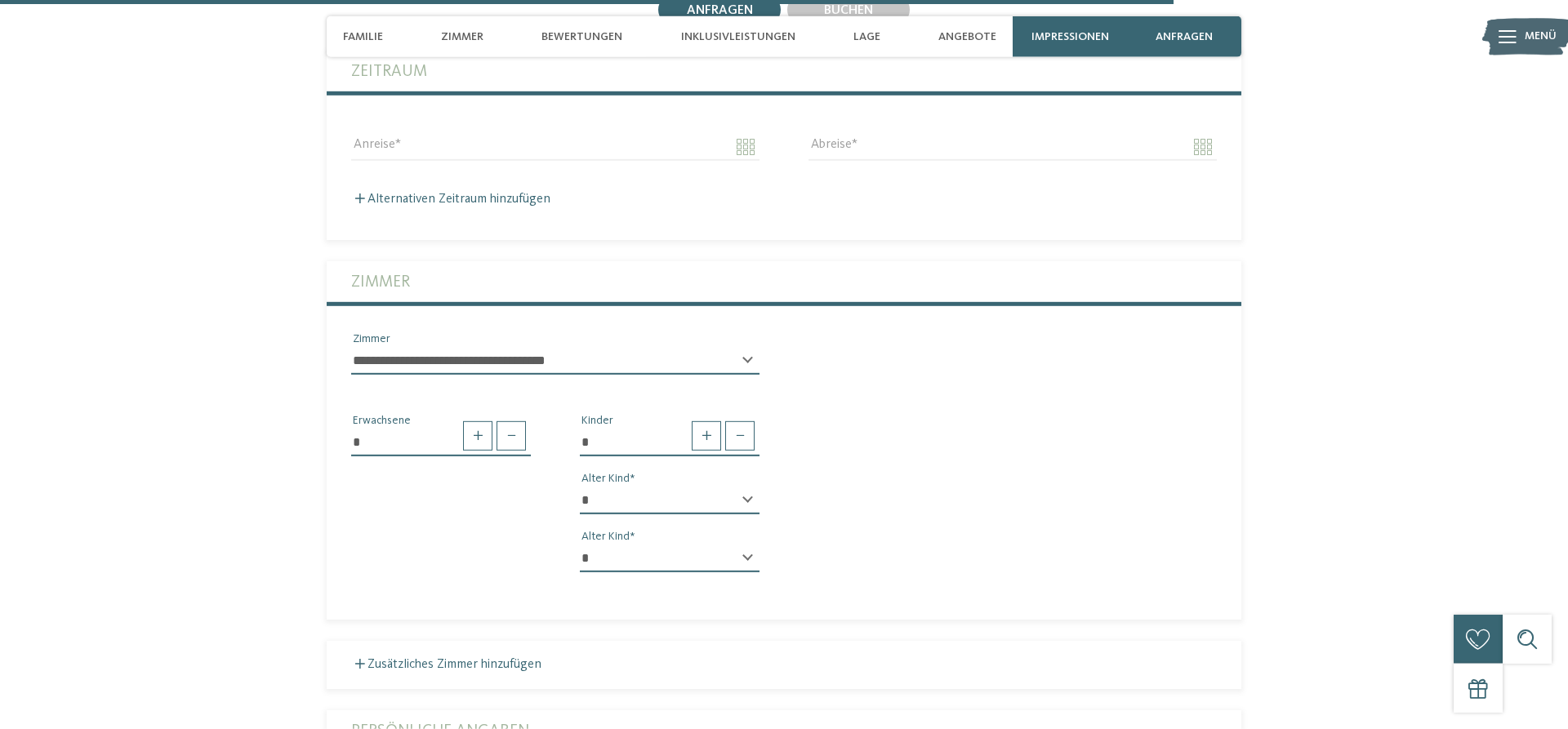
scroll to position [4198, 0]
click at [579, 484] on select "* * * * * * * * * * * ** ** ** ** ** ** ** **" at bounding box center [669, 498] width 180 height 28
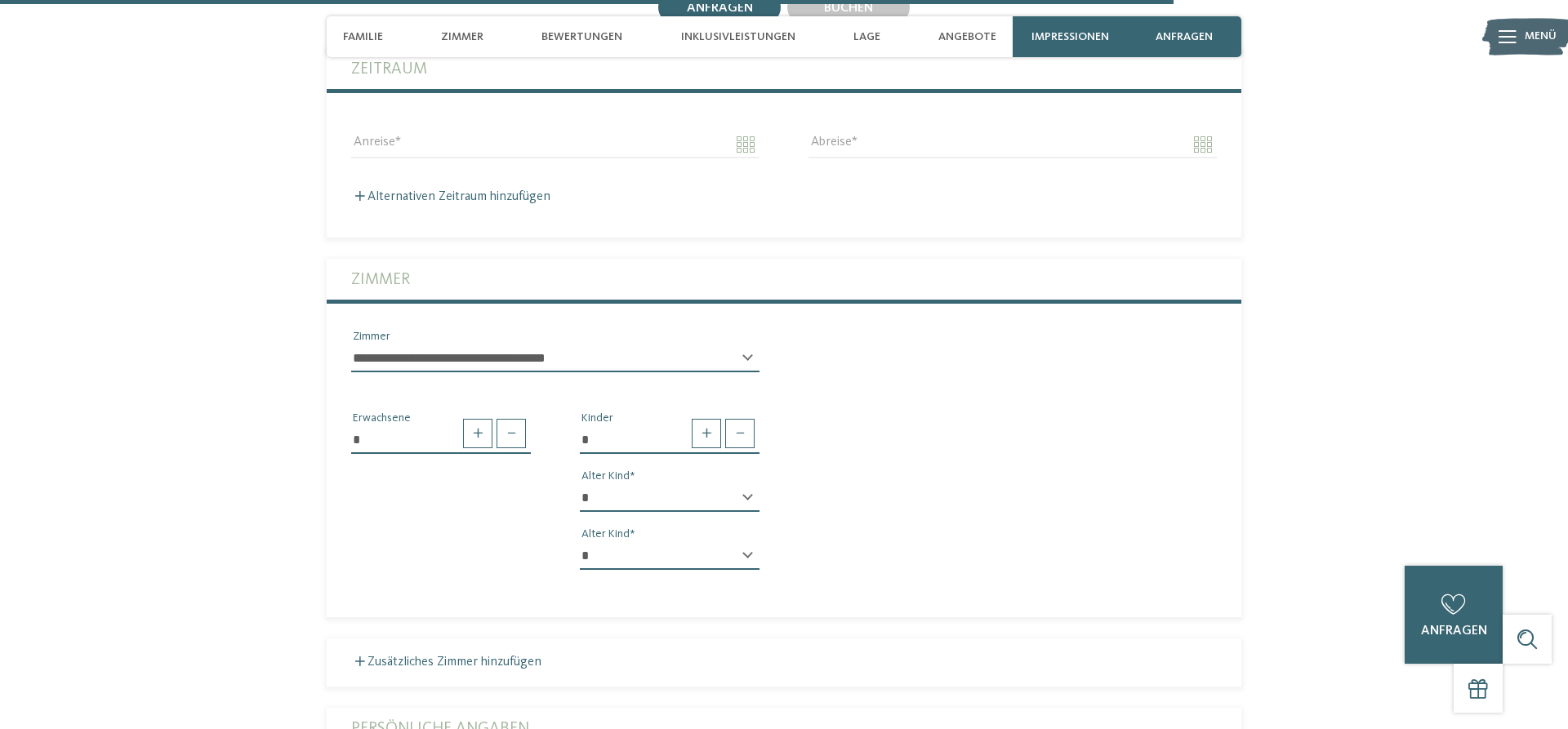
click option "*" at bounding box center [0, 0] width 0 height 0
click at [747, 487] on div "* * * * * * * * * * * ** ** ** ** ** ** ** ** Alter Kind" at bounding box center [669, 505] width 180 height 41
click at [579, 484] on select "* * * * * * * * * * * ** ** ** ** ** ** ** **" at bounding box center [669, 498] width 180 height 28
select select "*"
click option "*" at bounding box center [0, 0] width 0 height 0
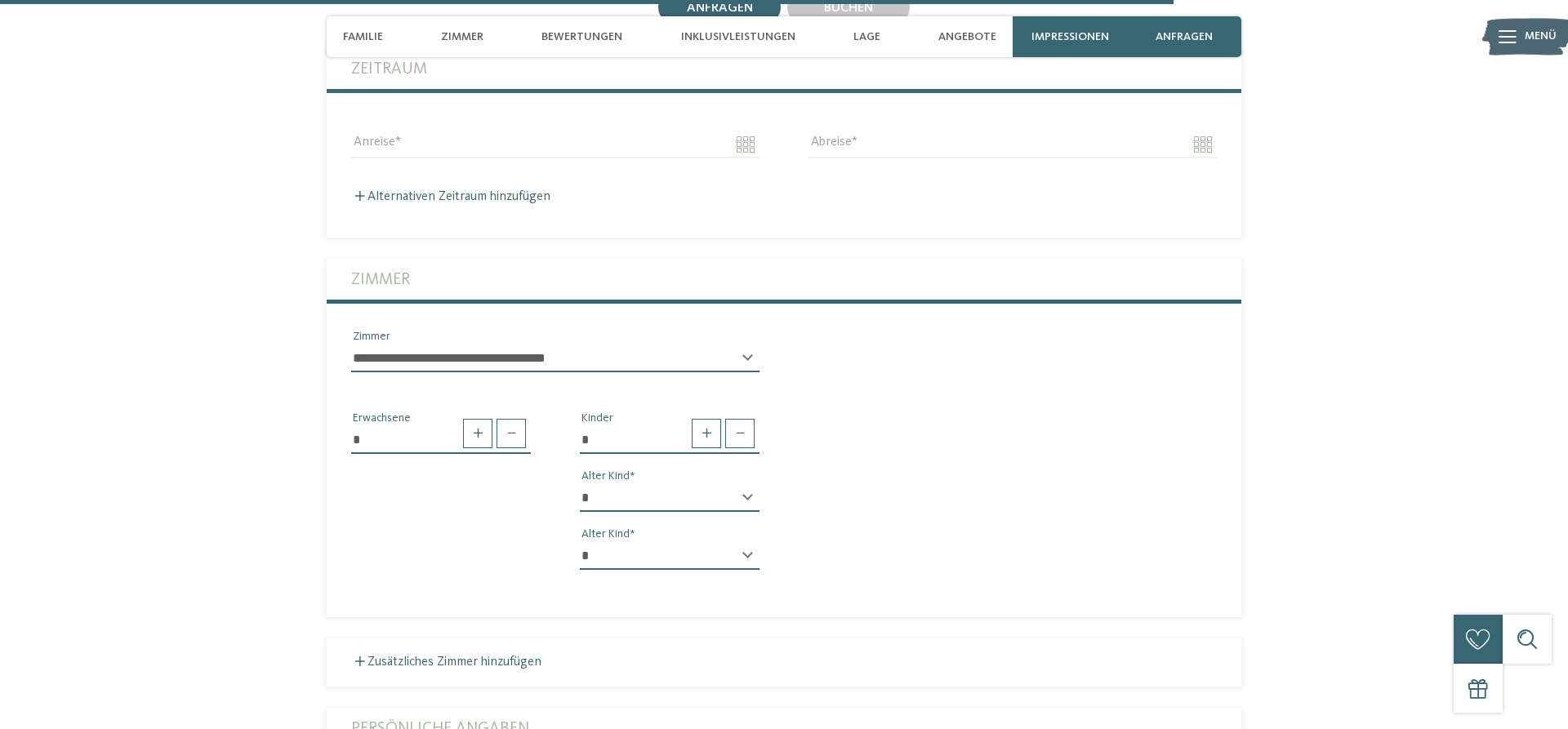
click at [579, 542] on select "* * * * * * * * * * * ** ** ** ** ** ** ** **" at bounding box center [669, 555] width 180 height 28
select select "*"
click option "*" at bounding box center [0, 0] width 0 height 0
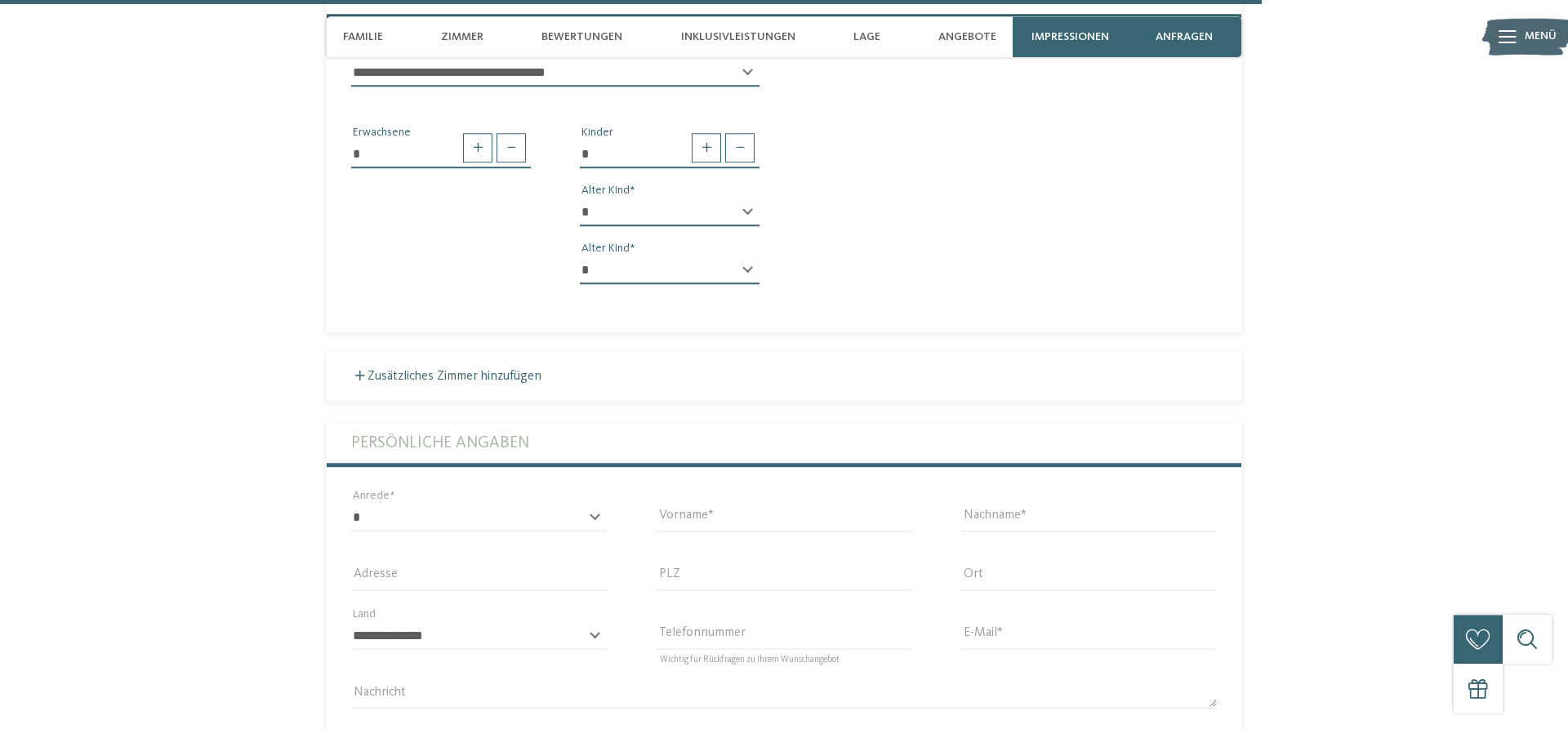
scroll to position [4531, 0]
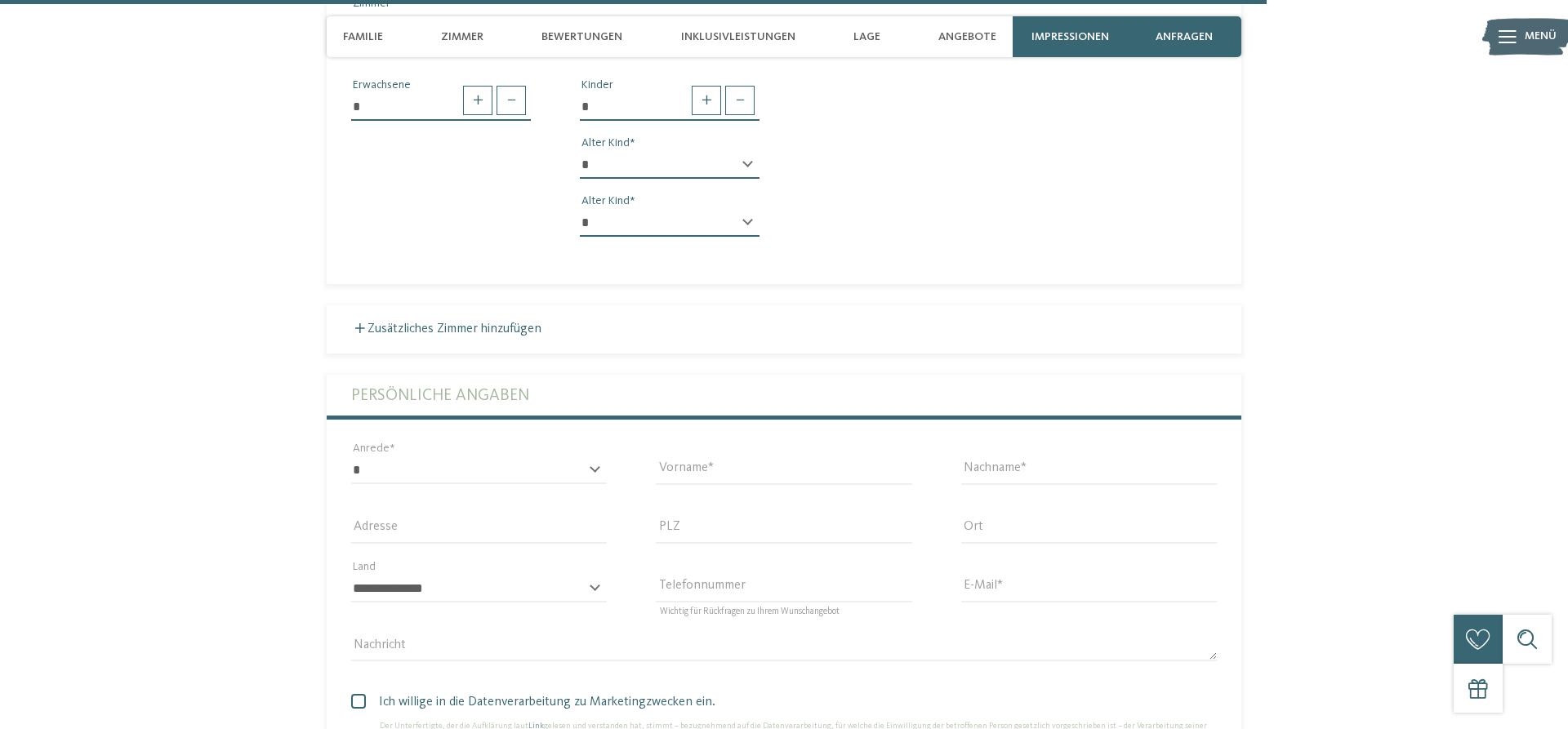
click at [511, 393] on label "Persönliche Angaben" at bounding box center [784, 395] width 866 height 41
click at [352, 456] on select "* **** **** ******* ******" at bounding box center [479, 470] width 256 height 28
select select "*"
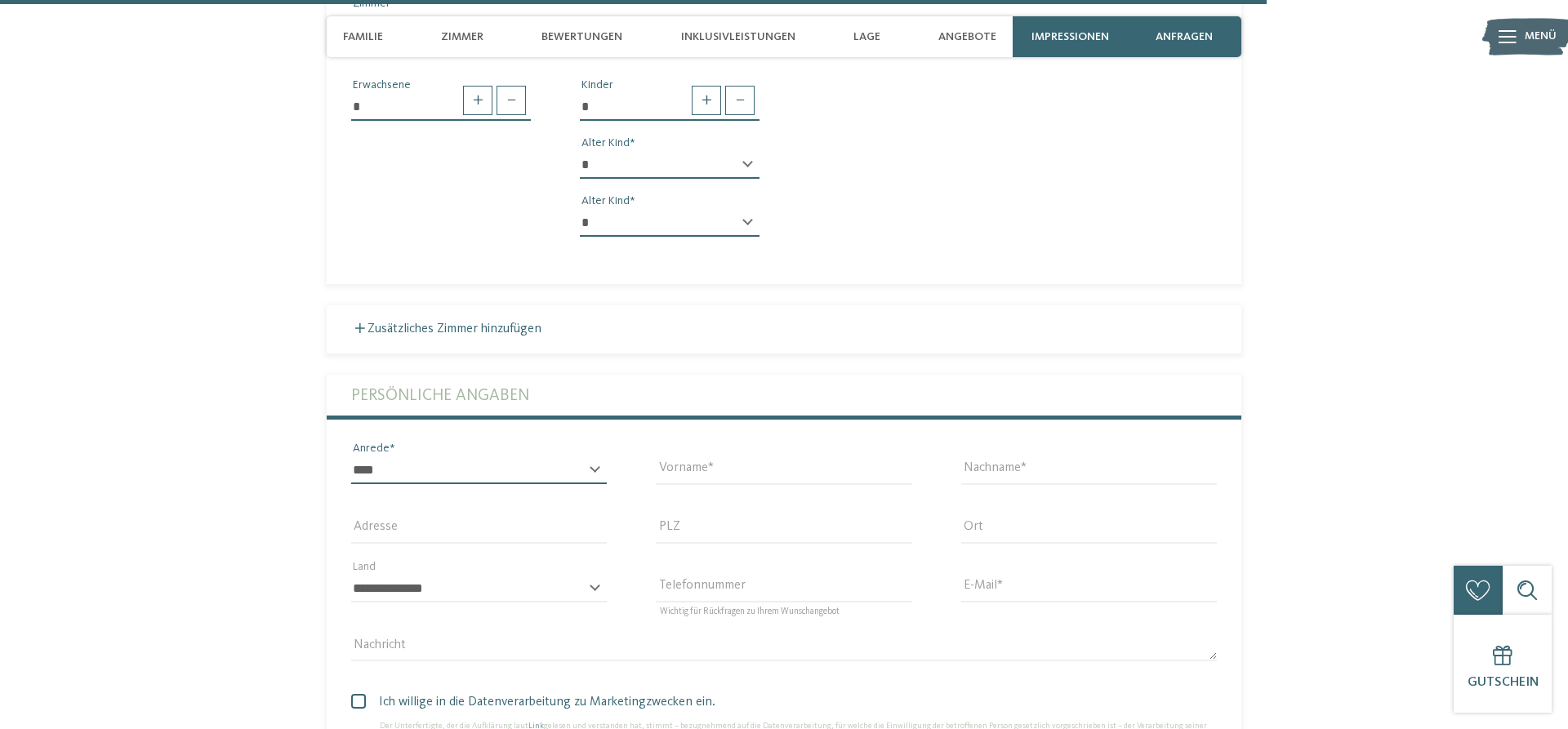
click option "****" at bounding box center [0, 0] width 0 height 0
click at [646, 458] on div "Vorname" at bounding box center [784, 470] width 305 height 58
click at [668, 456] on input "Vorname" at bounding box center [784, 470] width 256 height 28
type input "******"
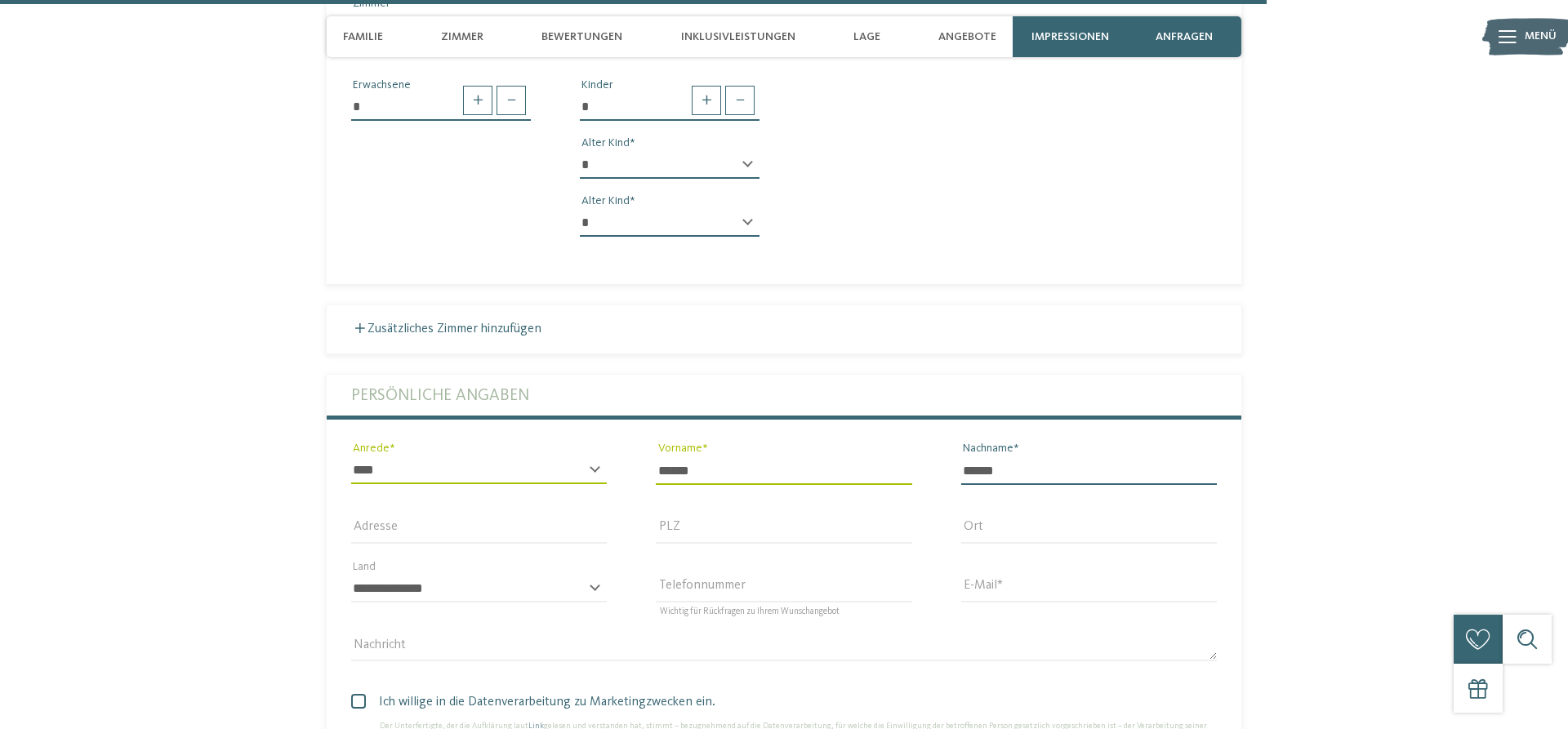
type input "******"
type input "**********"
type input "****"
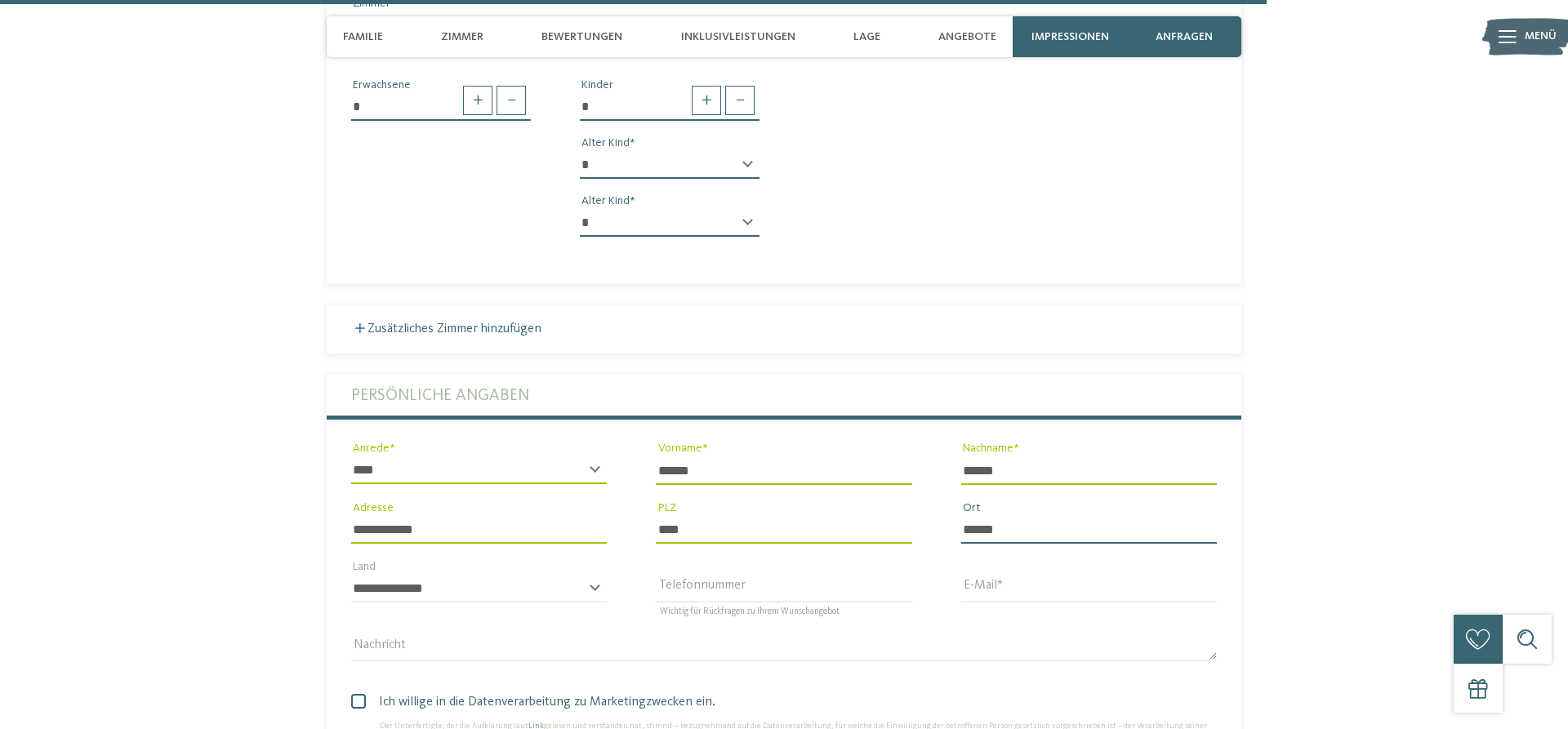
type input "******"
select select "**"
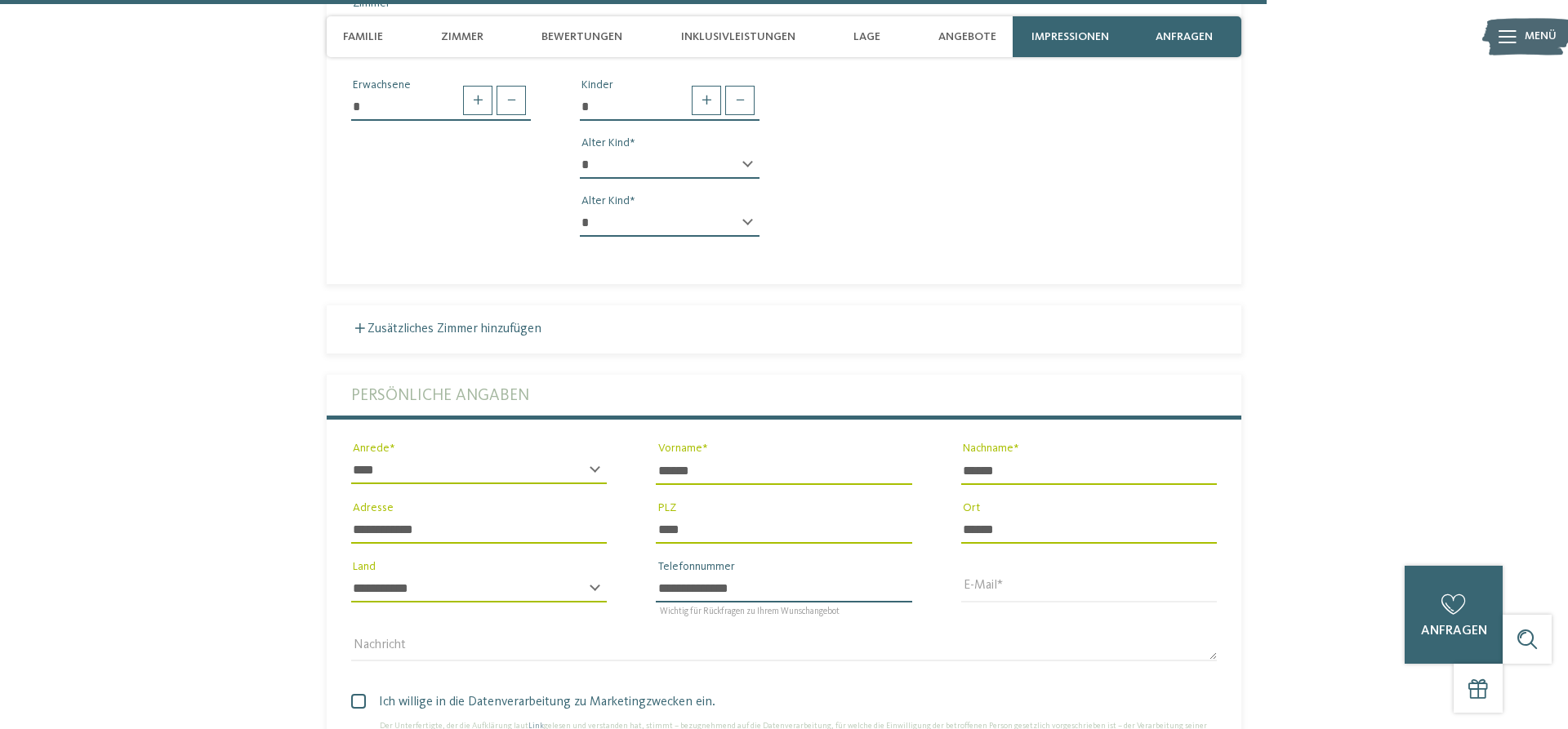
type input "**********"
type input "*"
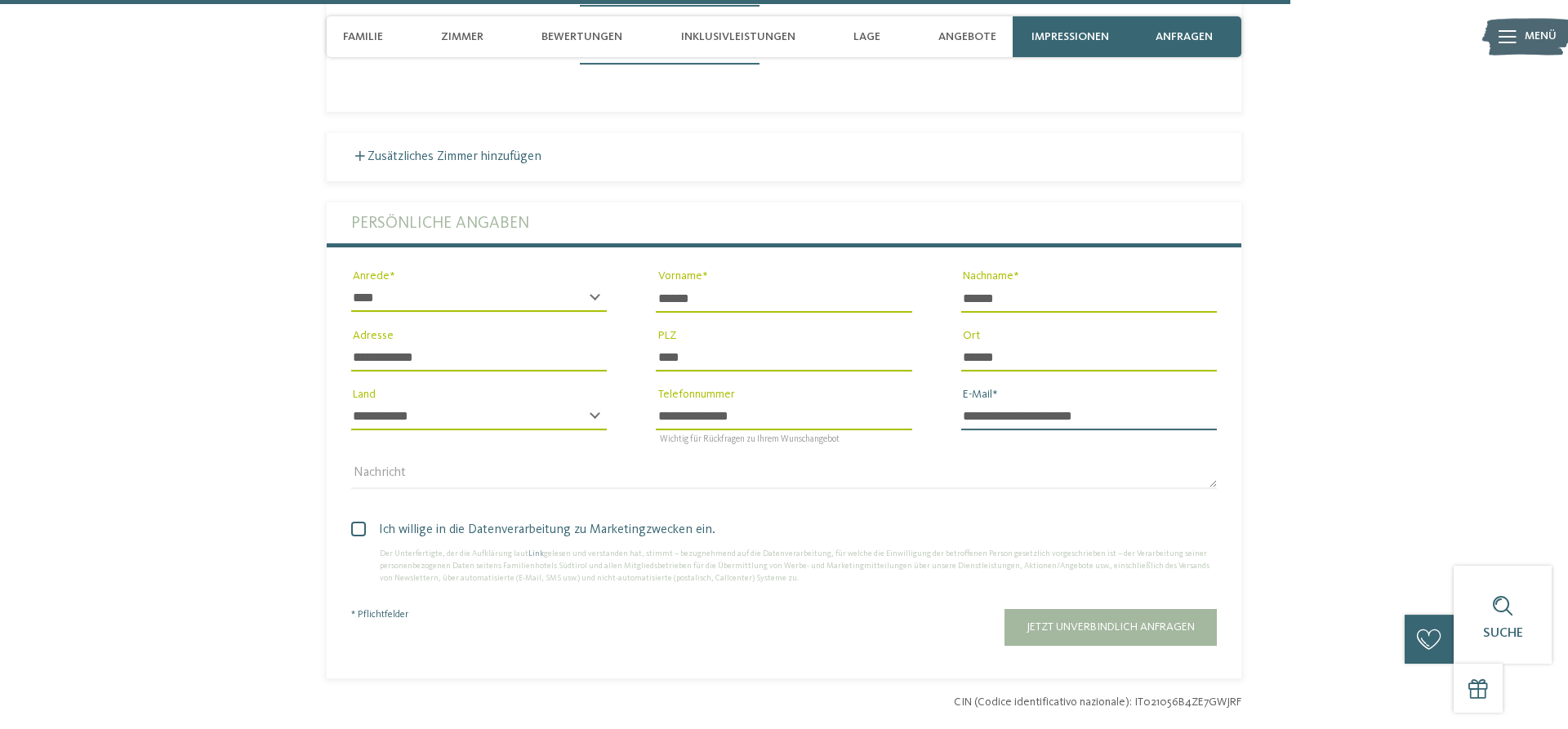
scroll to position [4864, 0]
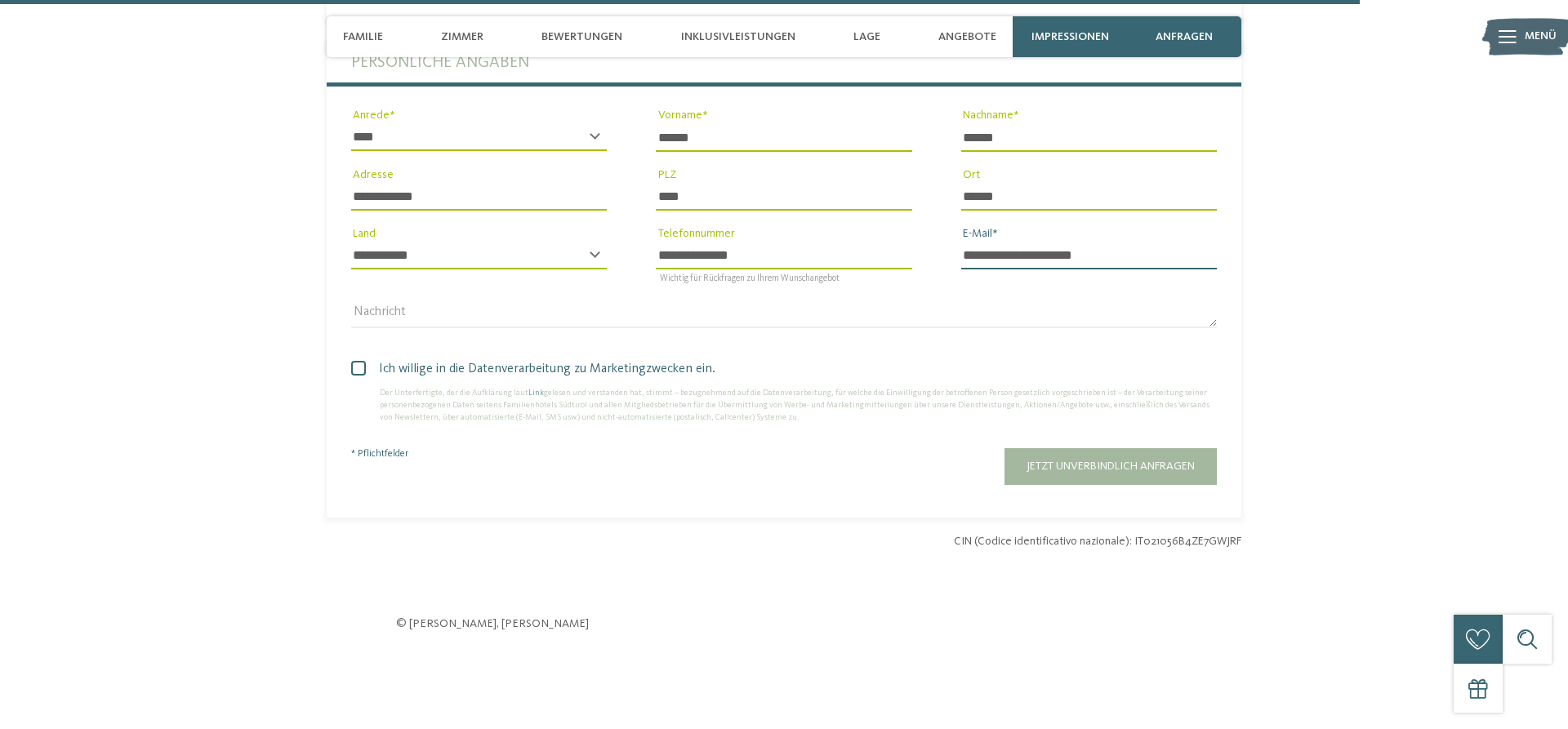
type input "**********"
click at [366, 370] on label "Ich willige in die Datenverarbeitung zu Marketingzwecken ein." at bounding box center [784, 368] width 866 height 19
click at [356, 369] on span at bounding box center [358, 367] width 14 height 14
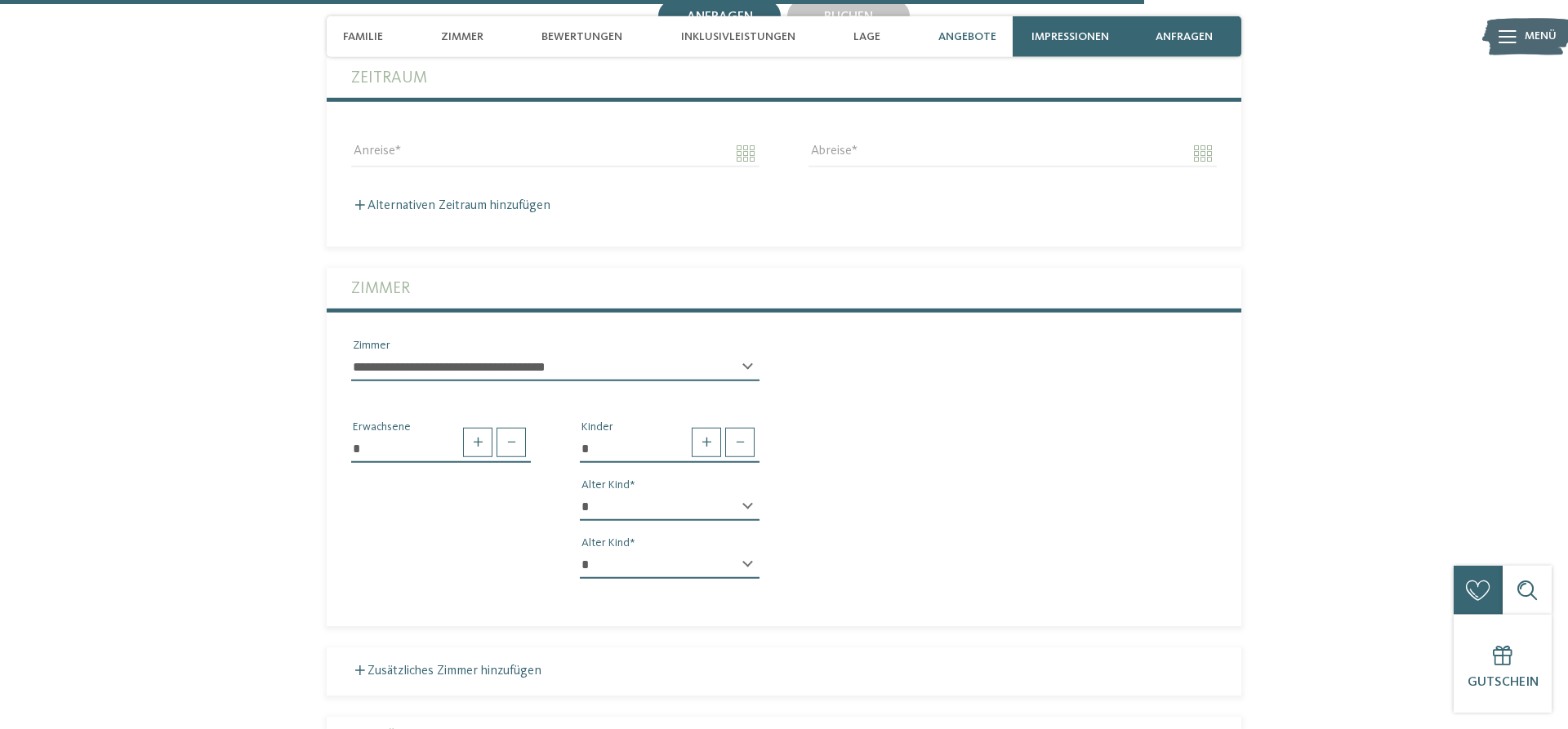
scroll to position [4031, 0]
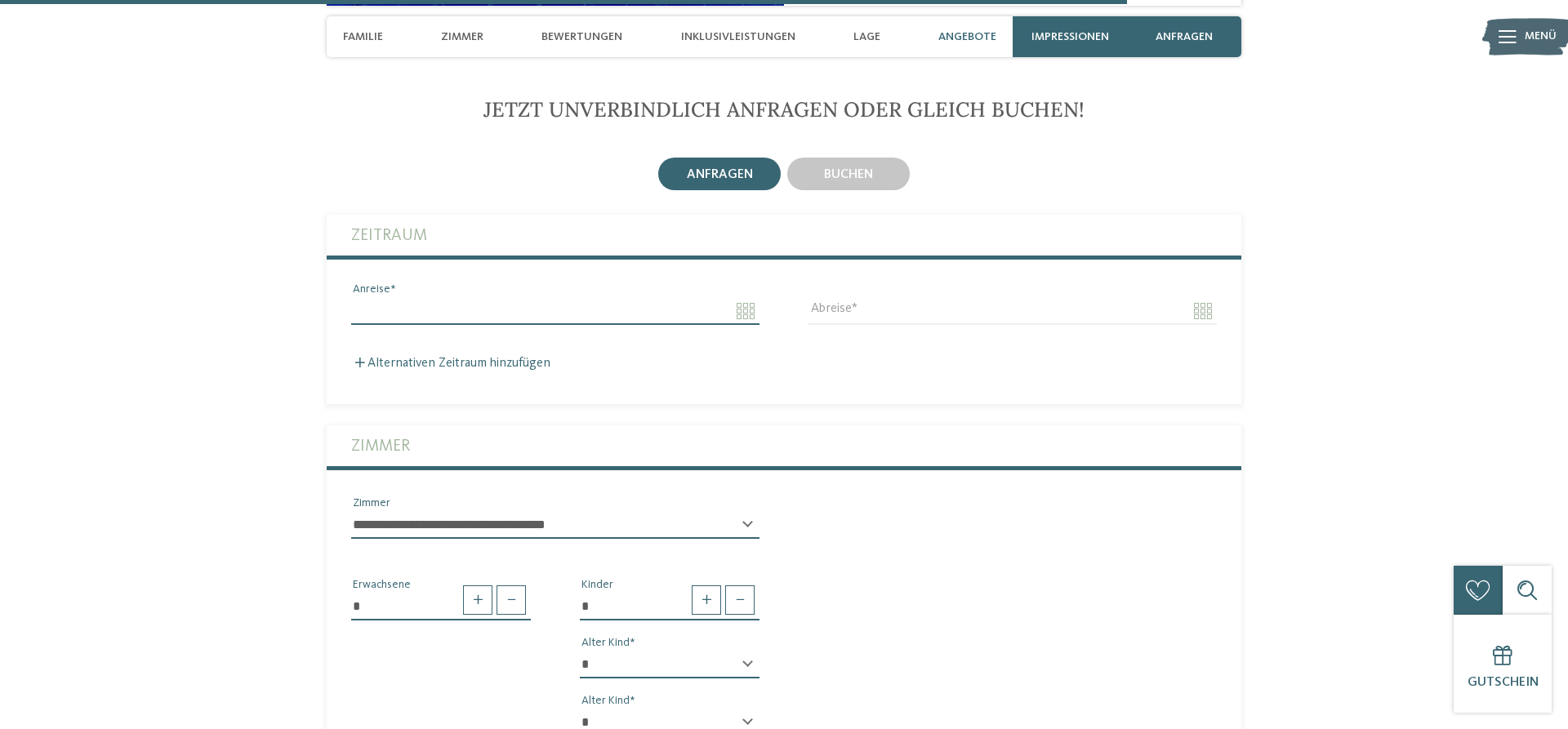
click at [380, 305] on input "Anreise" at bounding box center [556, 311] width 408 height 28
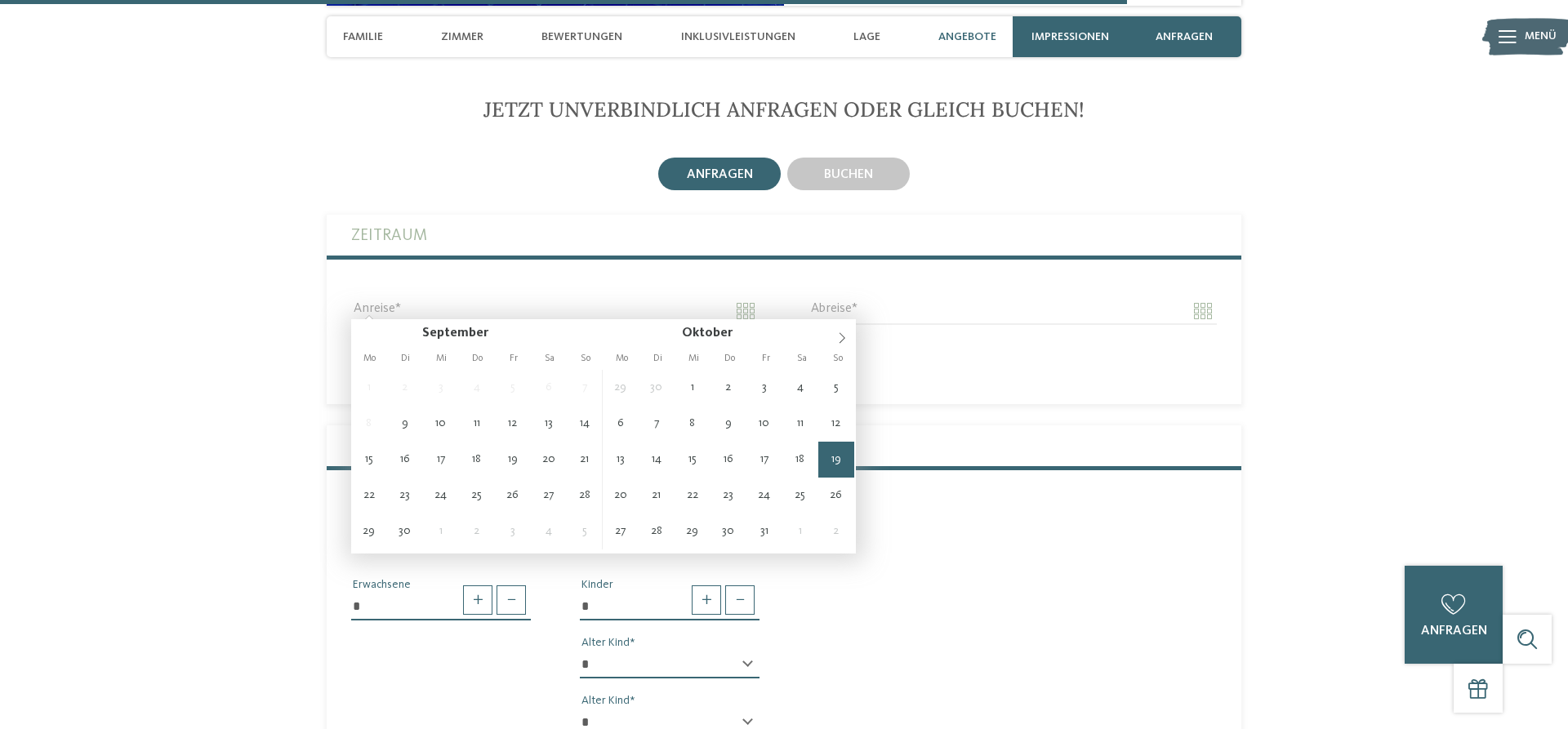
type input "**********"
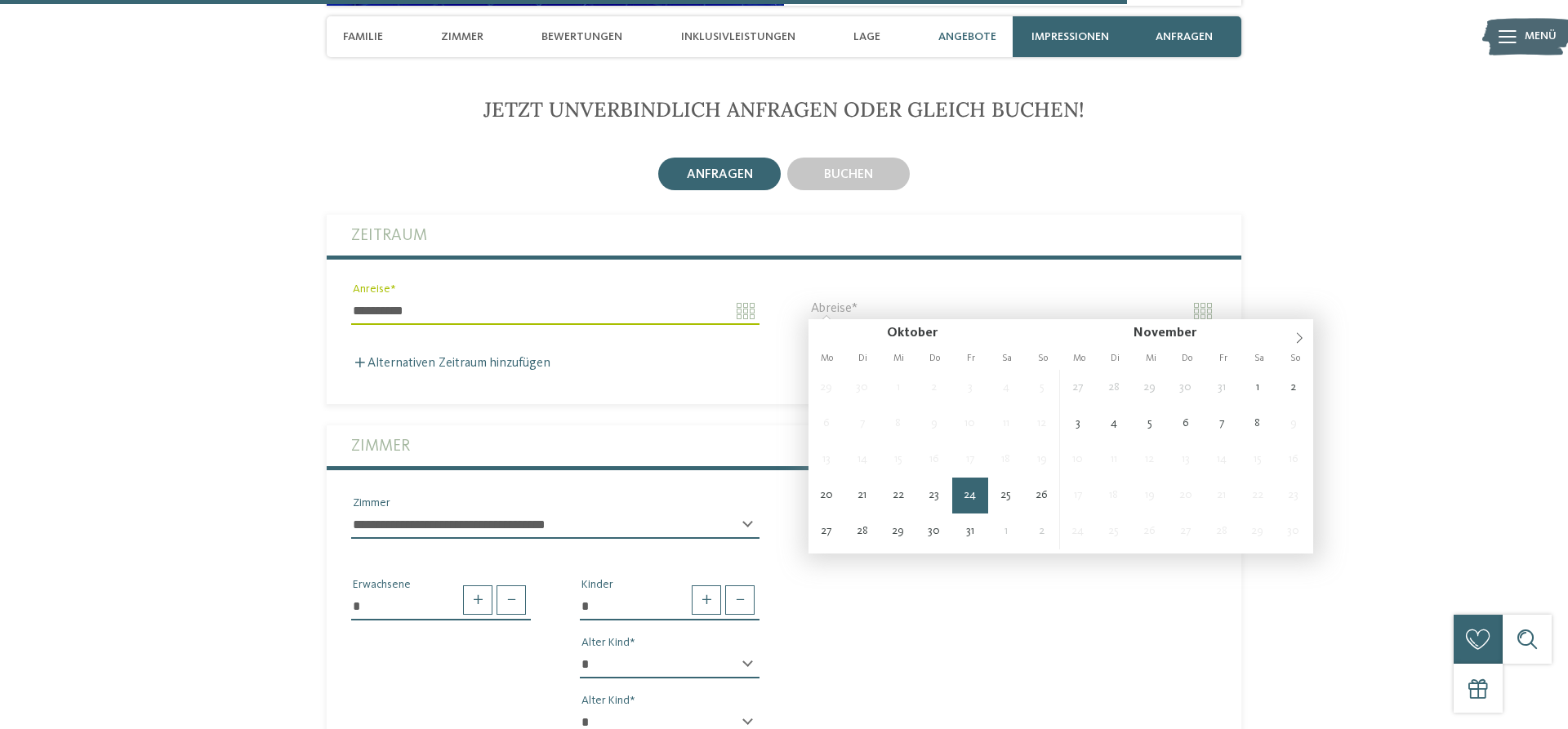
type input "**********"
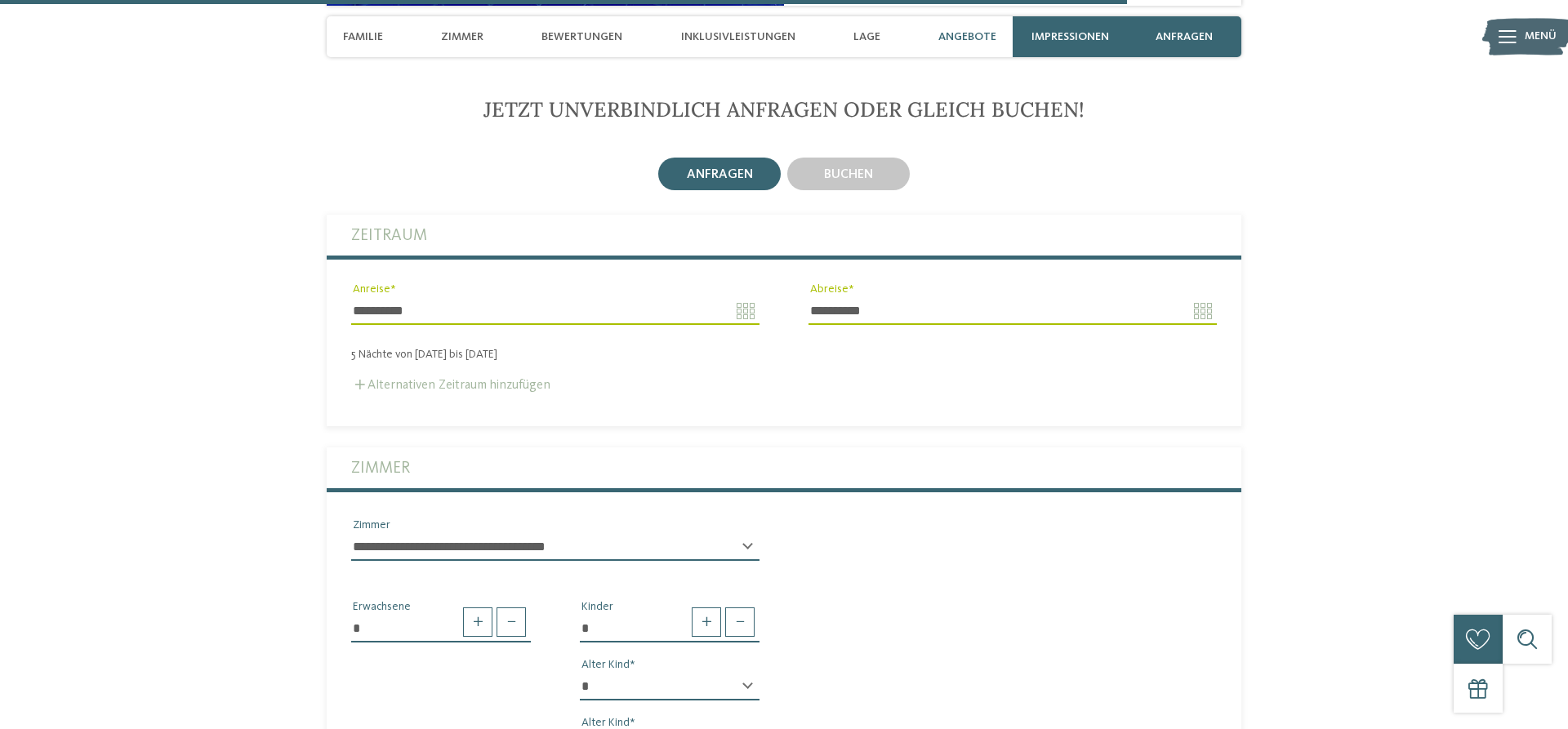
click at [480, 383] on label "Alternativen Zeitraum hinzufügen" at bounding box center [451, 384] width 199 height 13
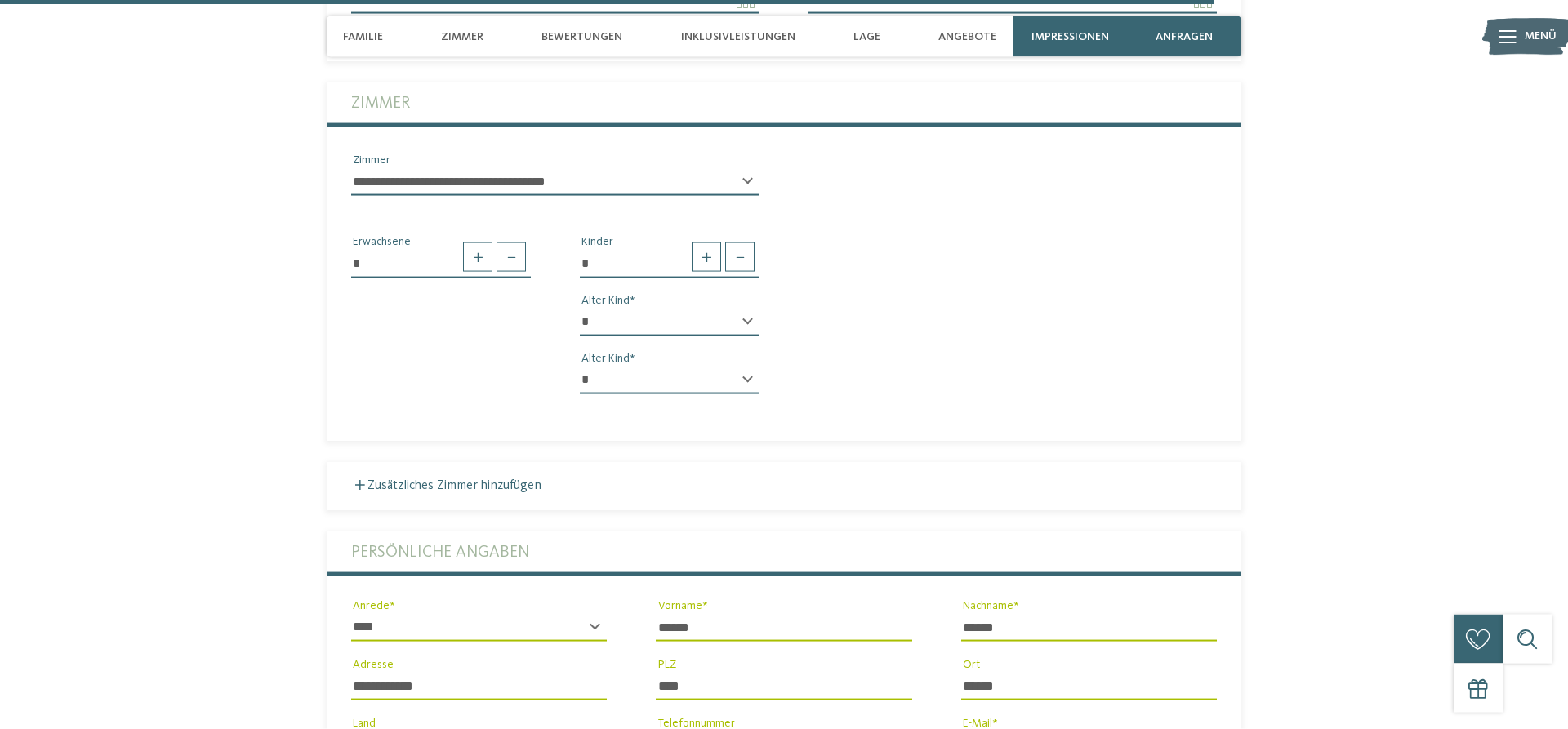
scroll to position [4448, 0]
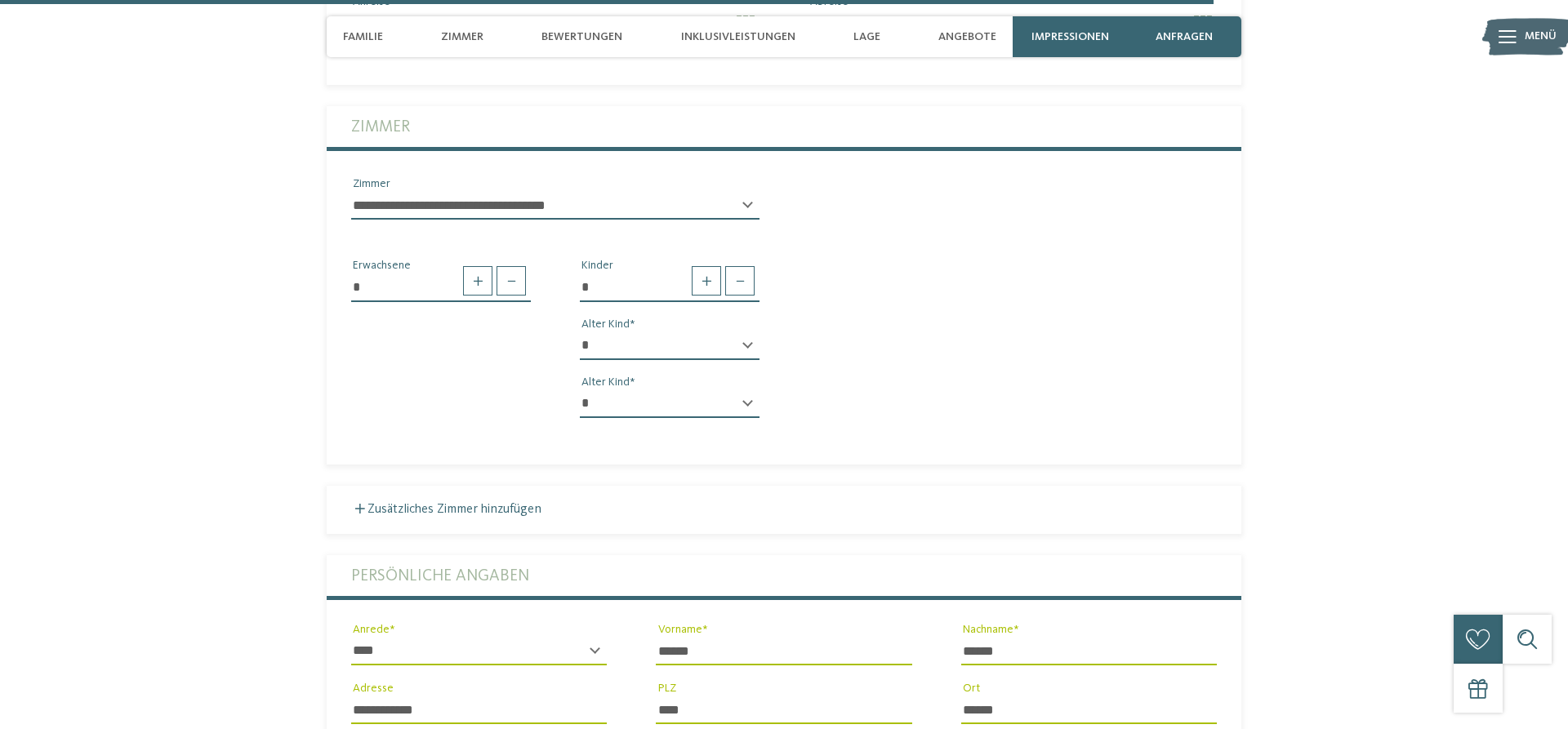
click at [352, 192] on select "**********" at bounding box center [556, 206] width 408 height 28
click at [631, 193] on select "**********" at bounding box center [556, 206] width 408 height 28
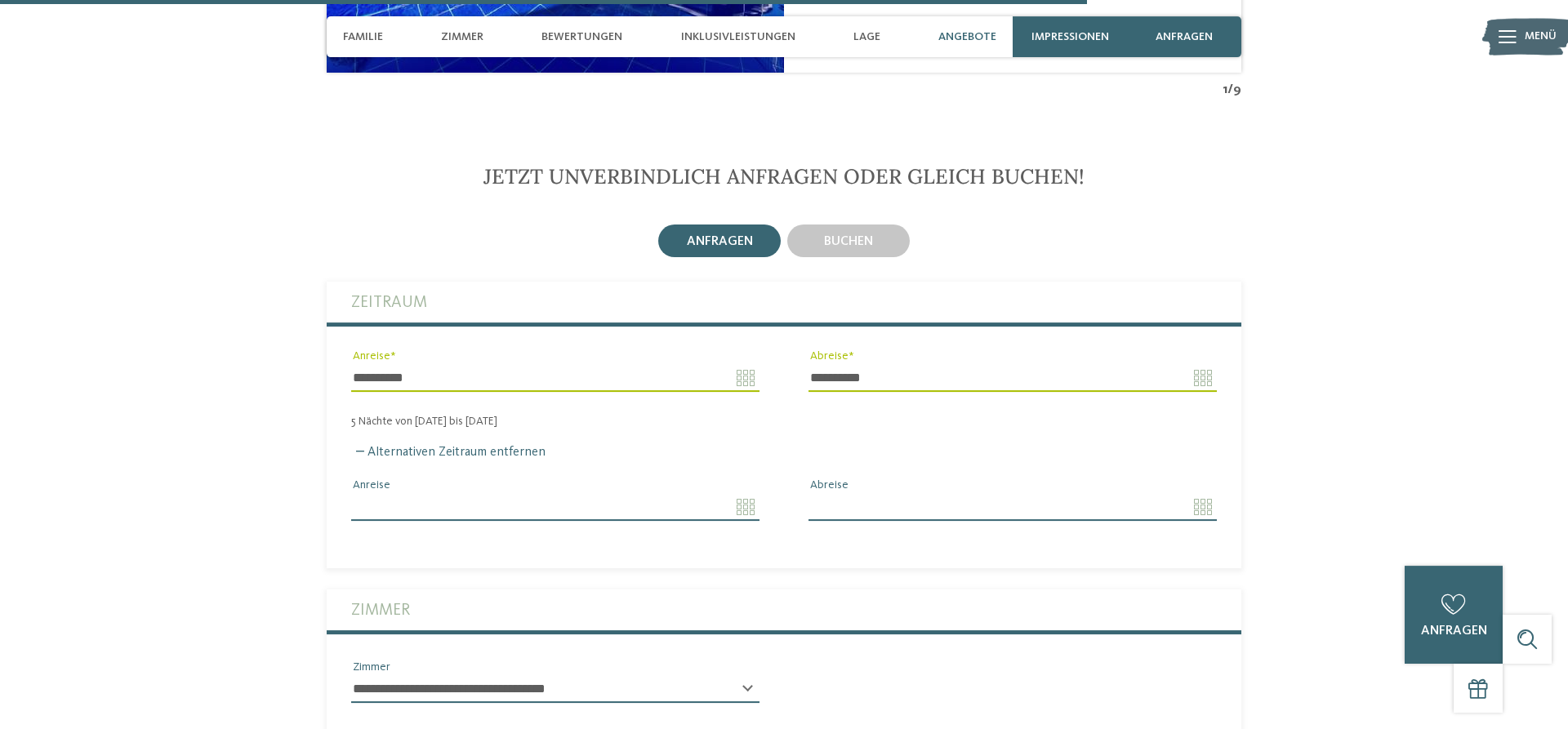
scroll to position [3948, 0]
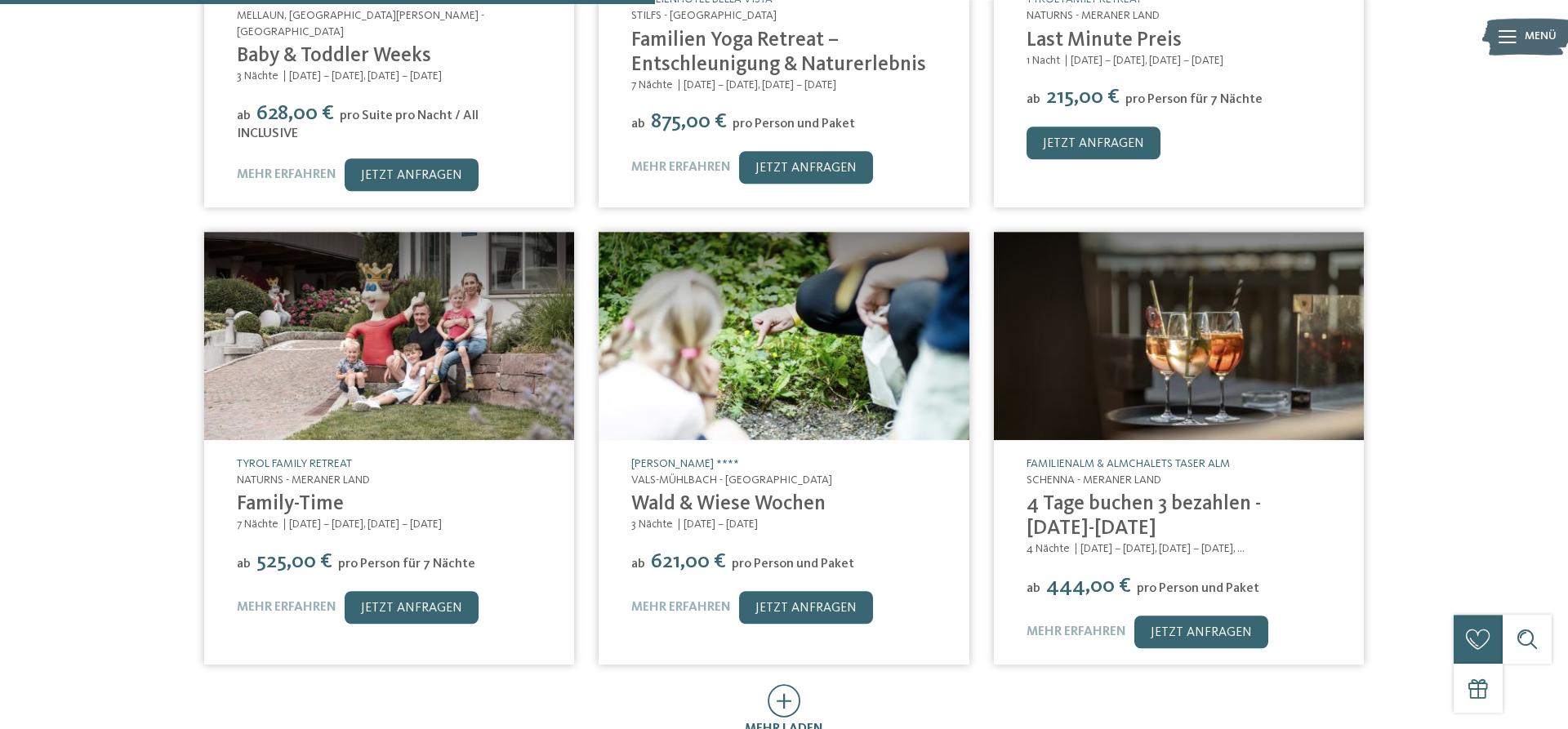
scroll to position [583, 0]
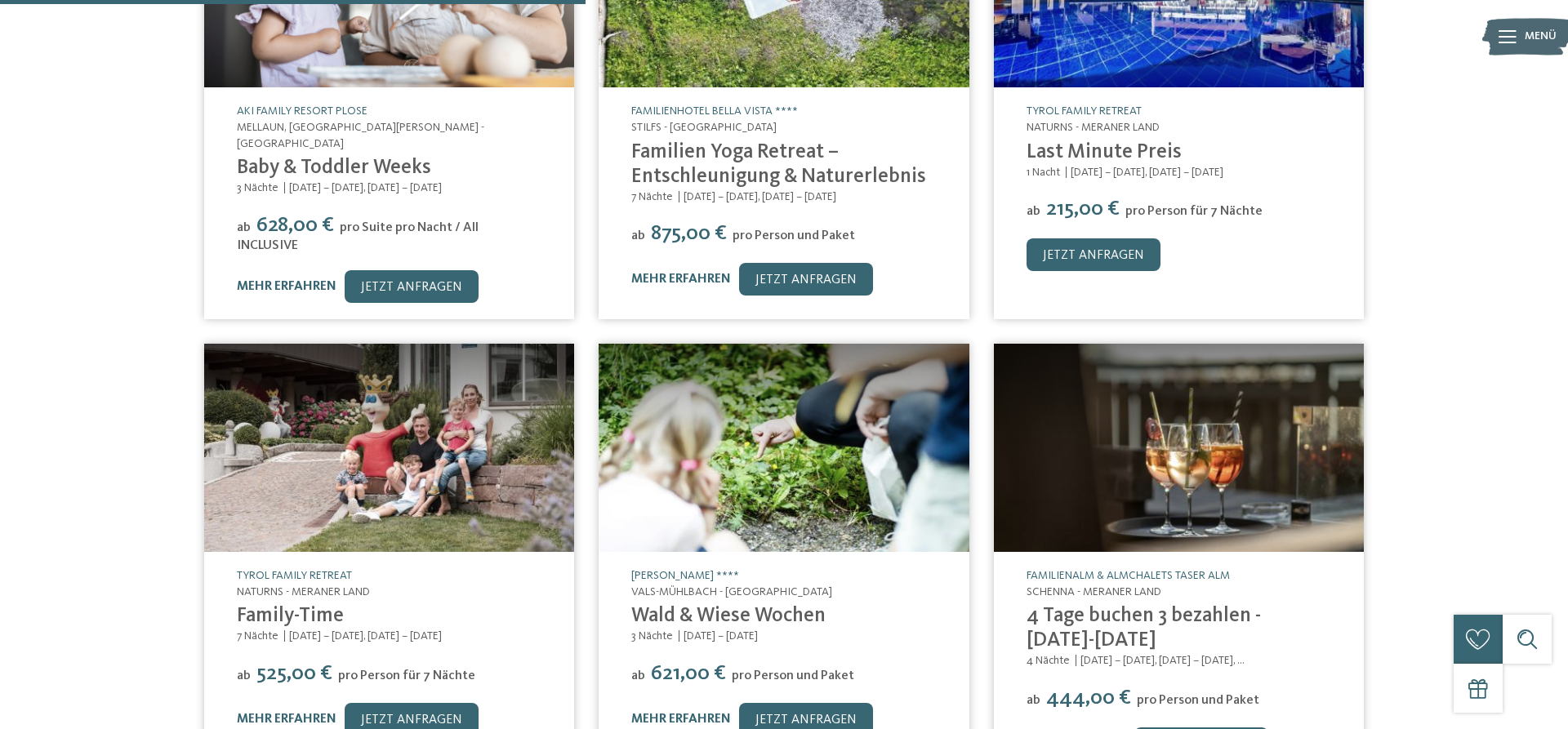
click at [0, 327] on div "Das Angebot, von dem ihr schon lange geträumt habt Exklusiv für euch: unsere be…" at bounding box center [784, 191] width 1568 height 1318
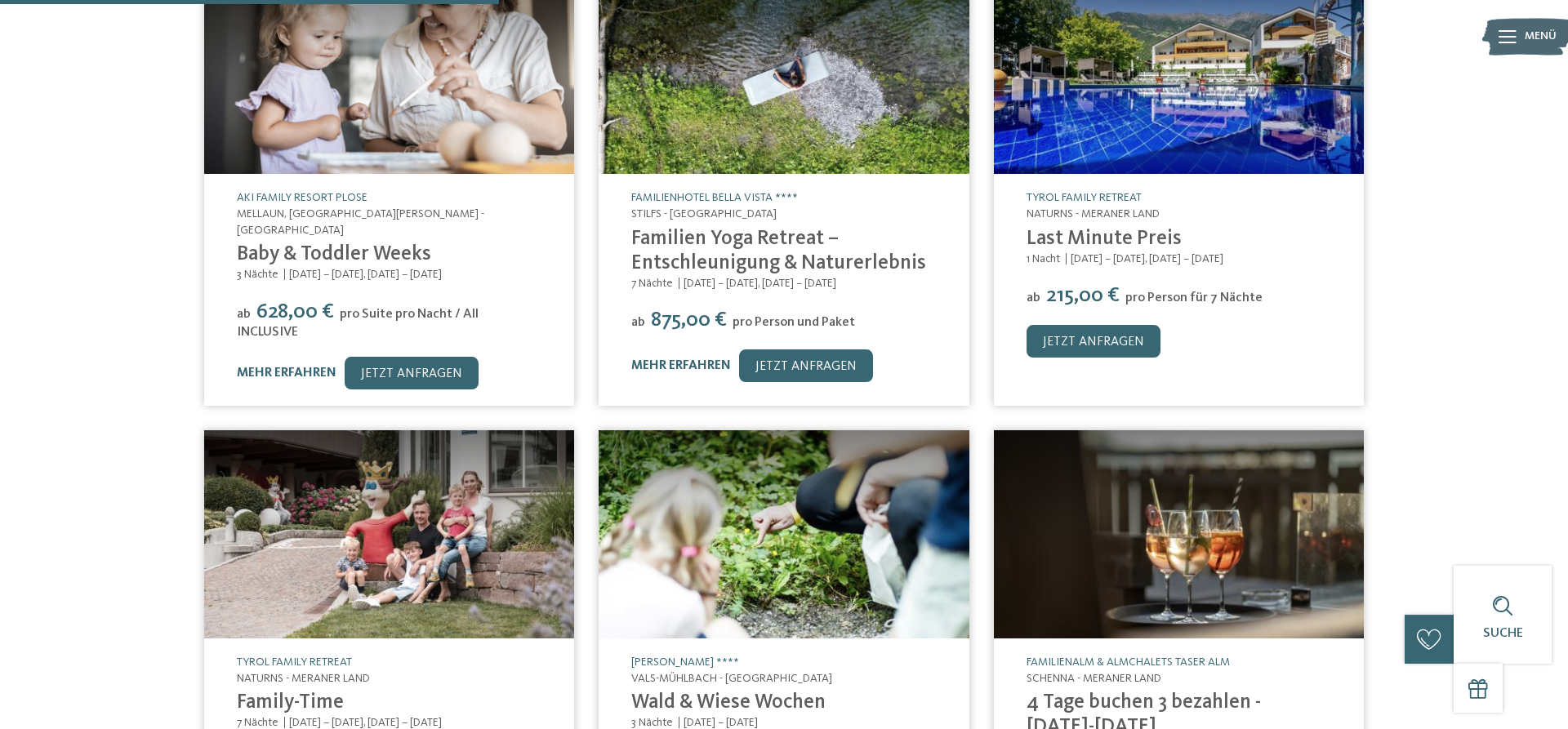
scroll to position [333, 0]
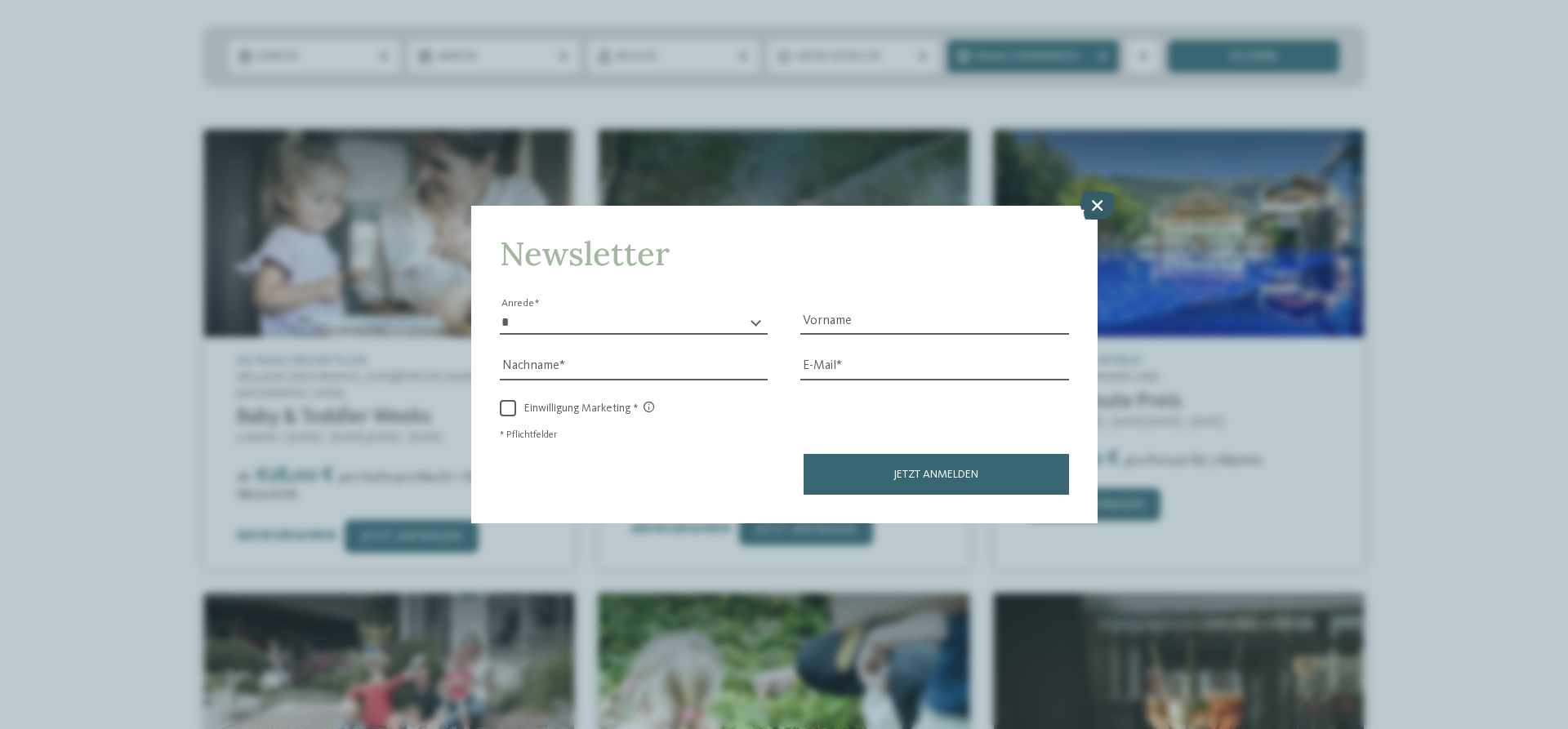
click at [1106, 197] on icon at bounding box center [1096, 206] width 35 height 29
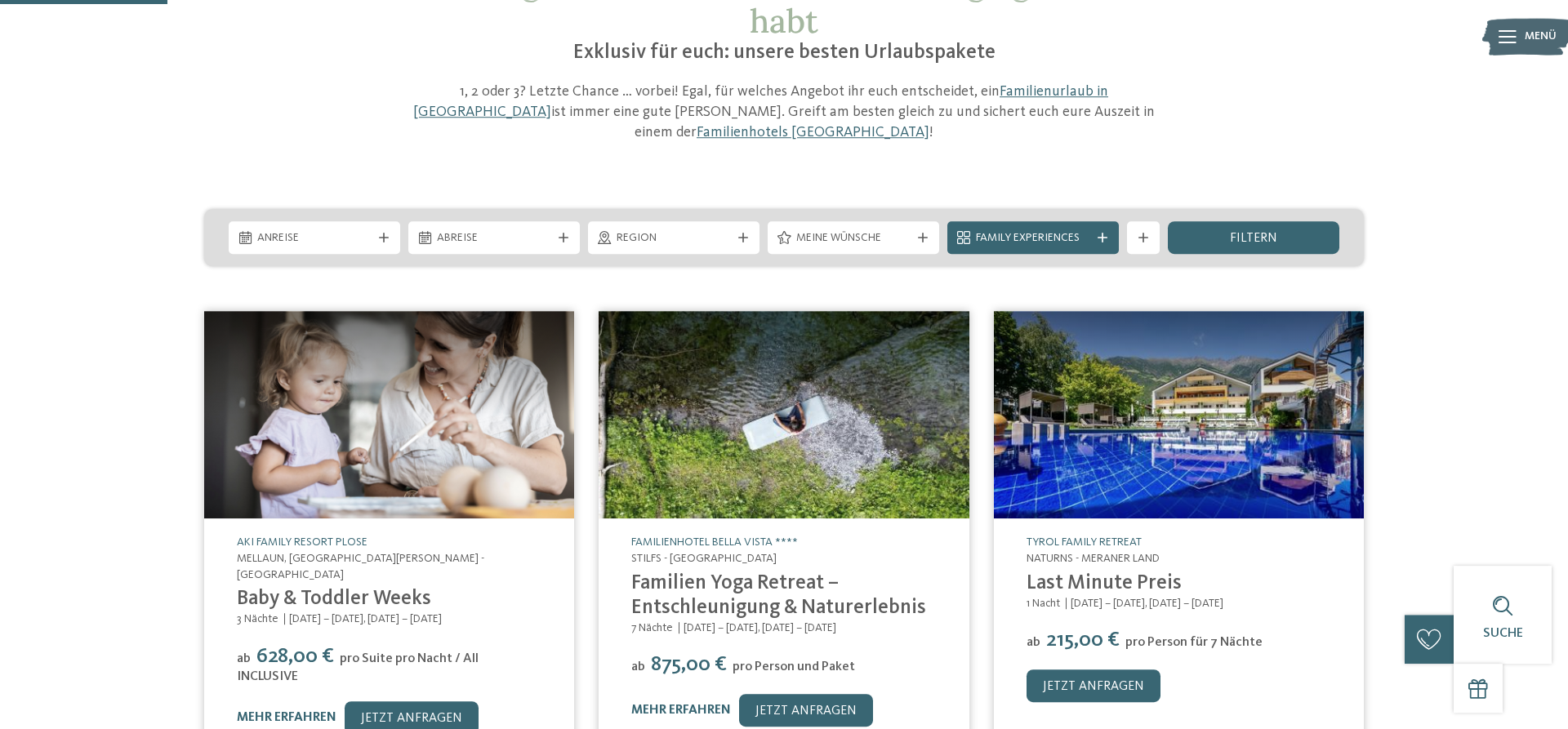
scroll to position [0, 0]
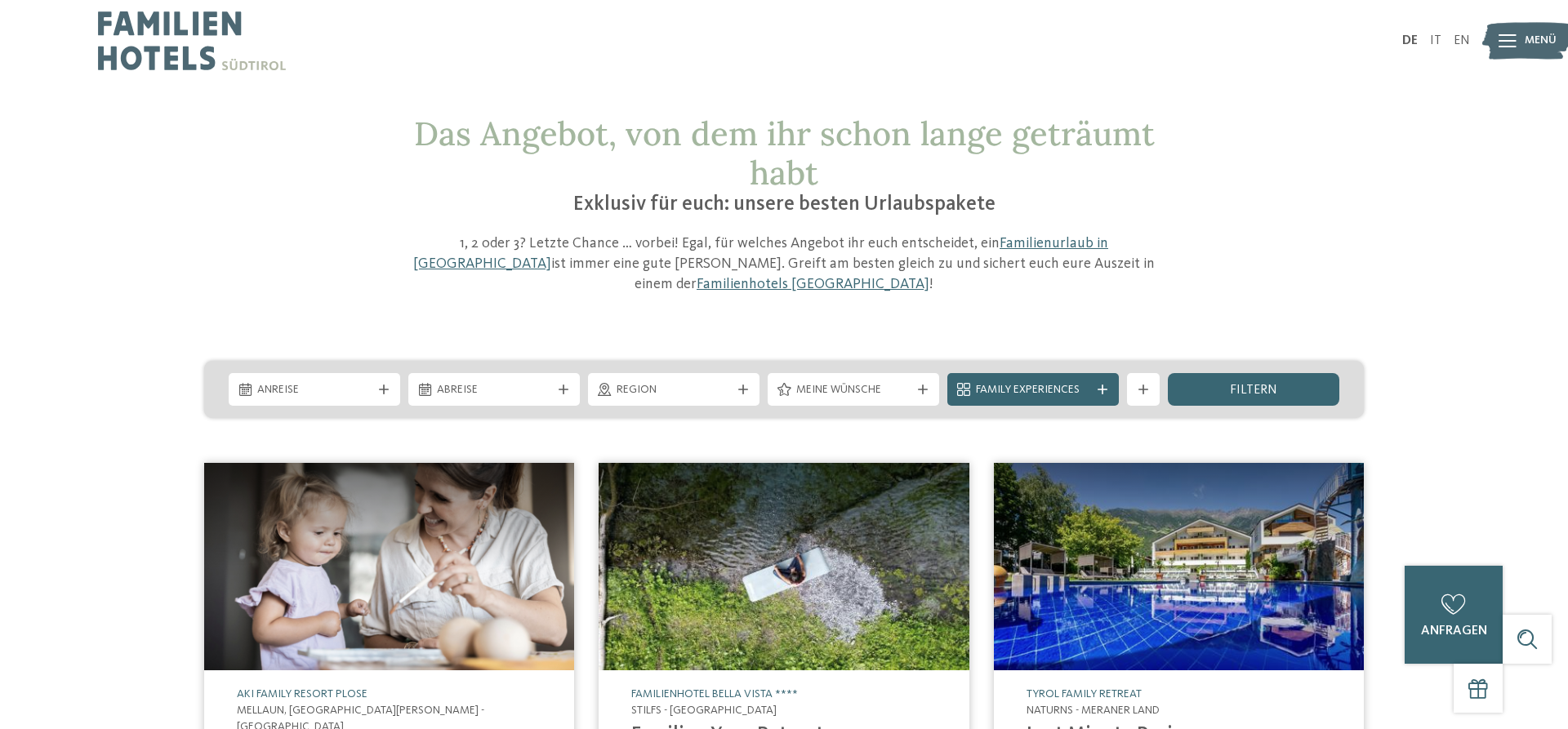
click at [1536, 36] on span "Menü" at bounding box center [1541, 41] width 32 height 16
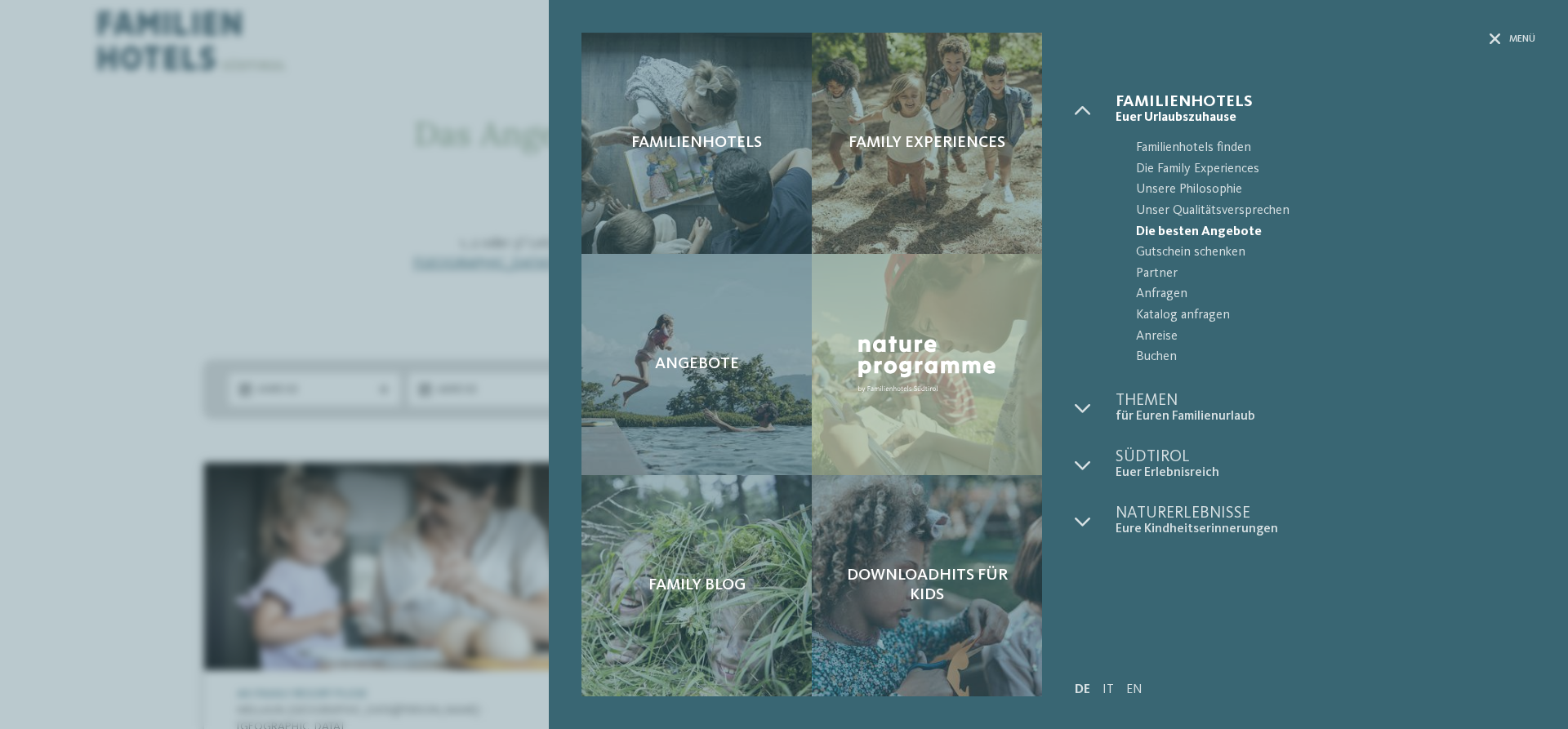
click at [1536, 36] on div "Familienhotels Family Experiences" at bounding box center [1058, 364] width 1019 height 729
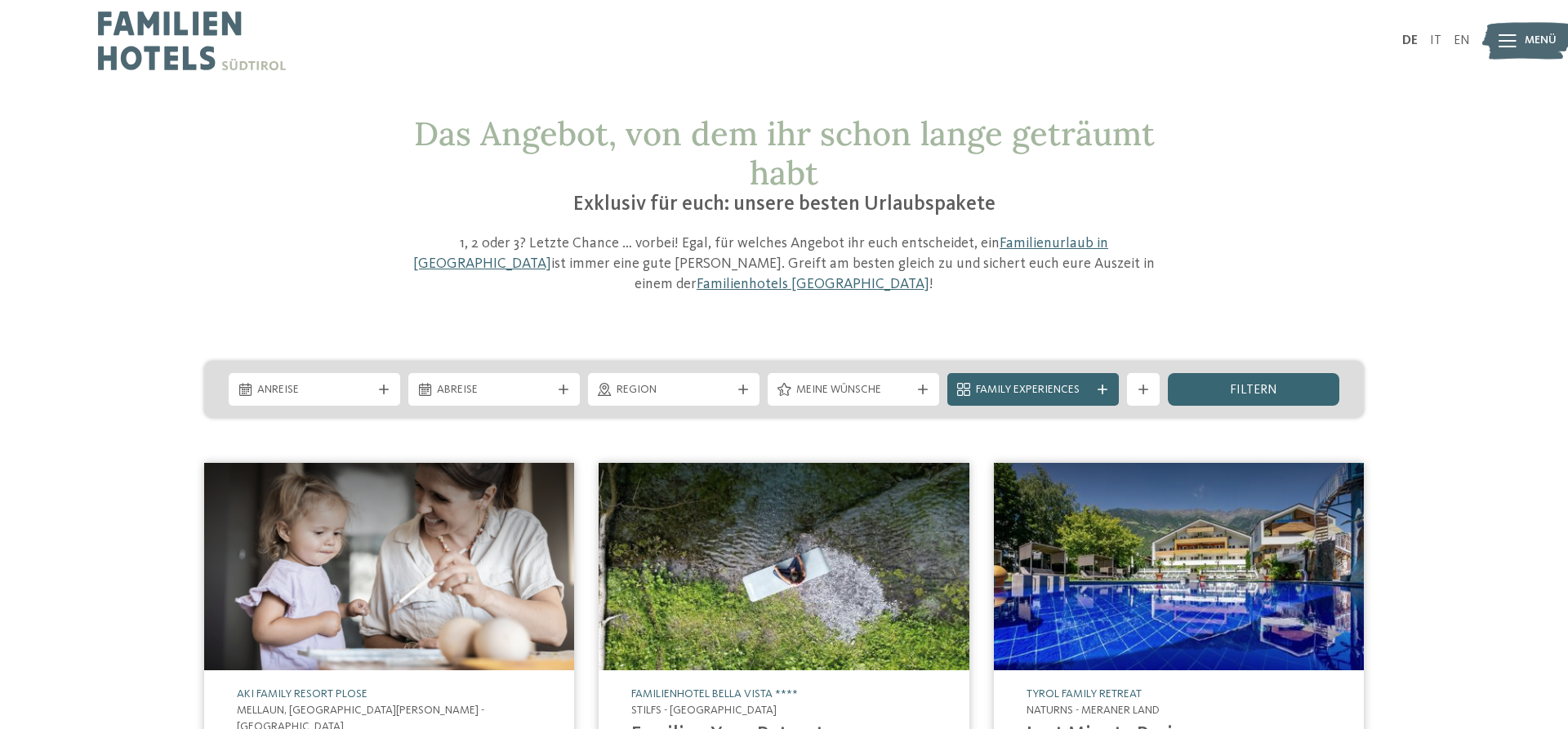
click at [1536, 0] on div "Familienhotels Family Experiences Angebote" at bounding box center [784, 0] width 1568 height 0
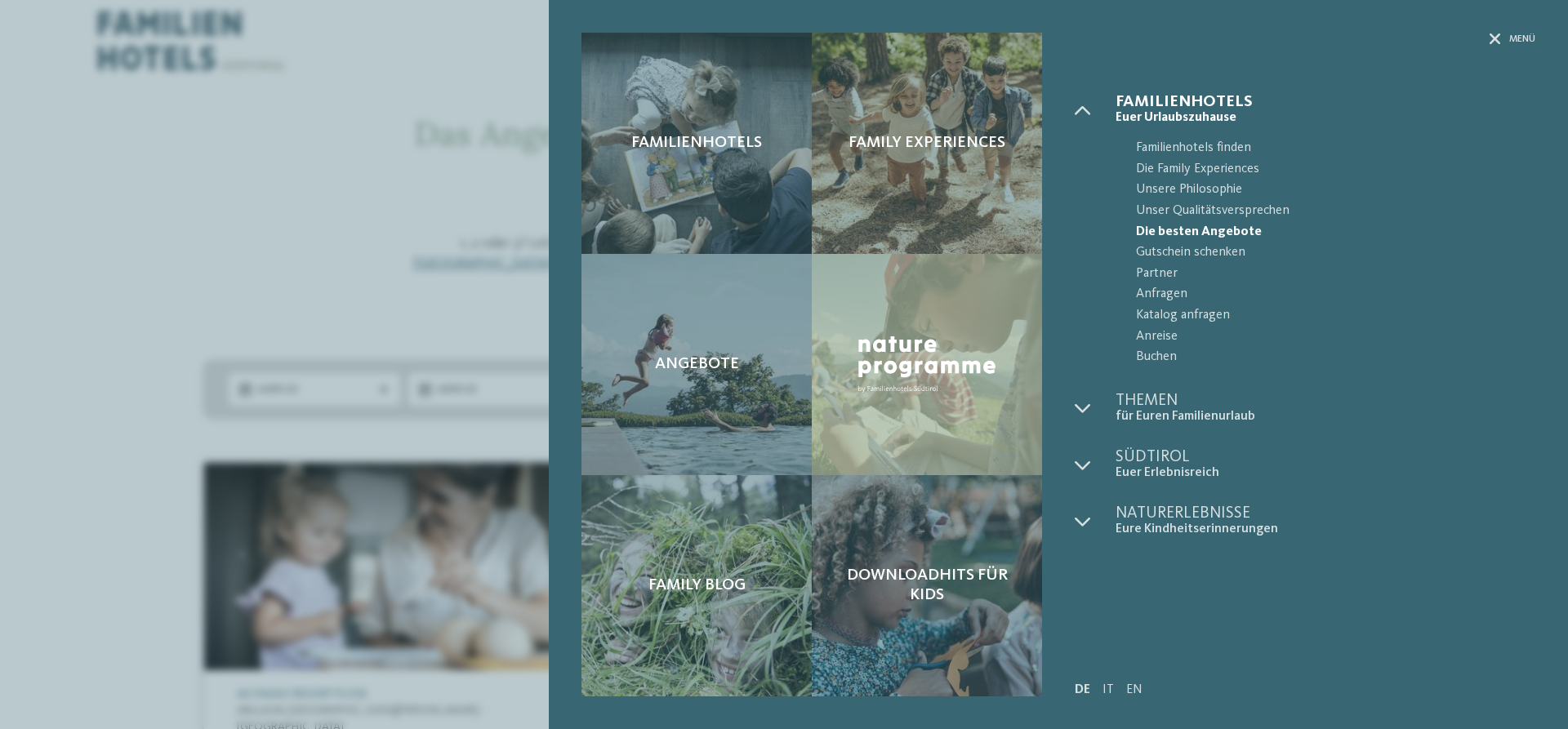
click at [141, 339] on div "Familienhotels Family Experiences Angebote" at bounding box center [784, 364] width 1568 height 729
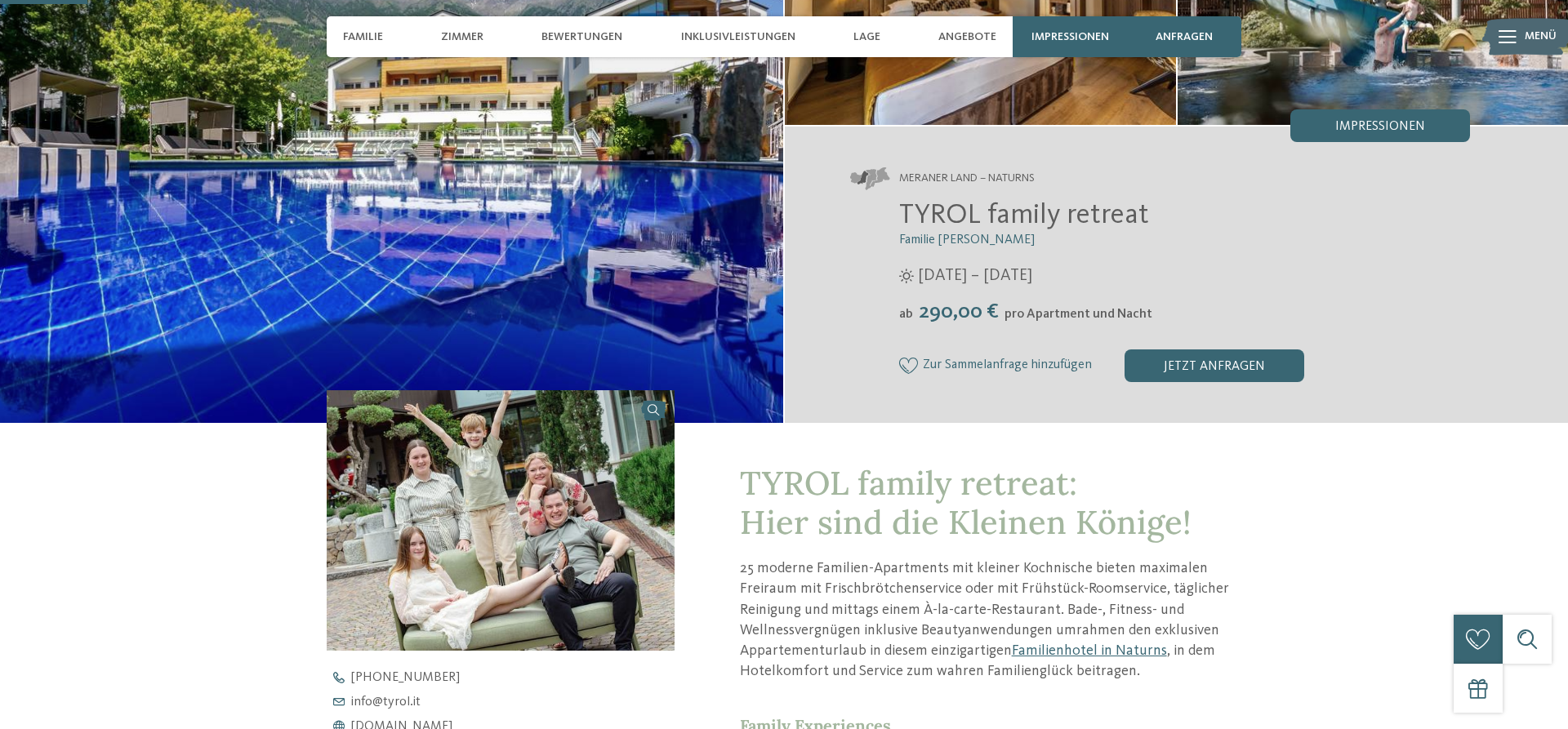
scroll to position [250, 0]
click at [1514, 30] on div at bounding box center [1507, 36] width 18 height 41
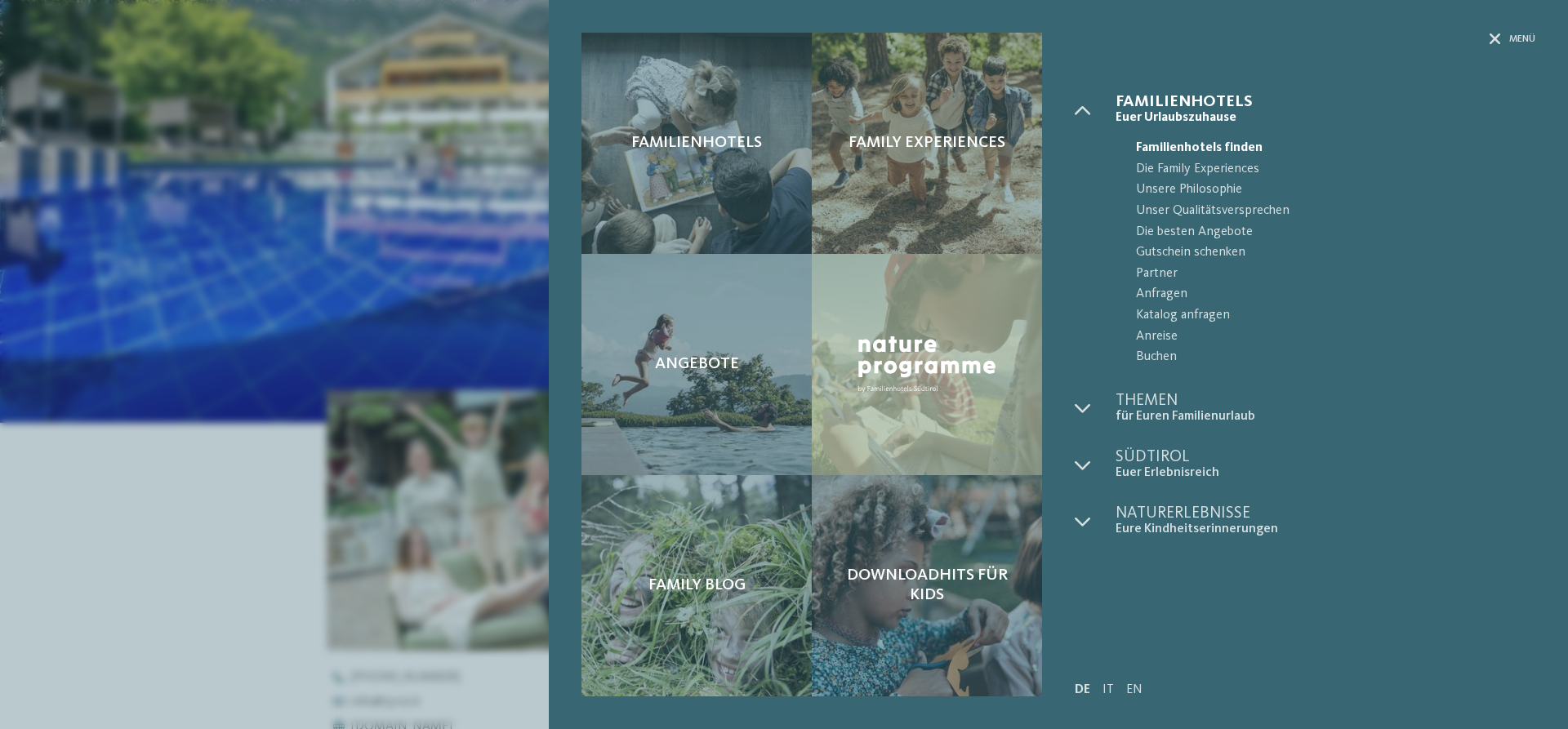
click at [141, 315] on div "Familienhotels Family Experiences Angebote" at bounding box center [784, 364] width 1568 height 729
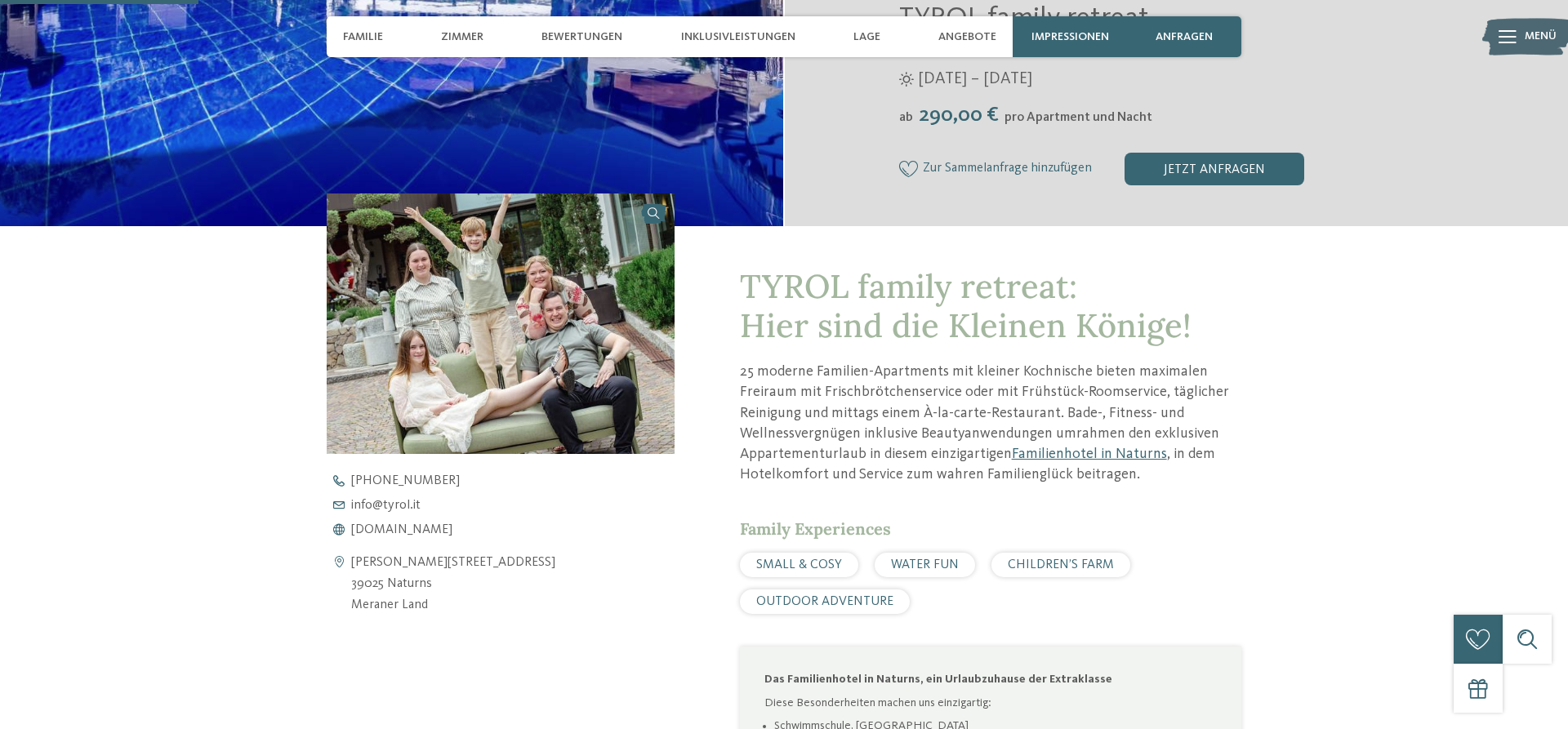
scroll to position [417, 0]
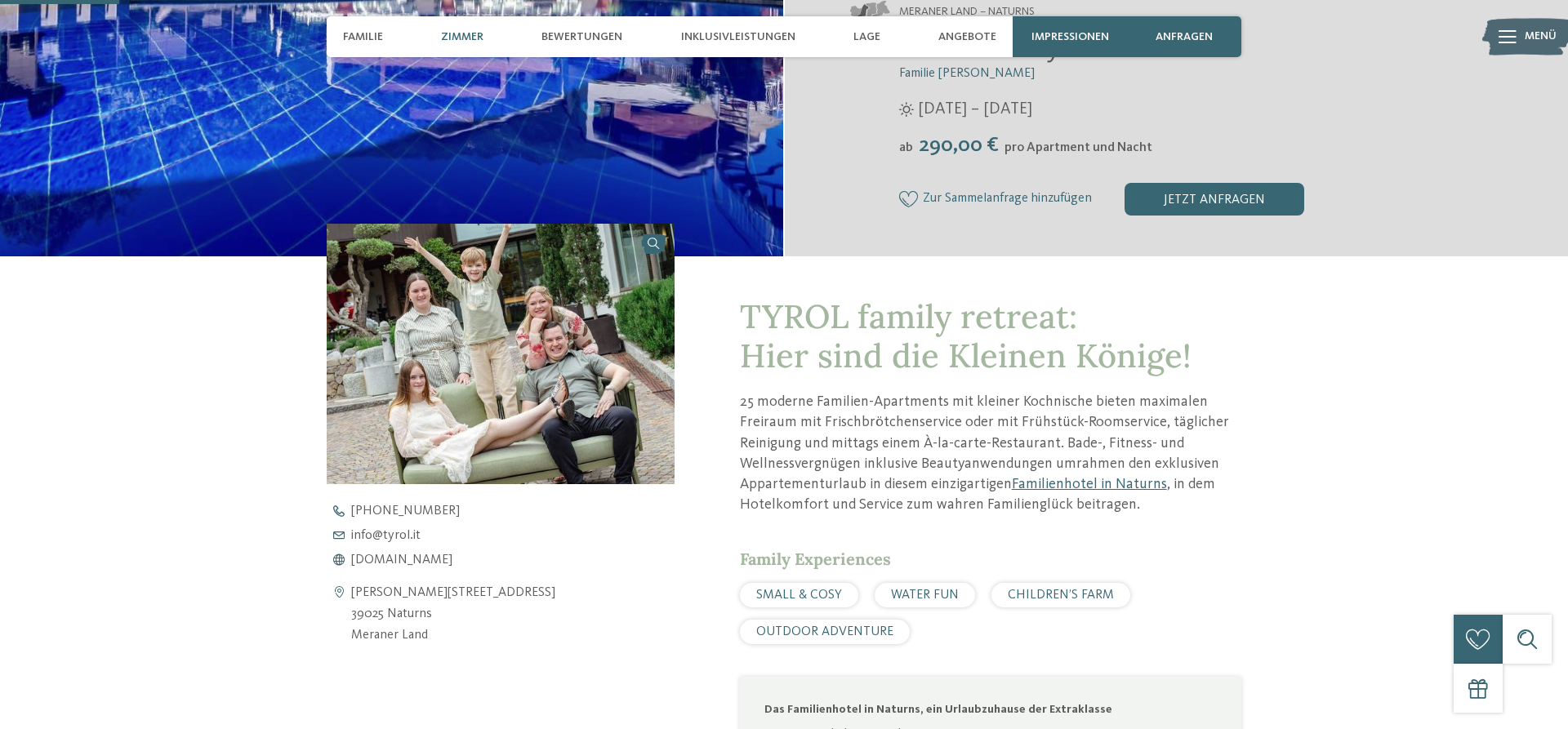
click at [474, 34] on span "Zimmer" at bounding box center [463, 37] width 42 height 14
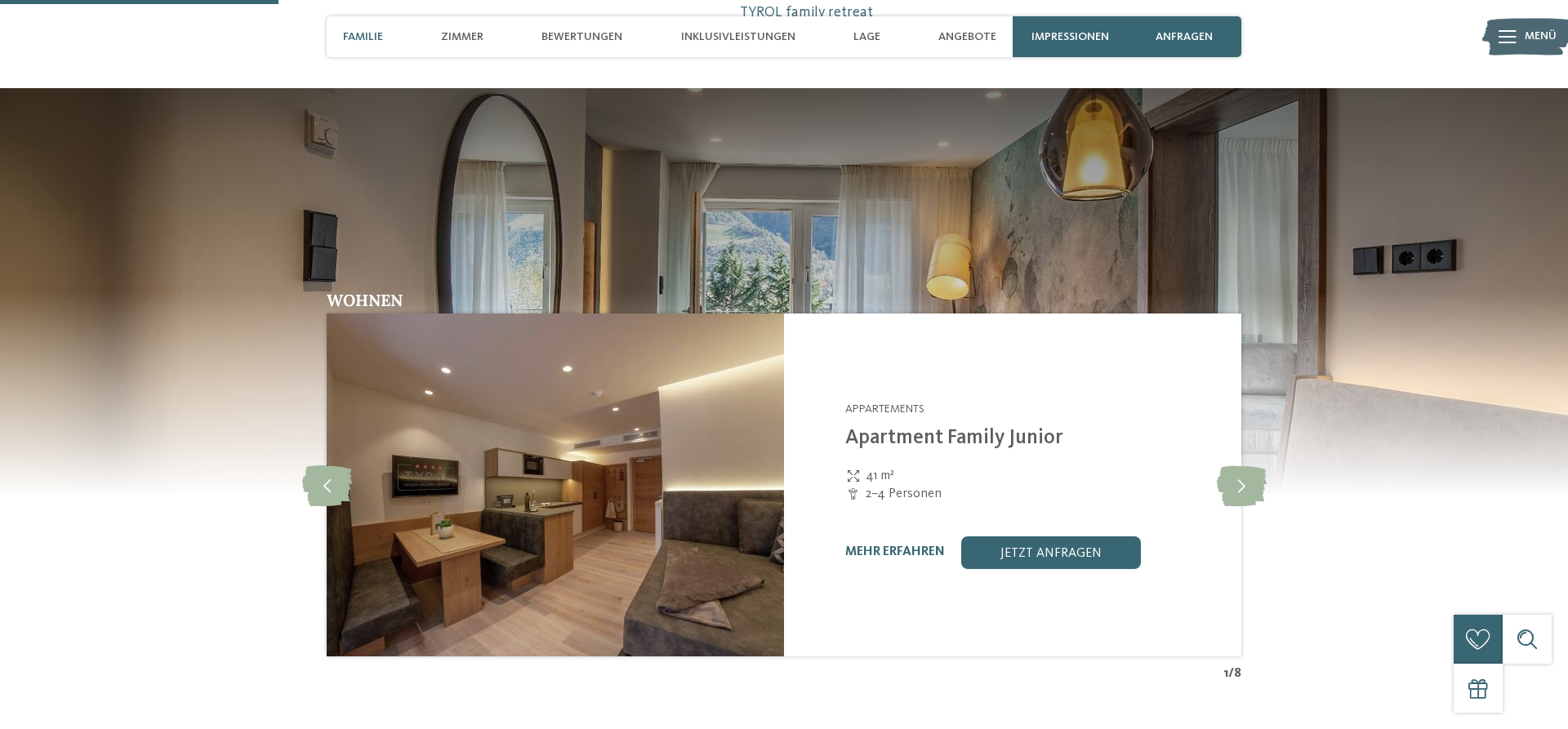
scroll to position [1395, 0]
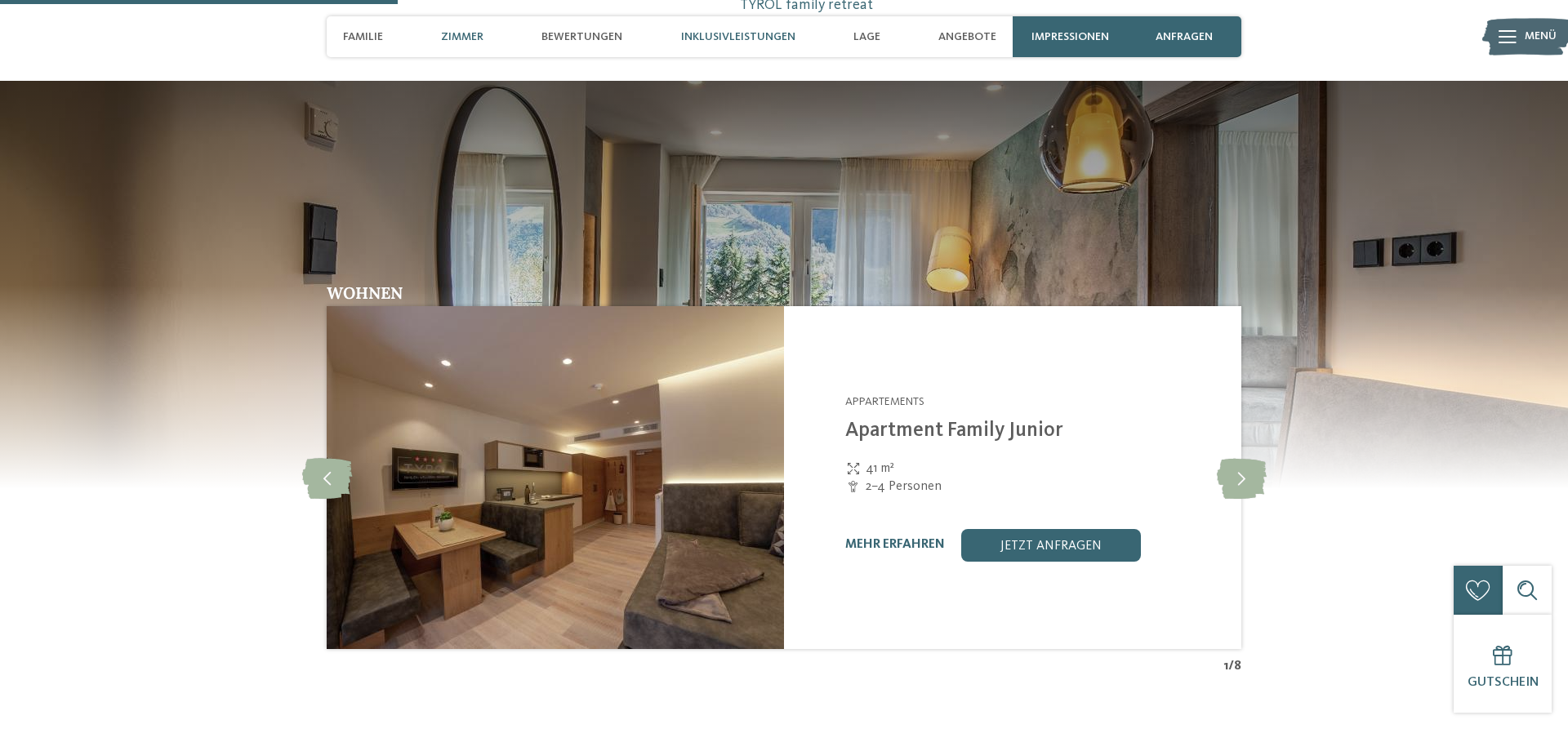
click at [715, 38] on span "Inklusivleistungen" at bounding box center [738, 37] width 114 height 14
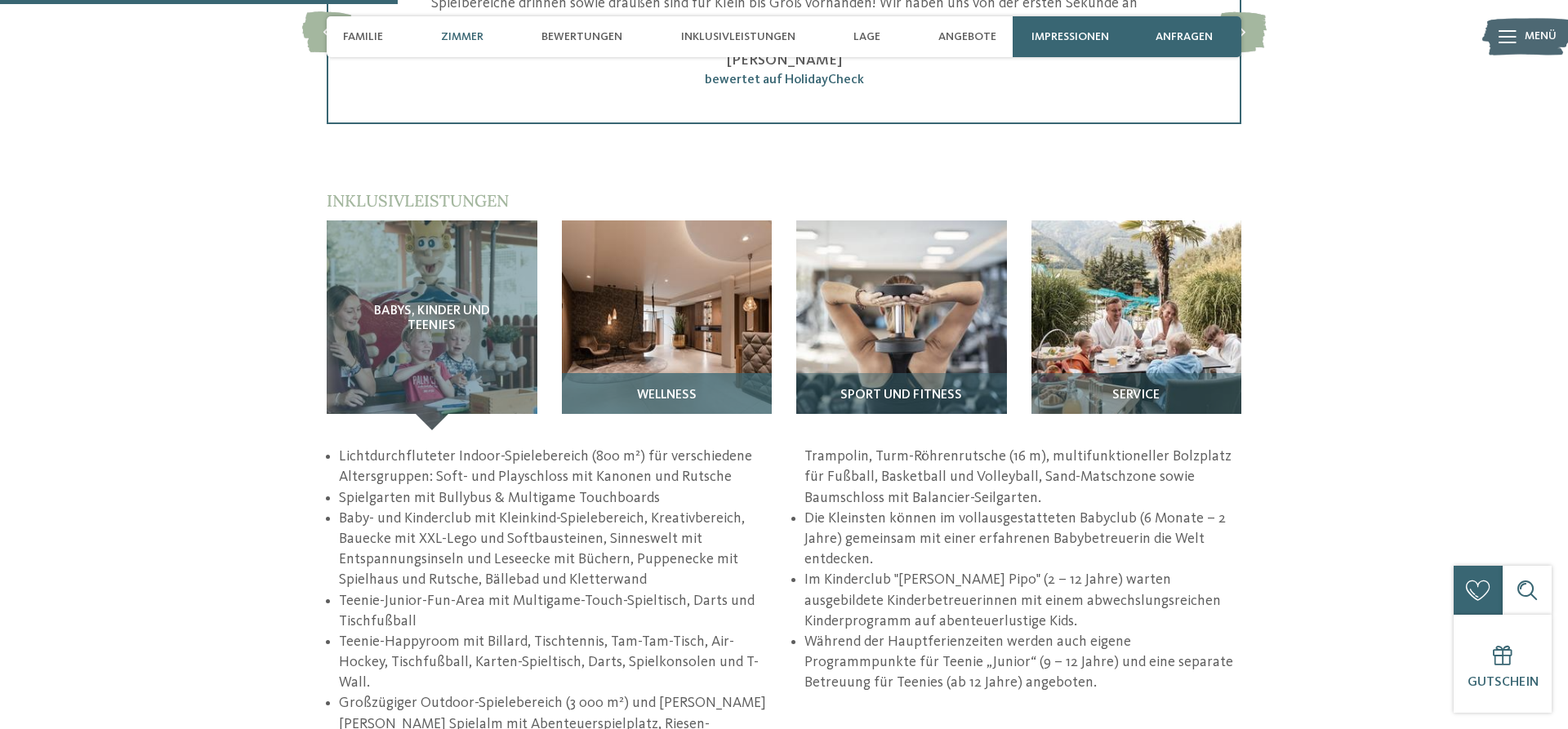
scroll to position [2305, 0]
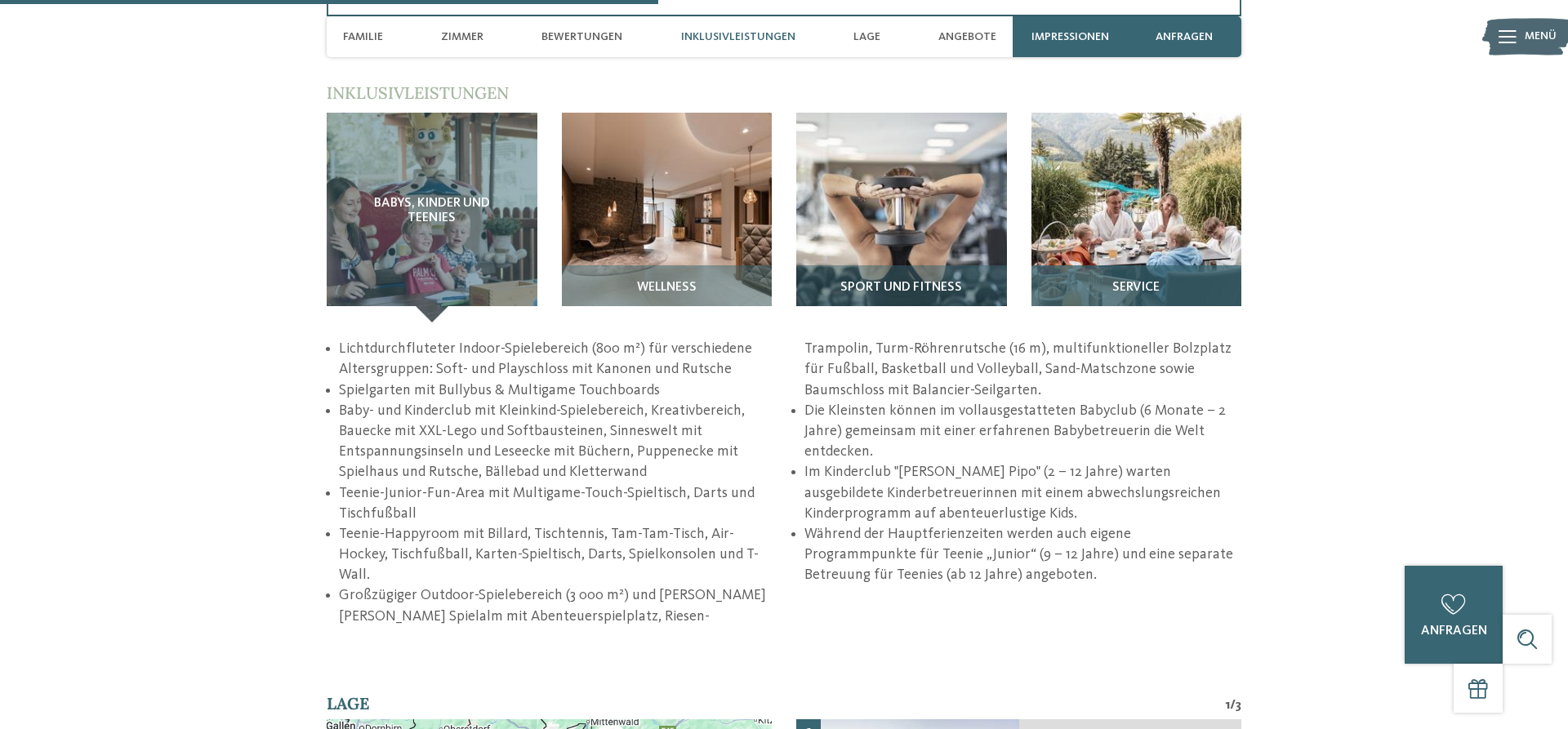
click at [1164, 291] on h3 "Service" at bounding box center [1136, 288] width 194 height 14
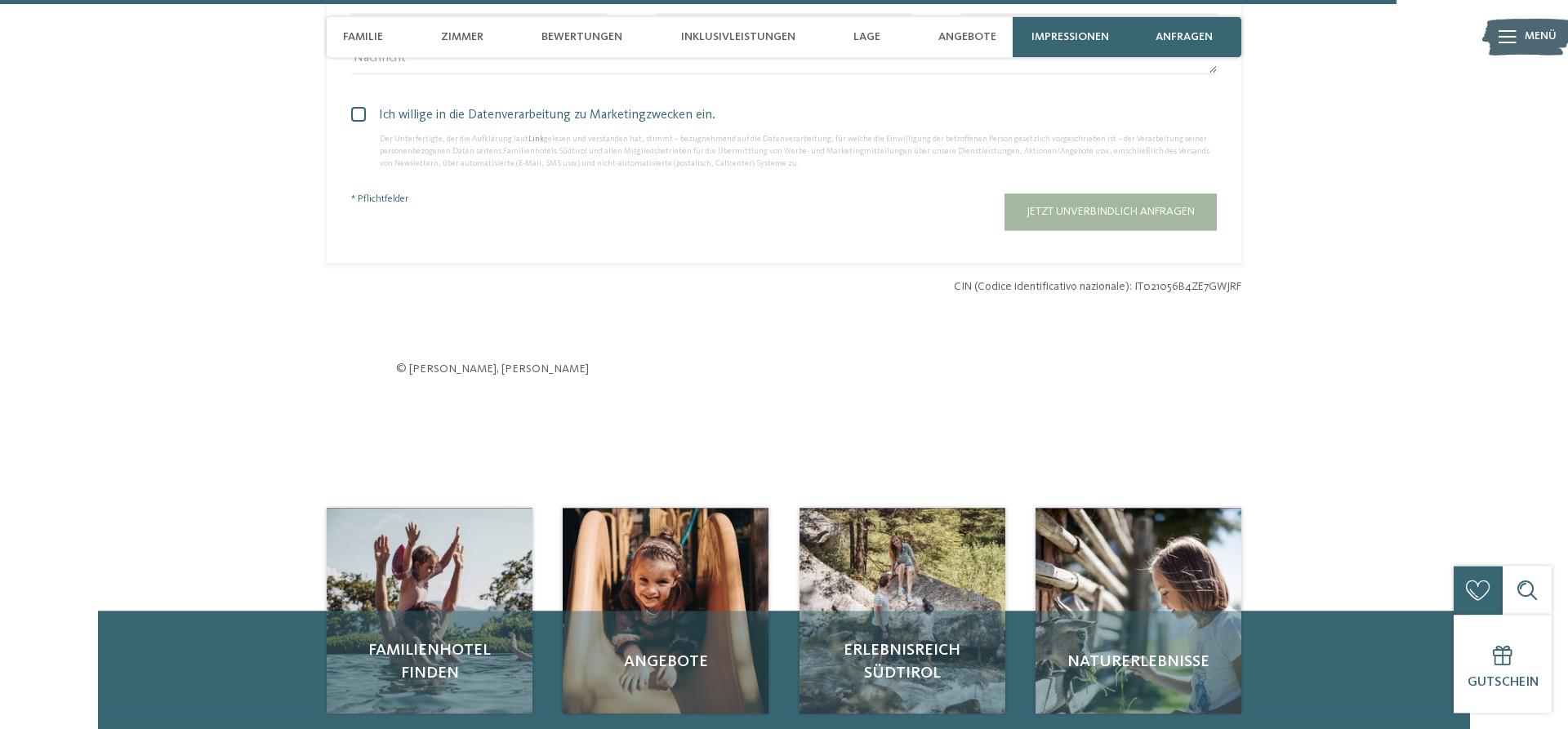
scroll to position [5052, 0]
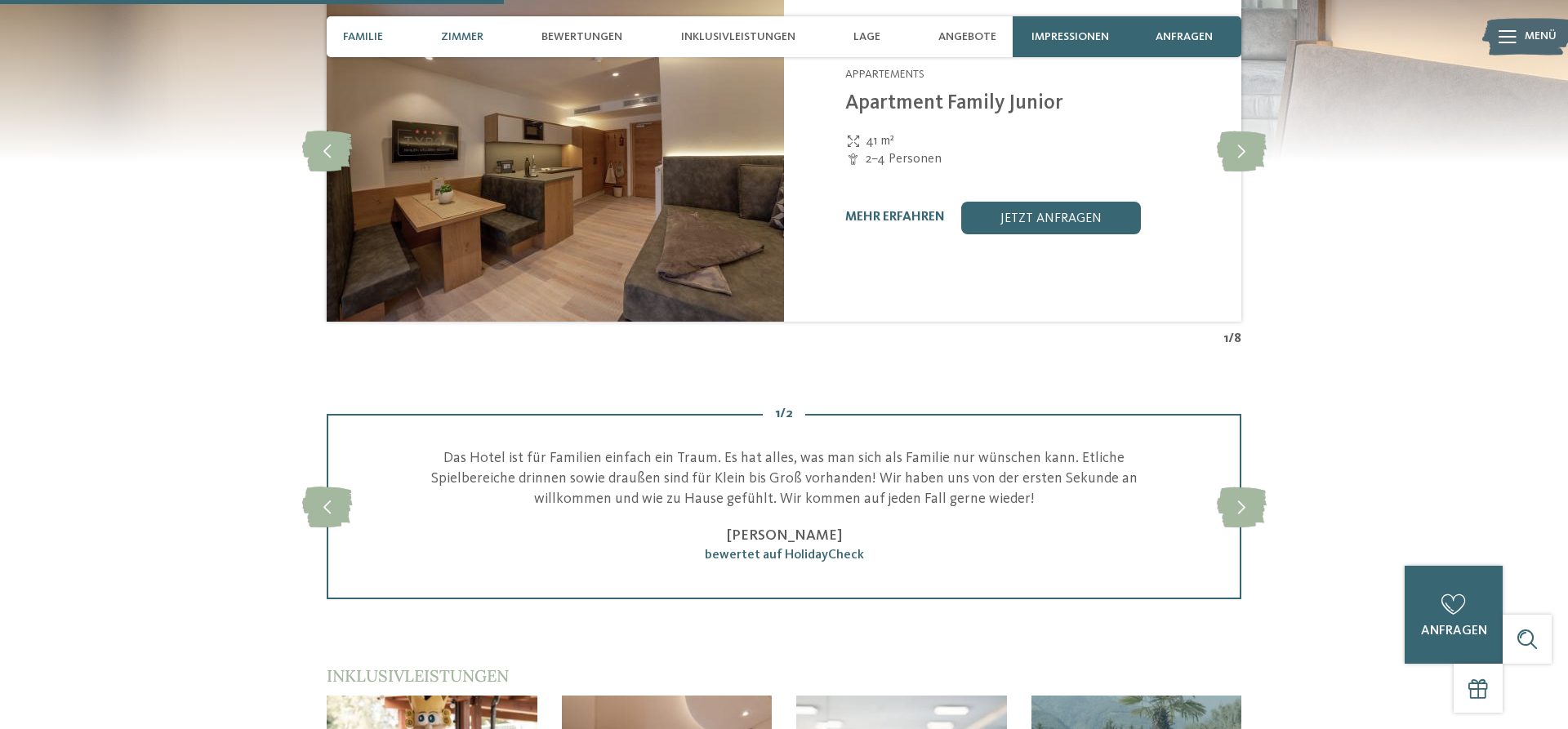
click at [360, 41] on span "Familie" at bounding box center [363, 37] width 40 height 14
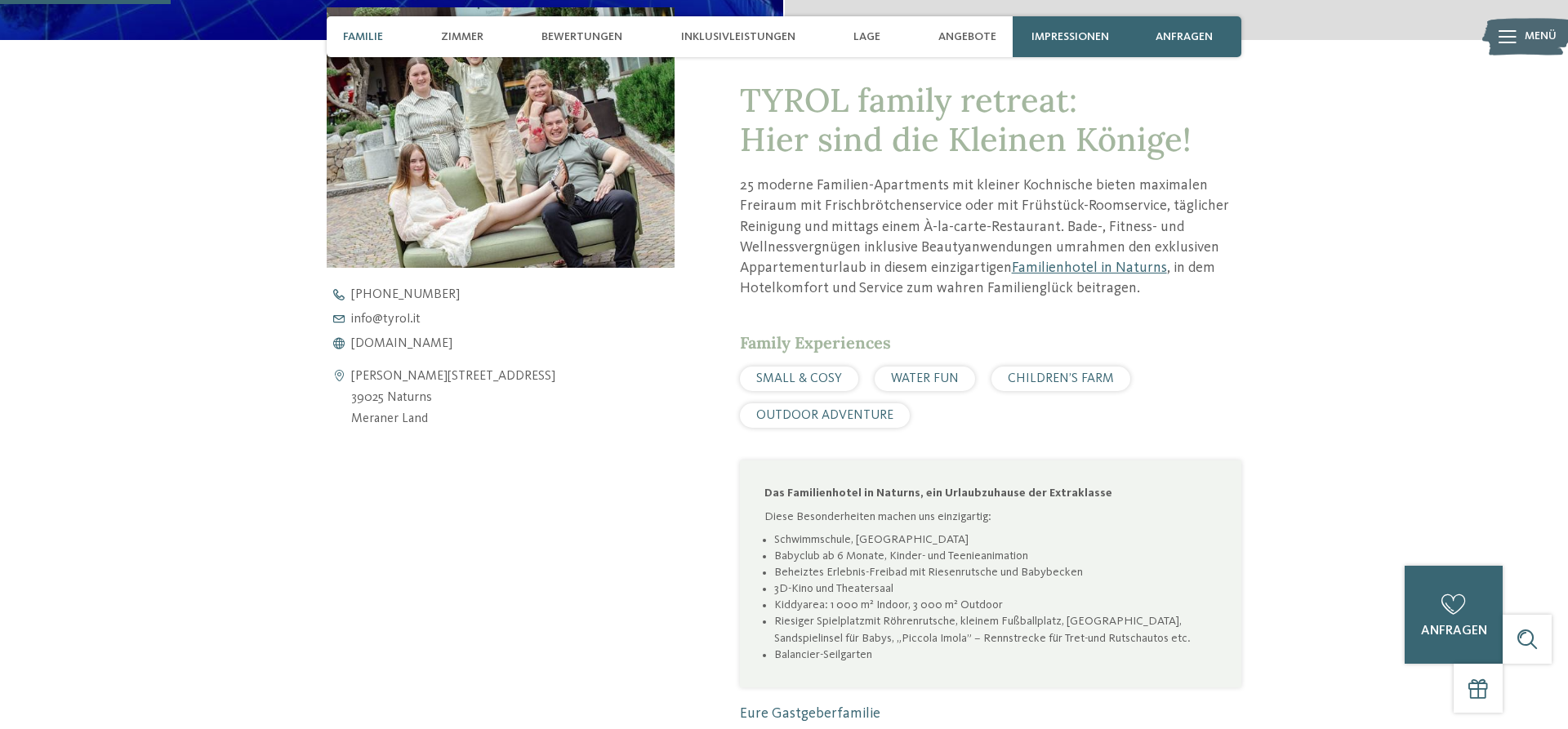
scroll to position [583, 0]
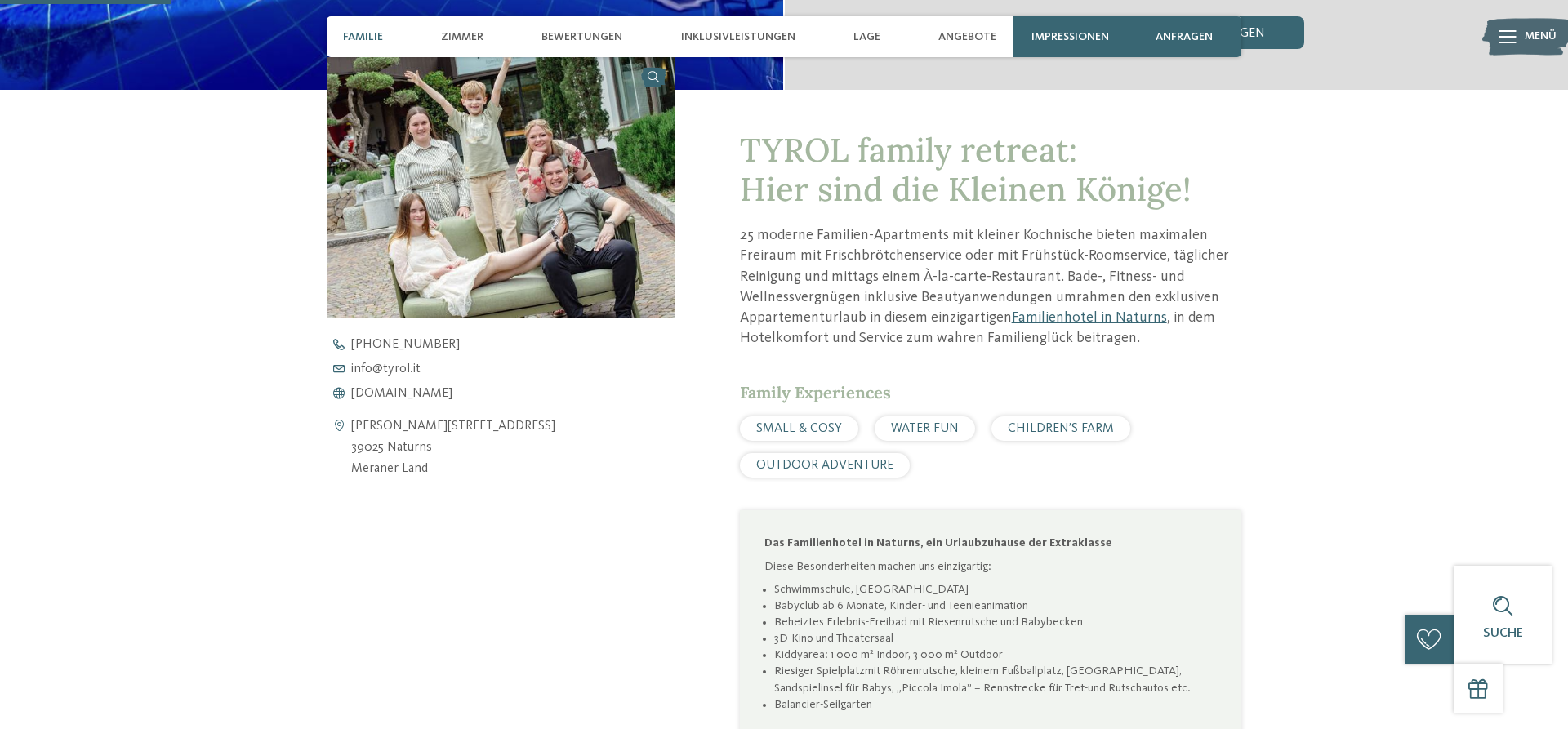
click at [1300, 147] on div "TYROL family retreat: Hier sind die Kleinen Könige! 25 moderne Familien-Apartme…" at bounding box center [784, 458] width 1111 height 737
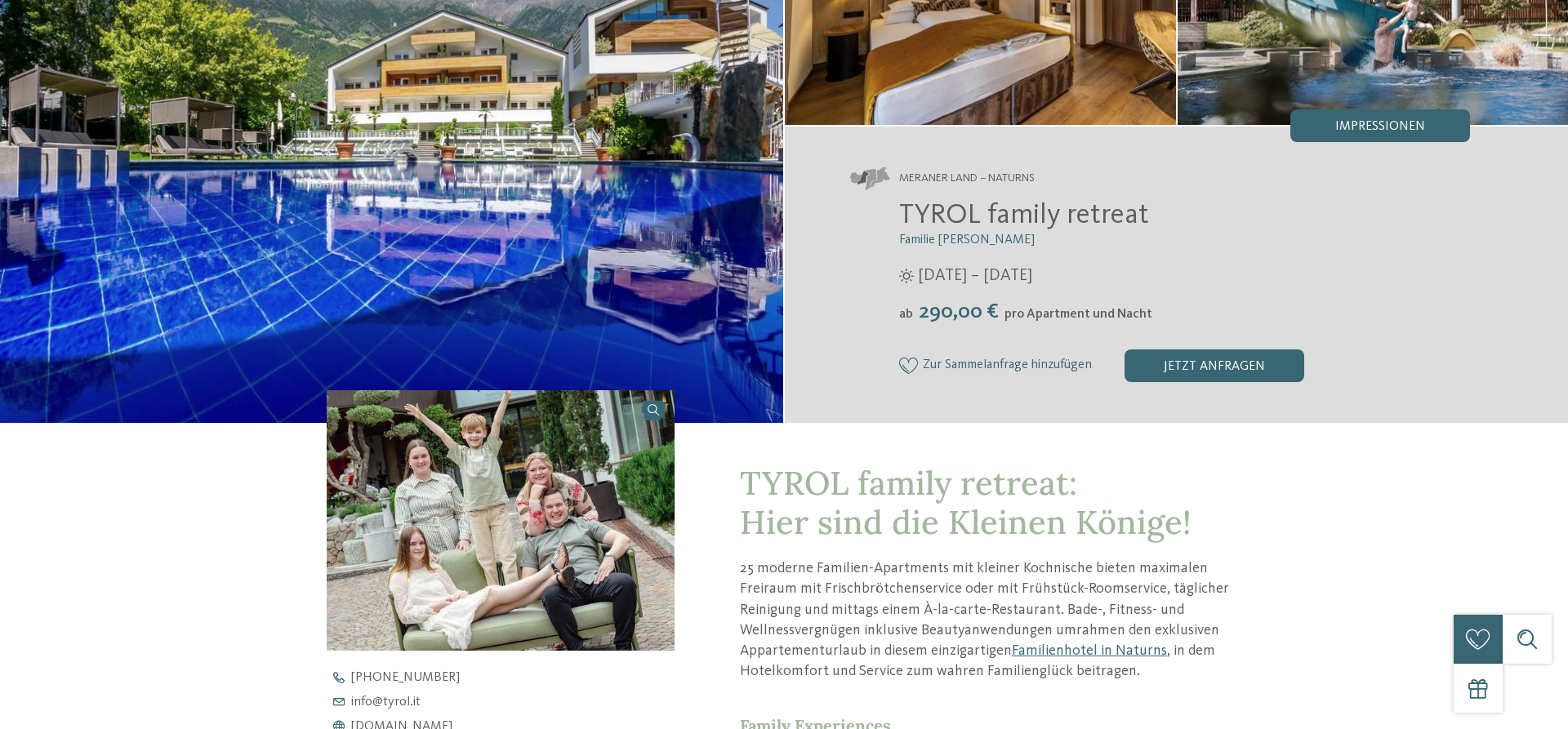
scroll to position [0, 0]
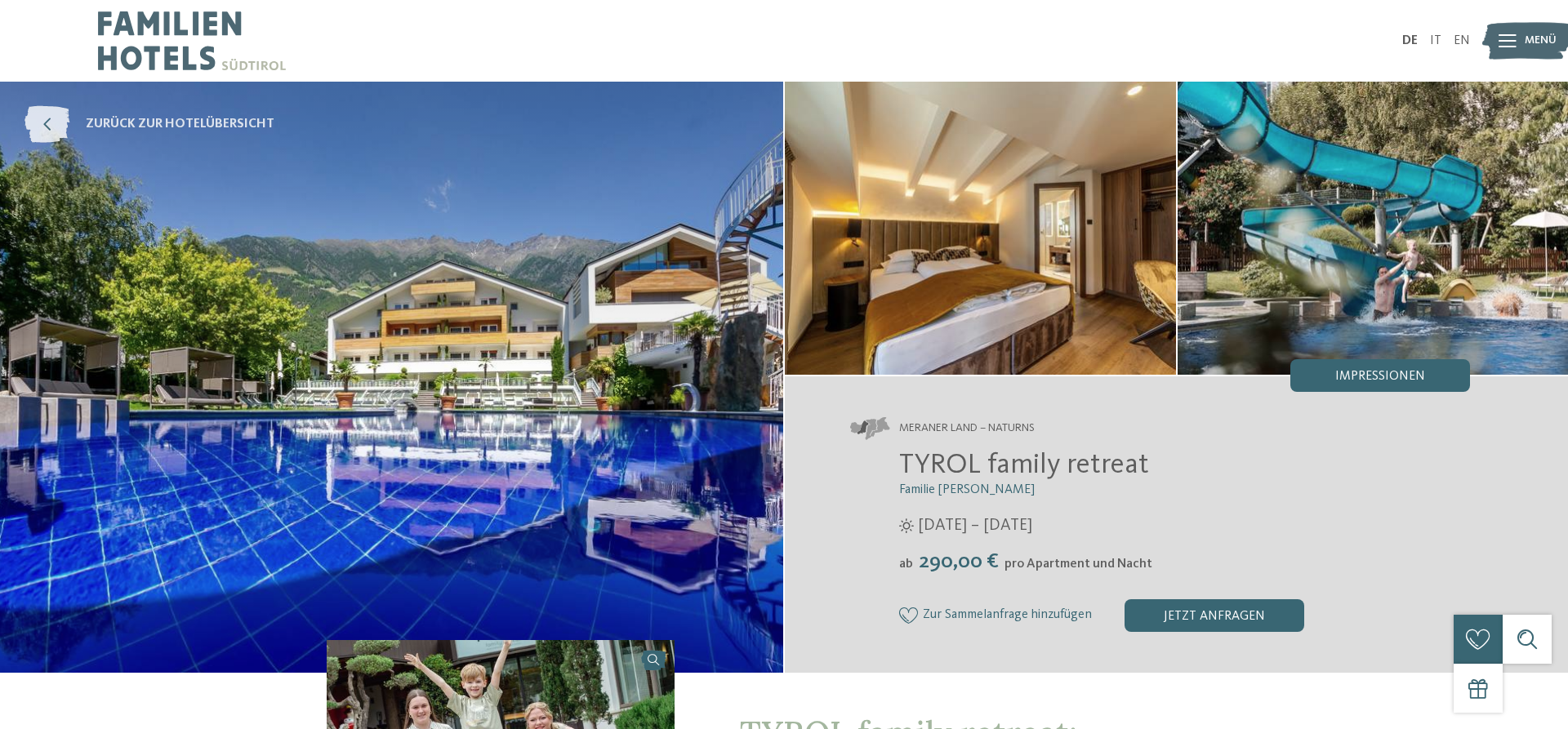
click at [256, 128] on span "zurück zur Hotelübersicht" at bounding box center [180, 124] width 189 height 18
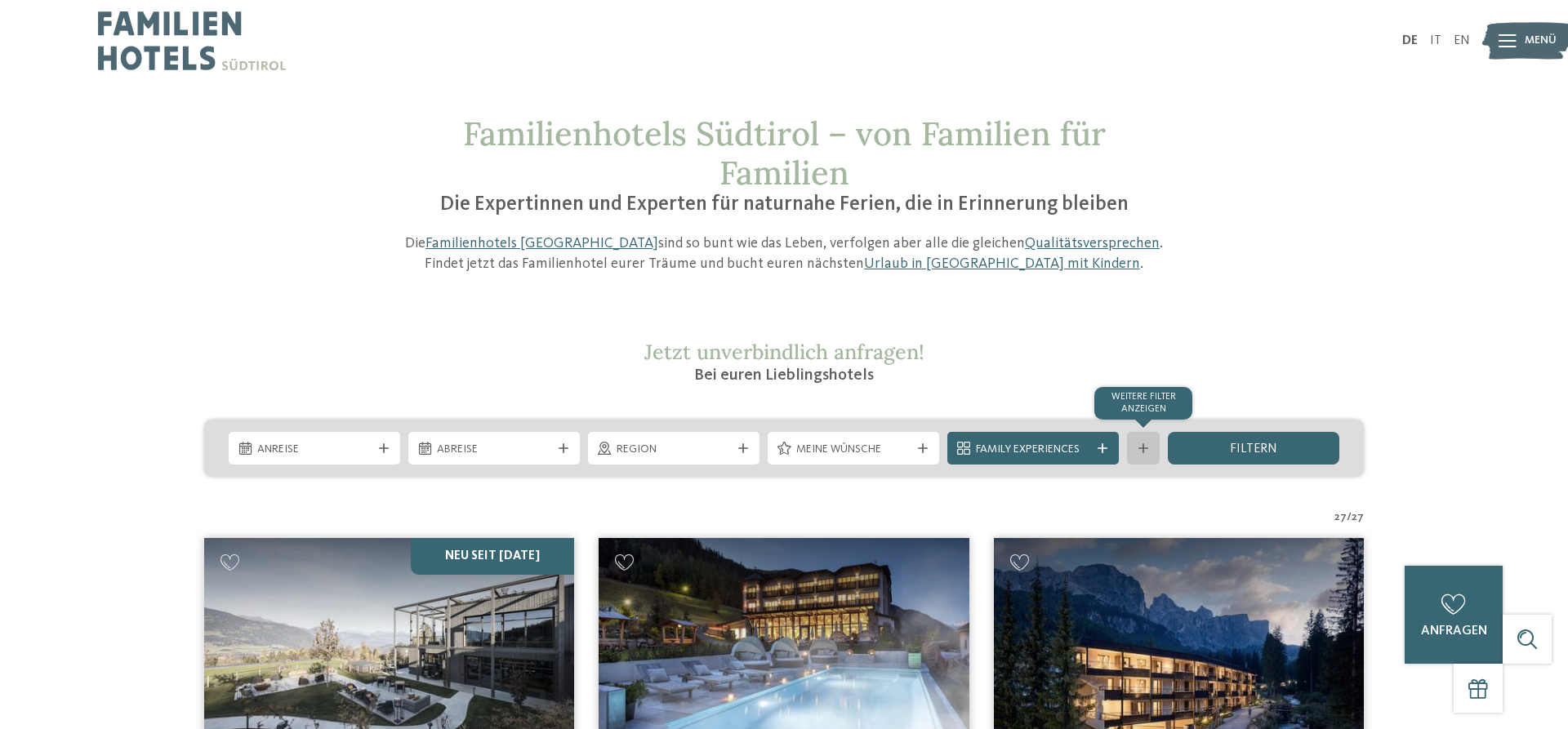
click at [1137, 458] on div "Weitere Filter anzeigen" at bounding box center [1143, 448] width 33 height 33
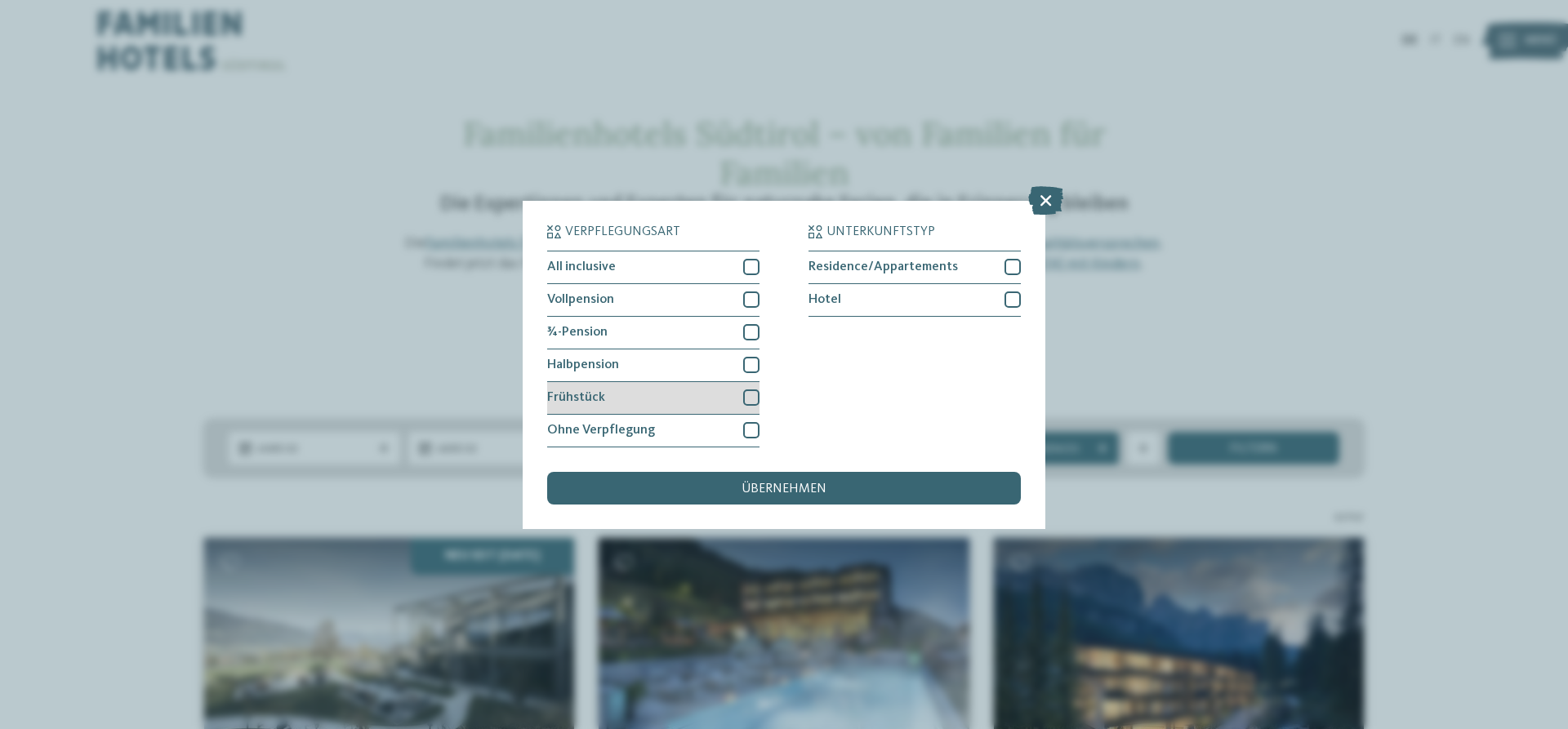
click at [751, 402] on div at bounding box center [751, 397] width 16 height 16
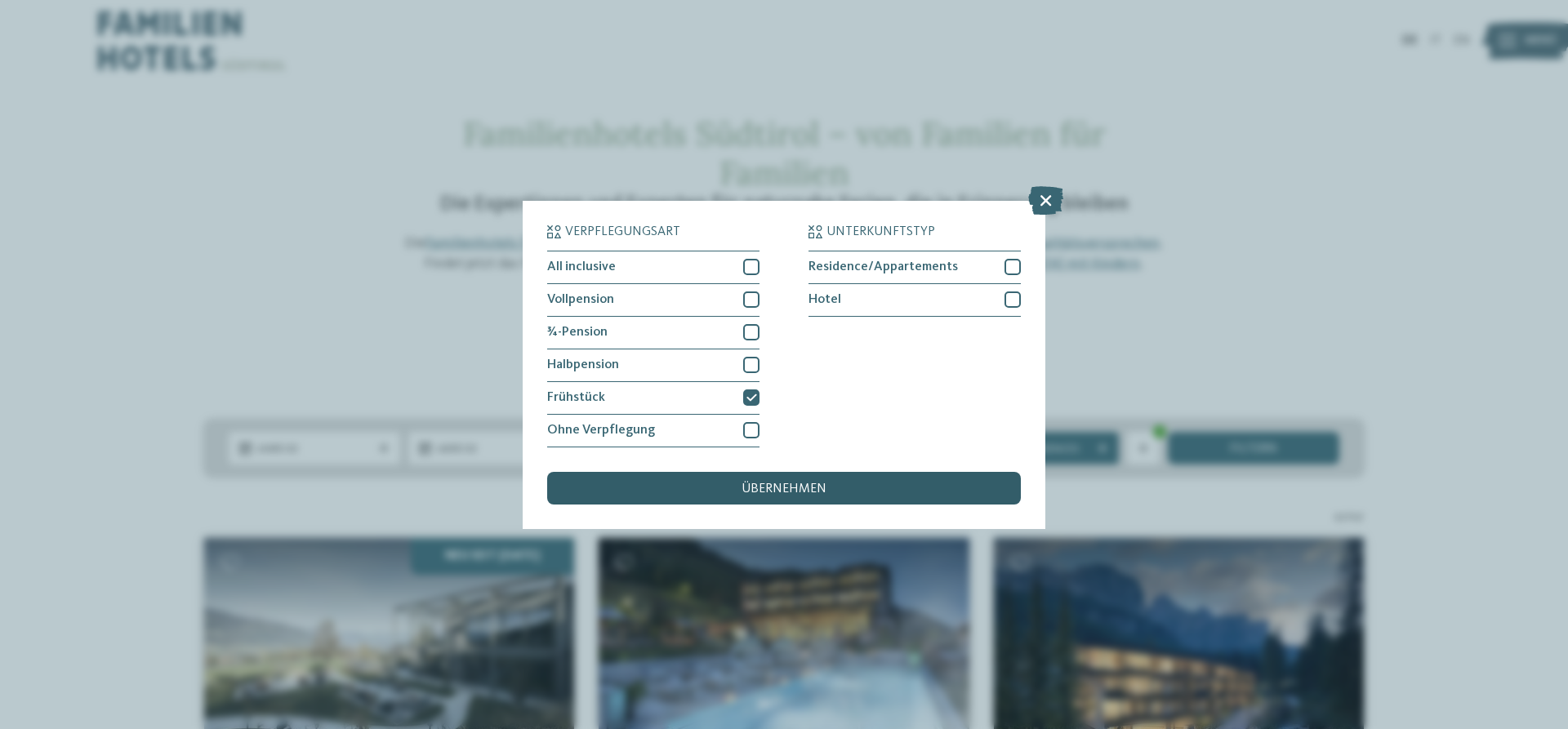
click at [740, 485] on div "übernehmen" at bounding box center [784, 488] width 474 height 33
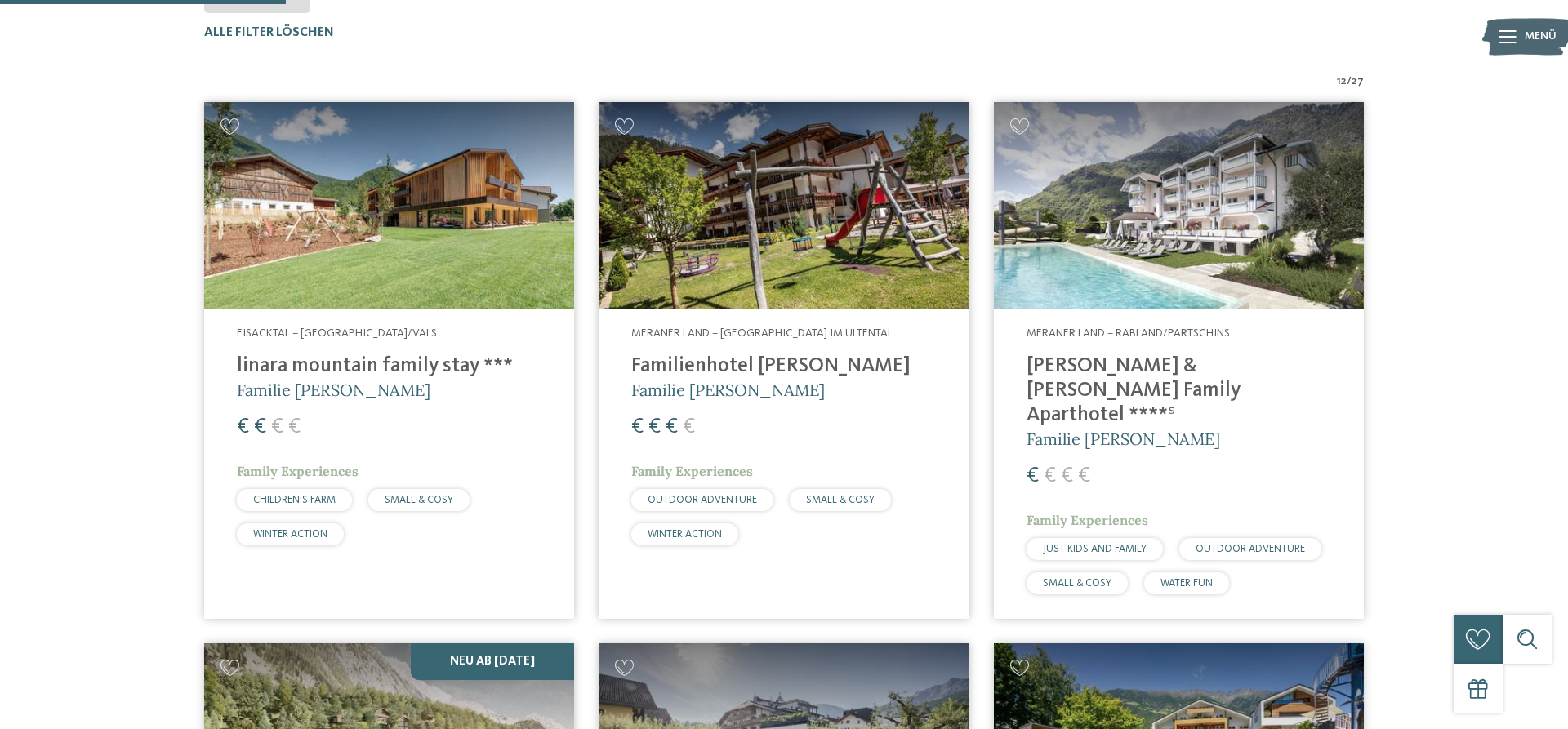
scroll to position [36, 0]
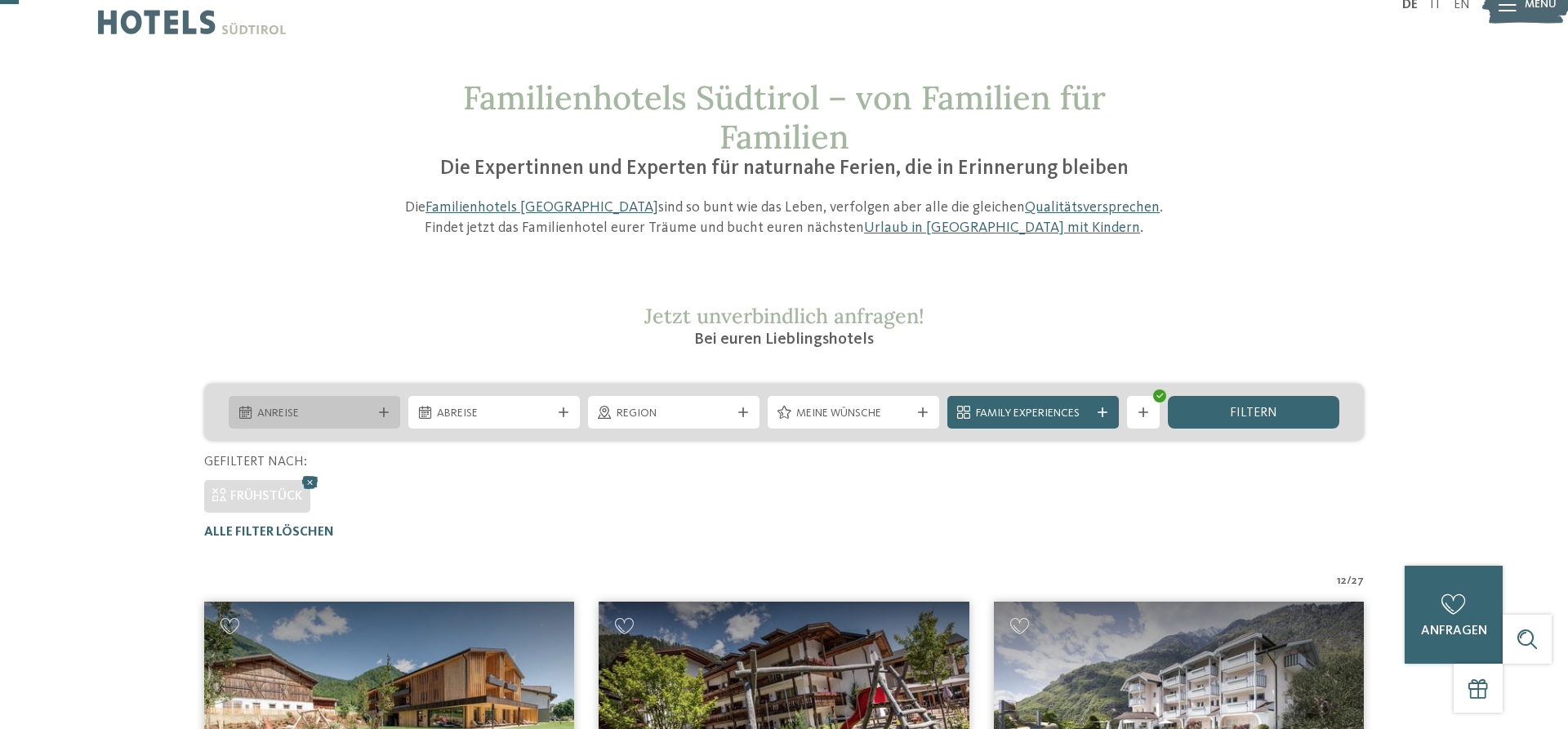
click at [384, 420] on div "Anreise" at bounding box center [314, 412] width 171 height 33
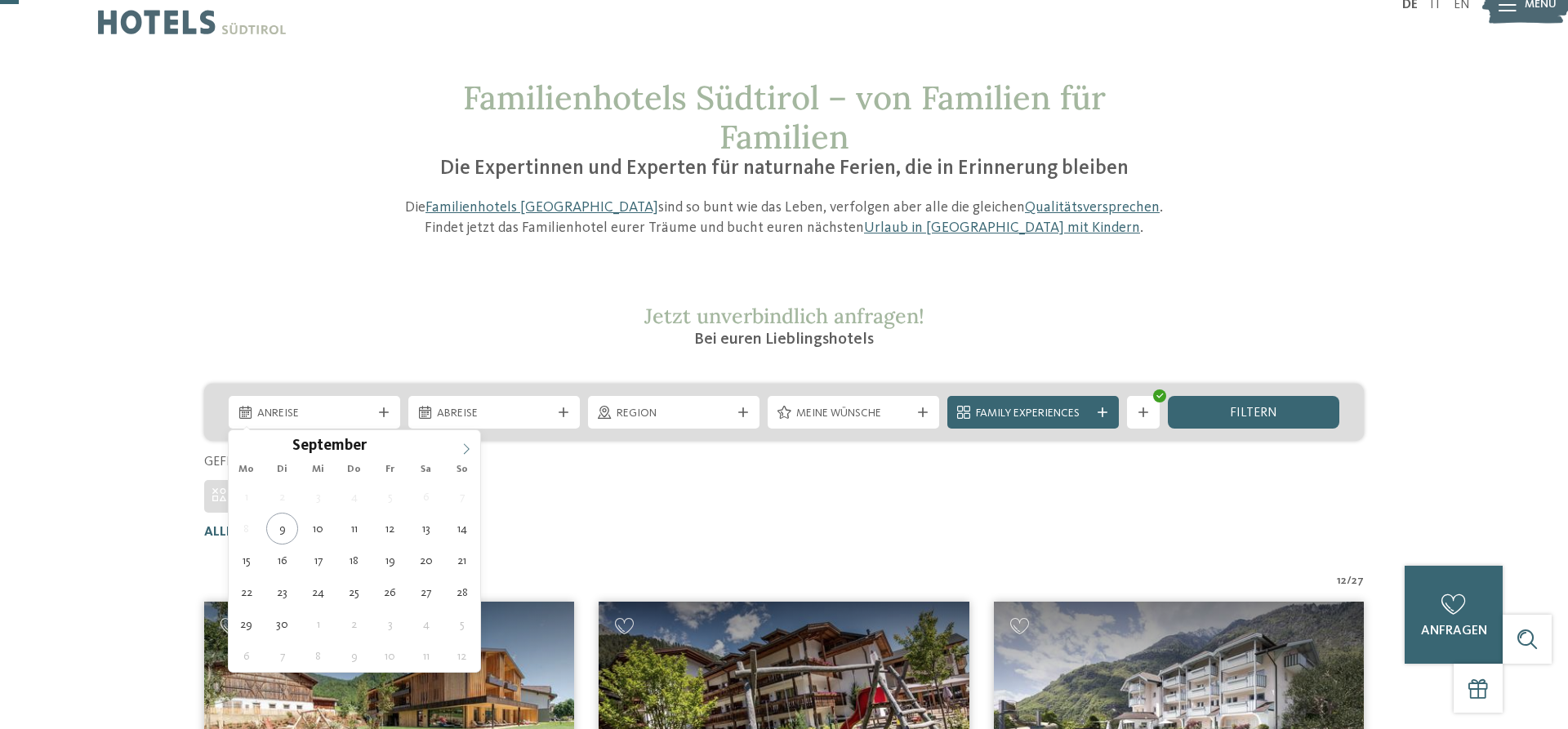
click at [468, 443] on span at bounding box center [466, 444] width 28 height 28
type div "26.10.2025"
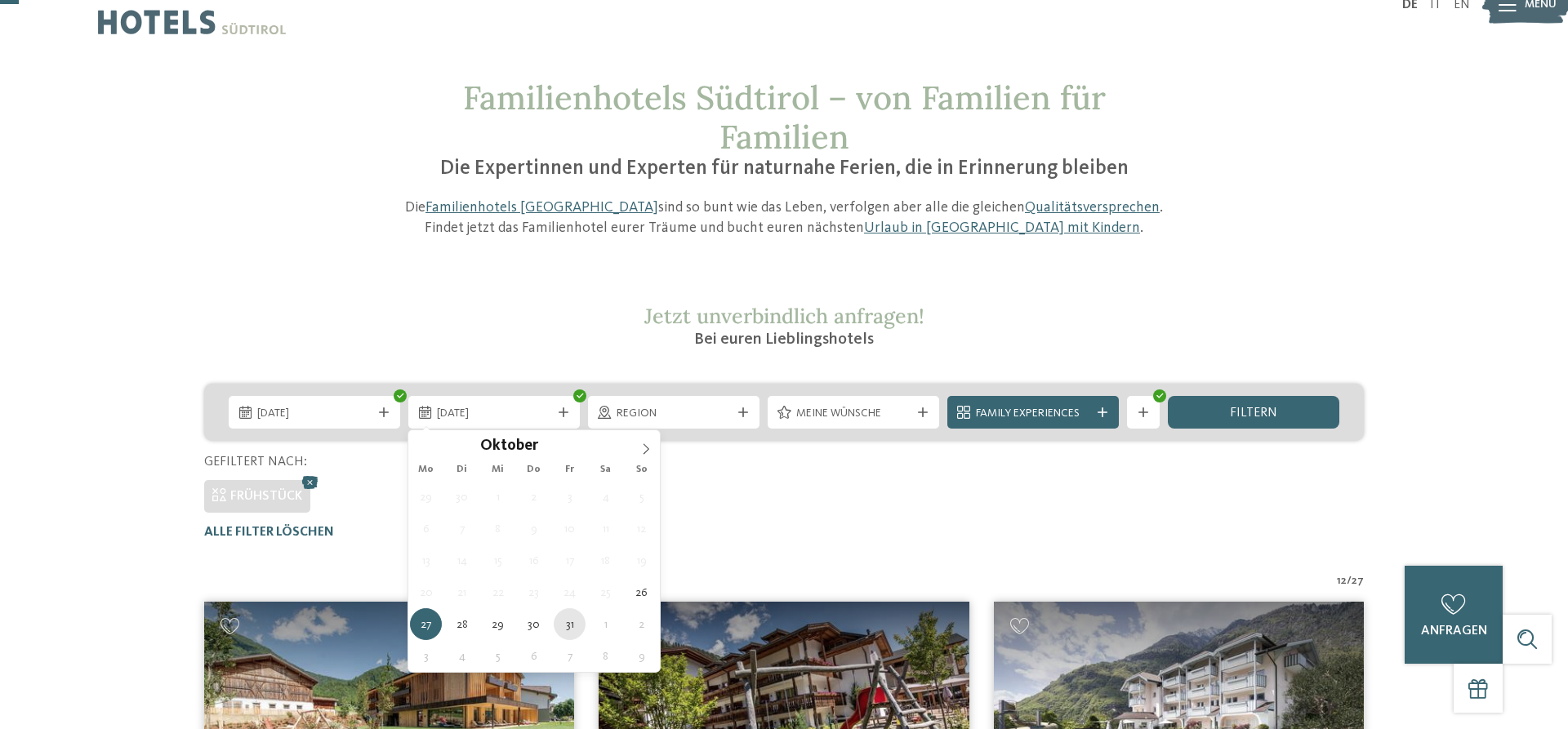
type div "31.10.2025"
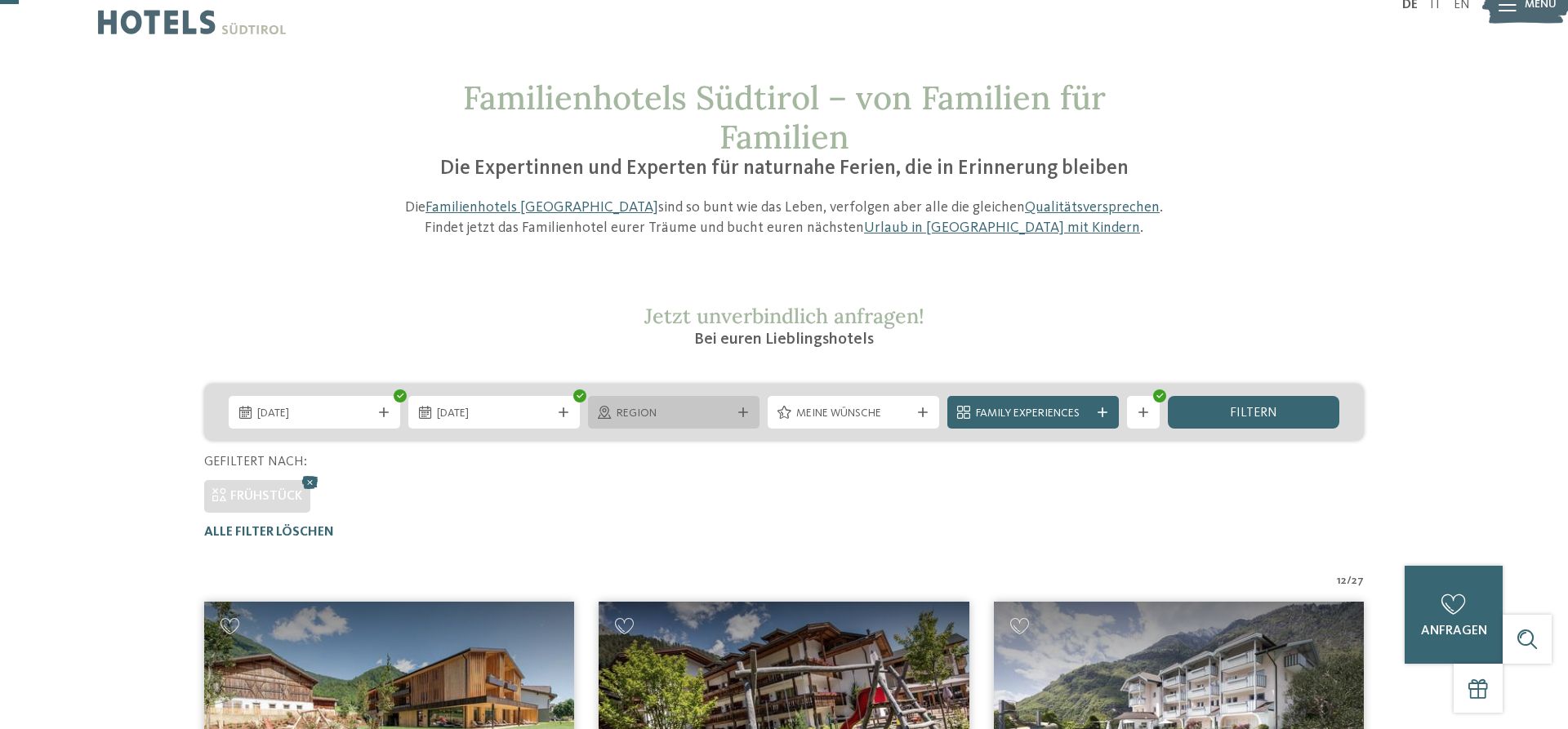
click at [723, 417] on span "Region" at bounding box center [673, 413] width 114 height 16
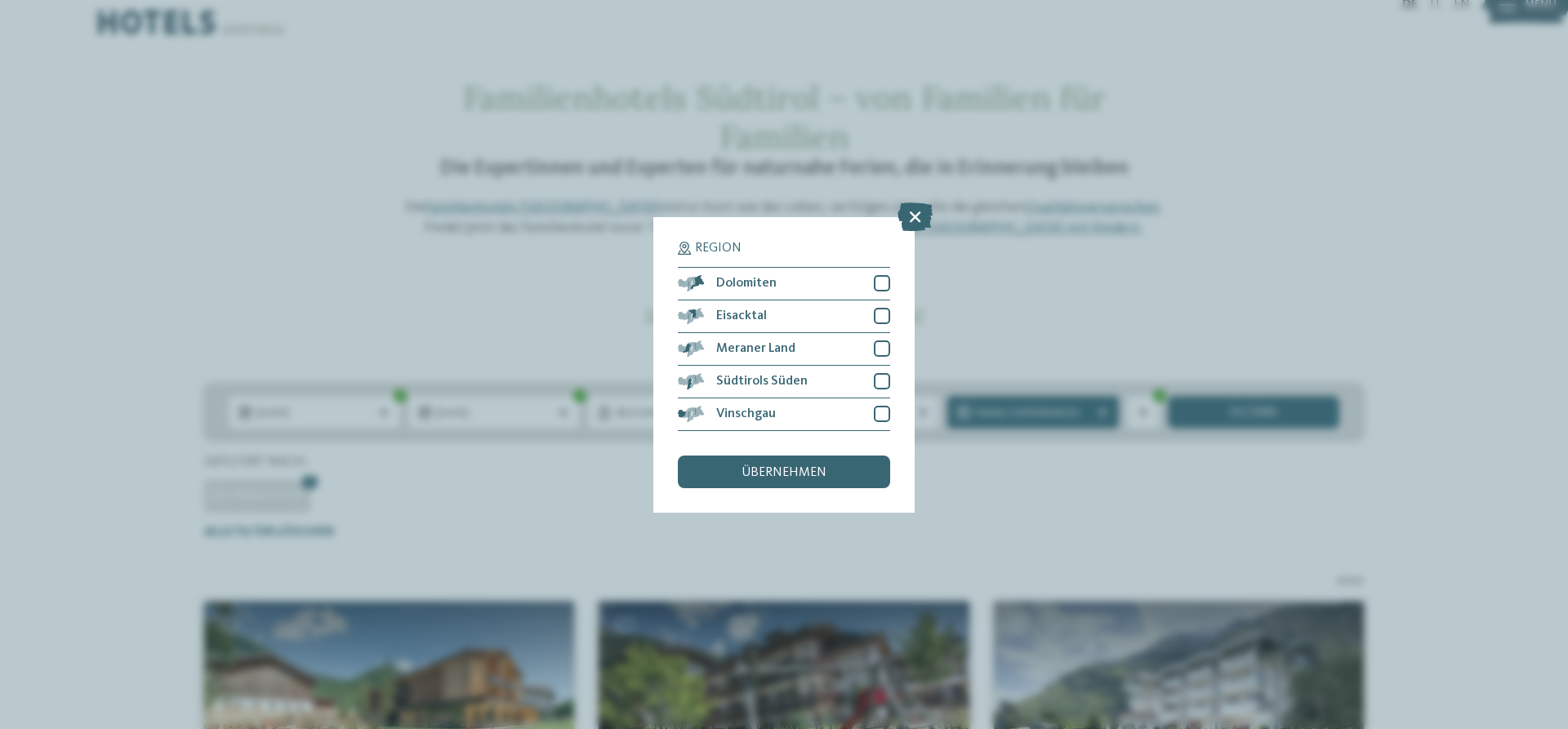
click at [136, 452] on div "Region Dolomiten" at bounding box center [784, 364] width 1568 height 729
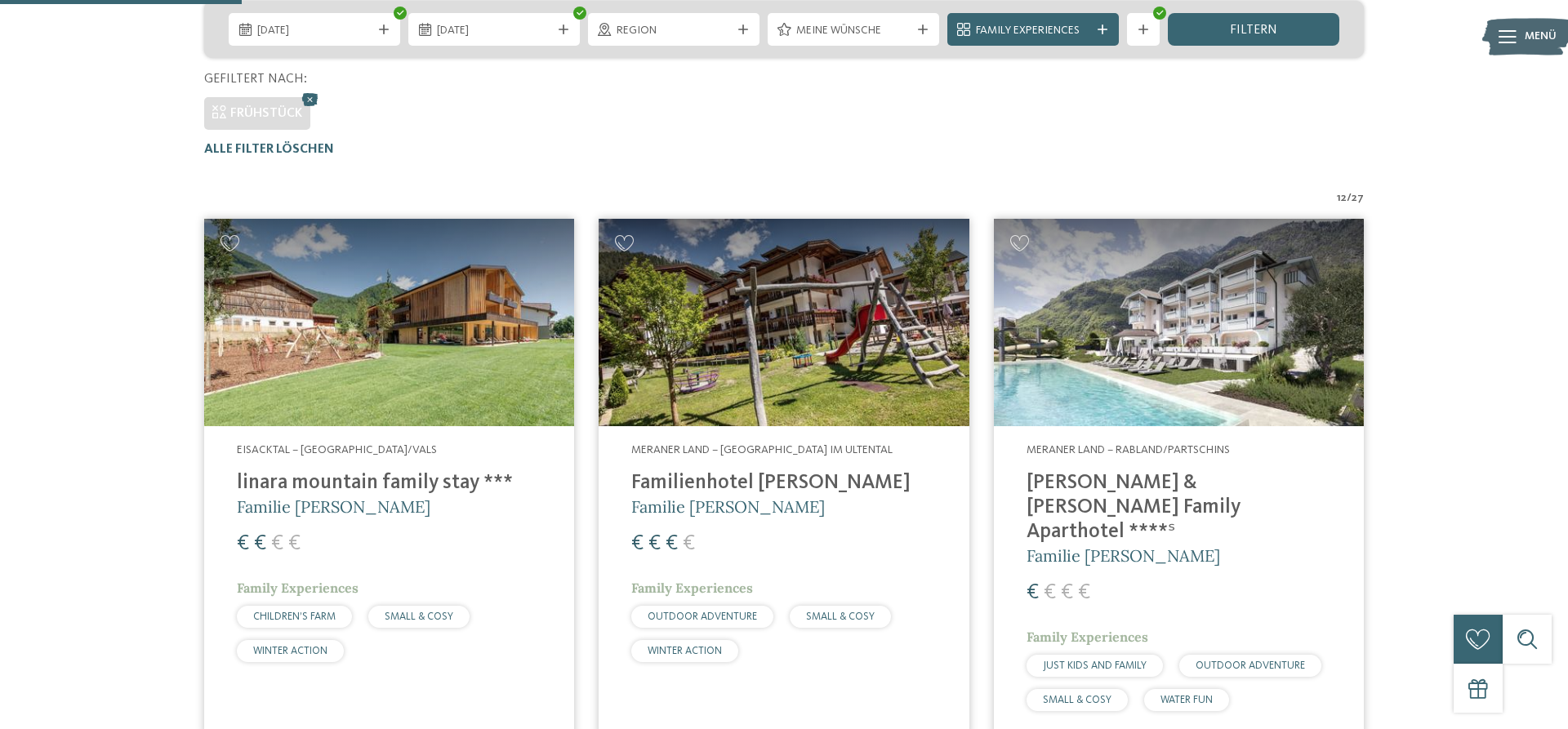
scroll to position [452, 0]
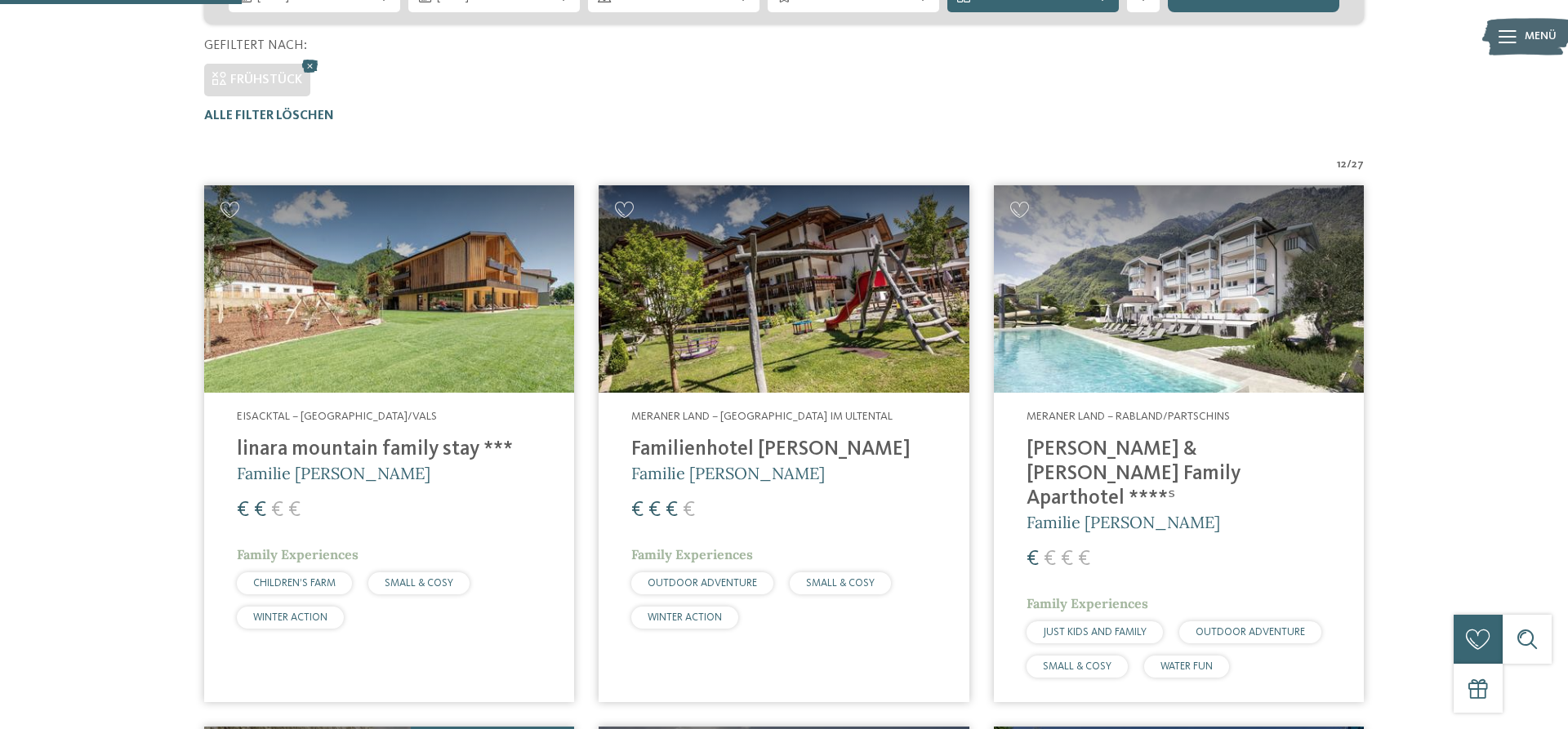
drag, startPoint x: 574, startPoint y: 482, endPoint x: 605, endPoint y: 494, distance: 33.2
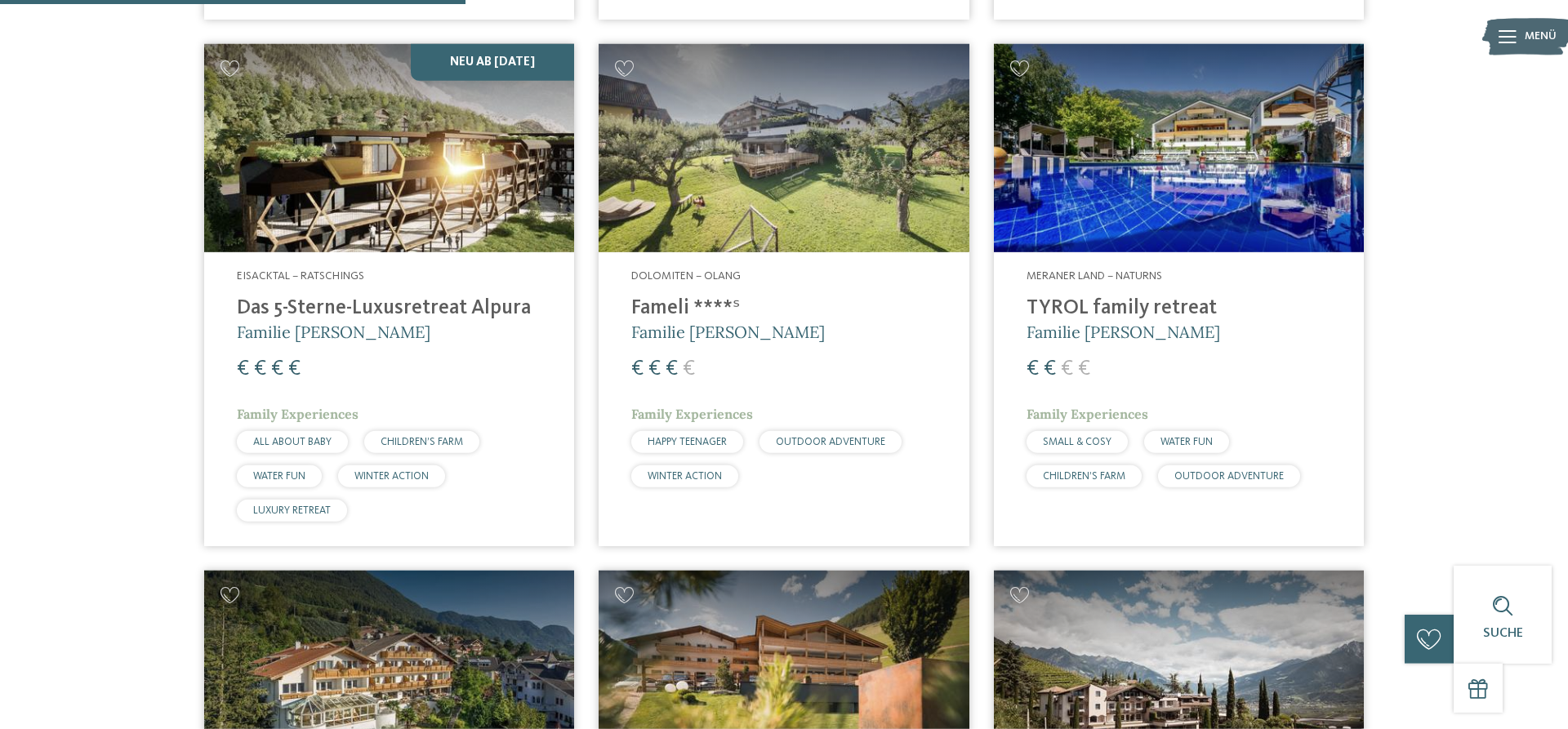
scroll to position [1201, 0]
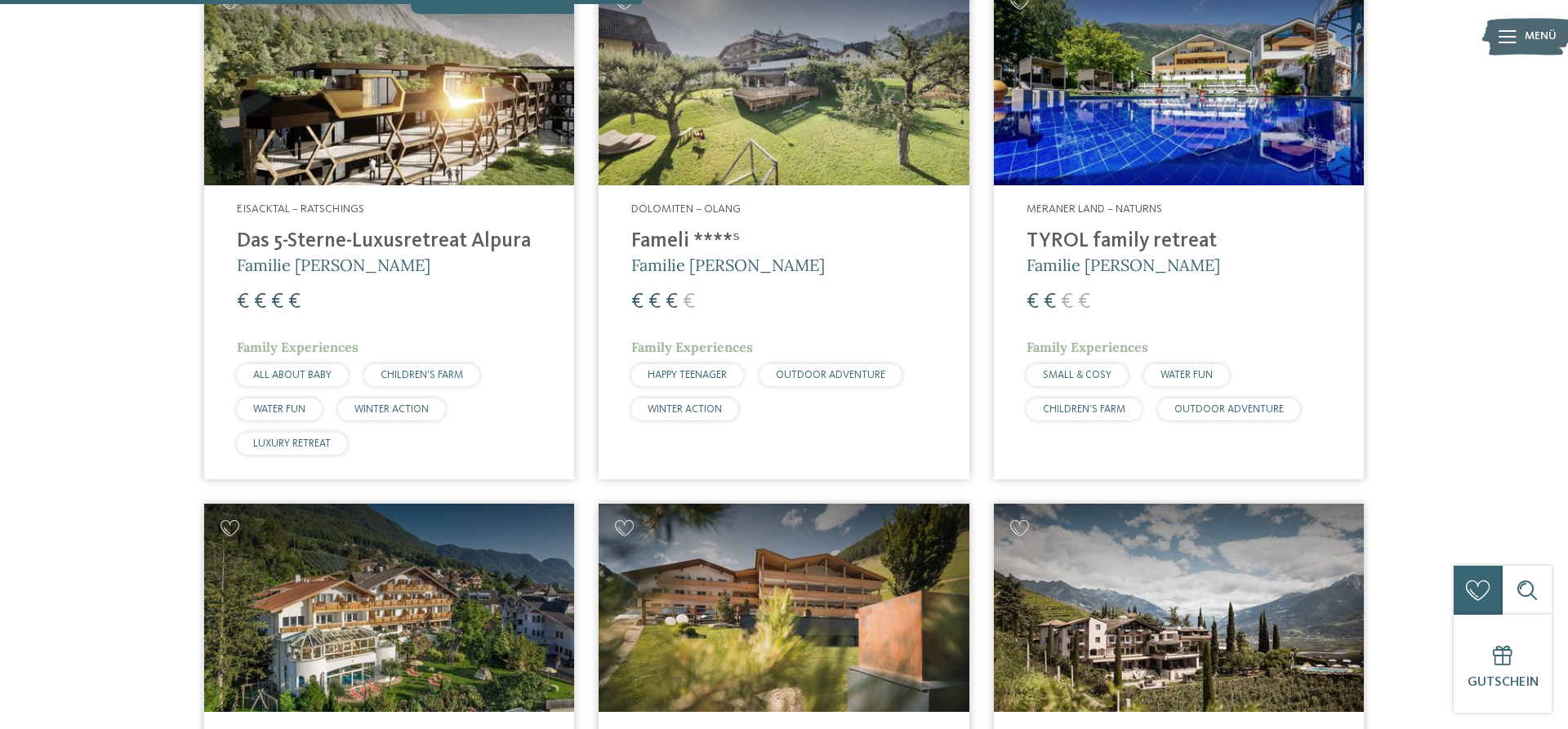
click at [1276, 304] on div "Meraner Land – Naturns TYROL family retreat Familie Brunner € € € € Family Expe…" at bounding box center [1178, 315] width 370 height 260
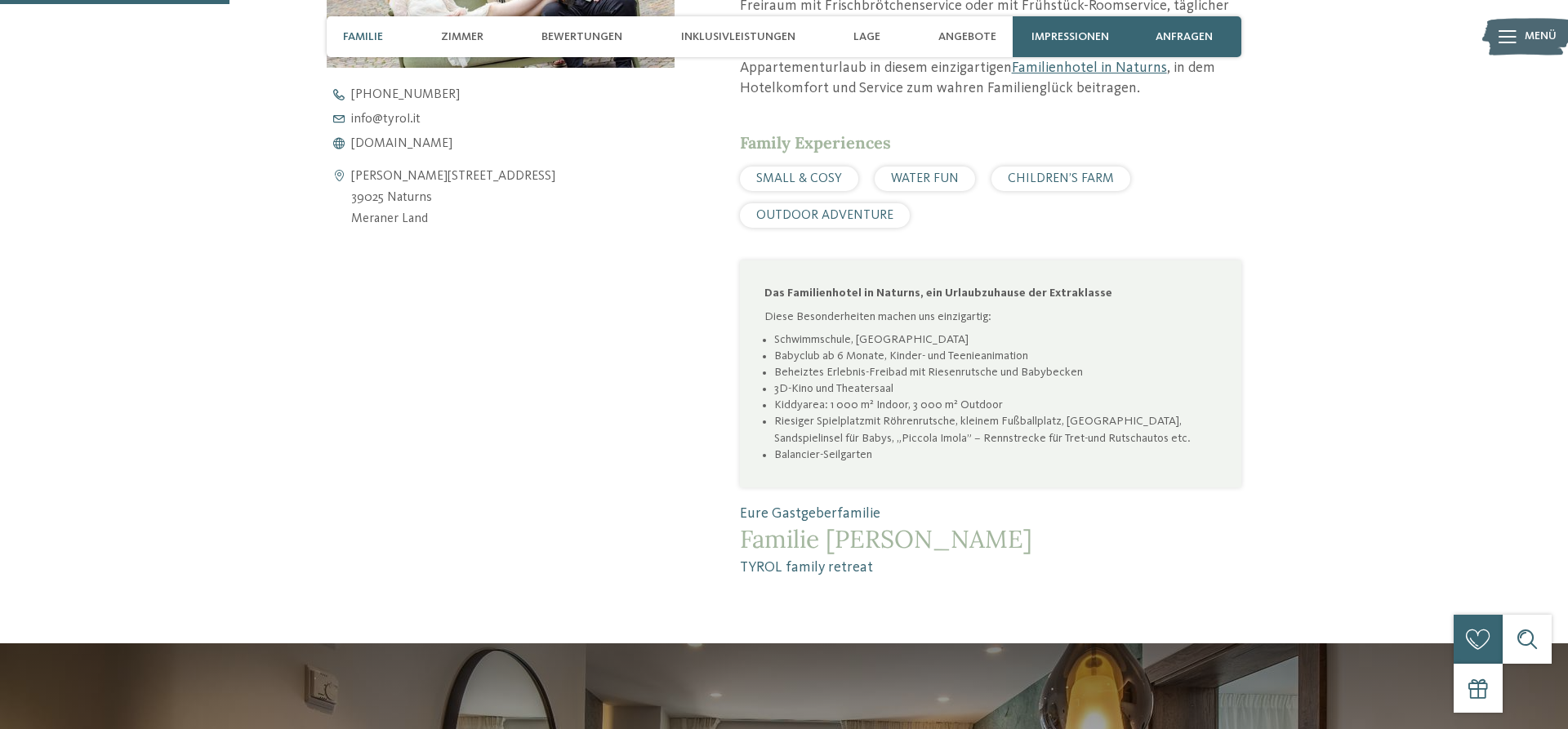
scroll to position [749, 0]
